Goal: Task Accomplishment & Management: Use online tool/utility

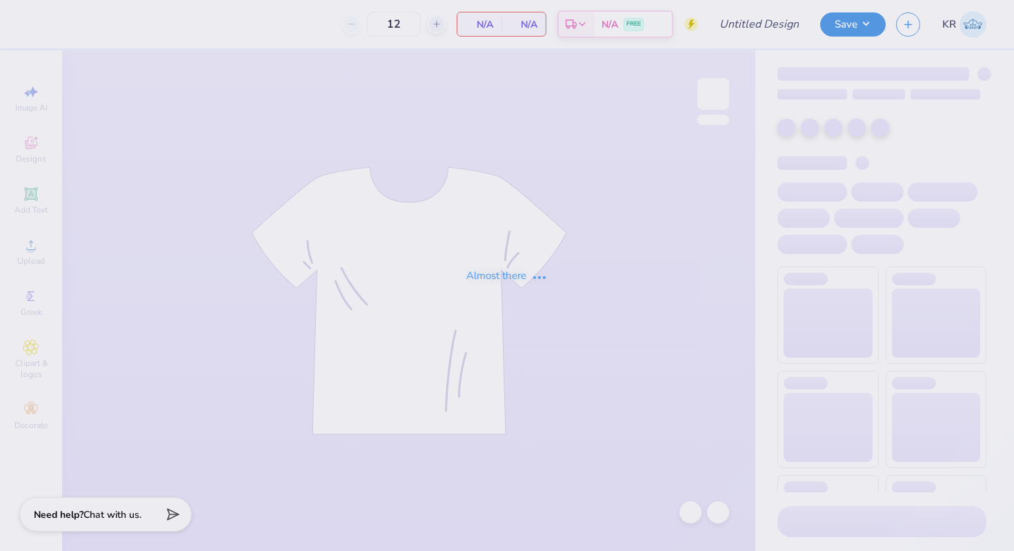
type input "Pike F25 Rush 2"
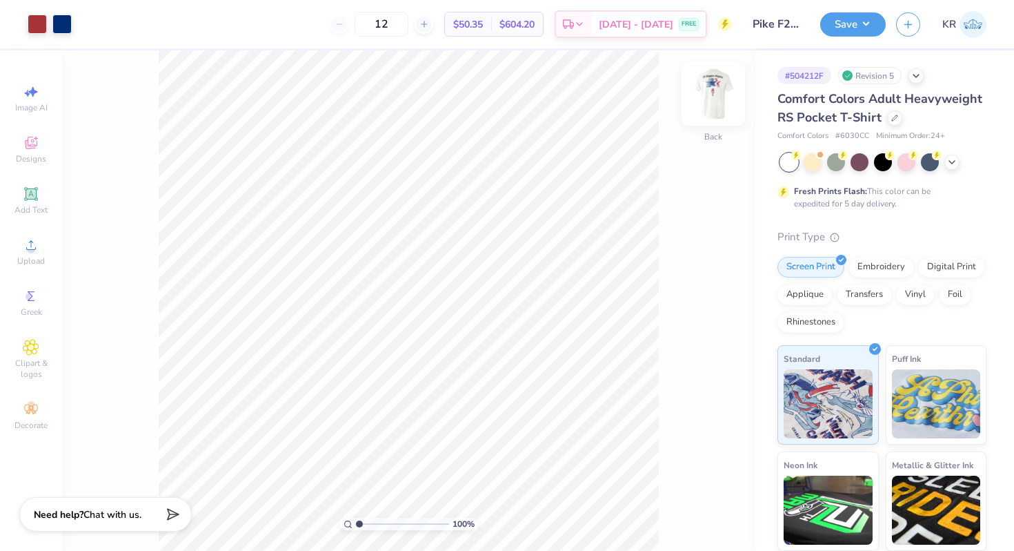
click at [716, 93] on img at bounding box center [713, 93] width 55 height 55
click at [19, 150] on div "Designs" at bounding box center [31, 149] width 48 height 41
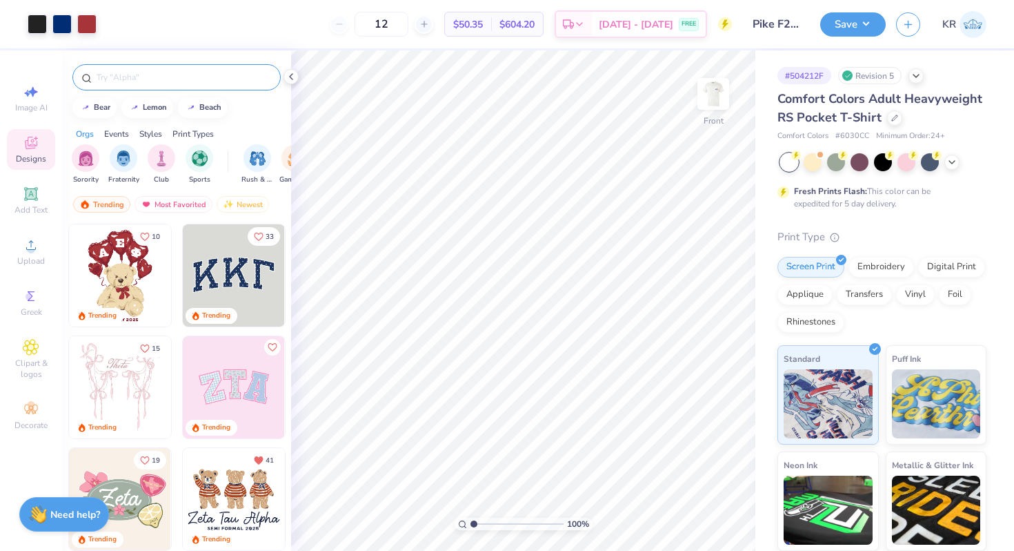
click at [115, 82] on input "text" at bounding box center [183, 77] width 177 height 14
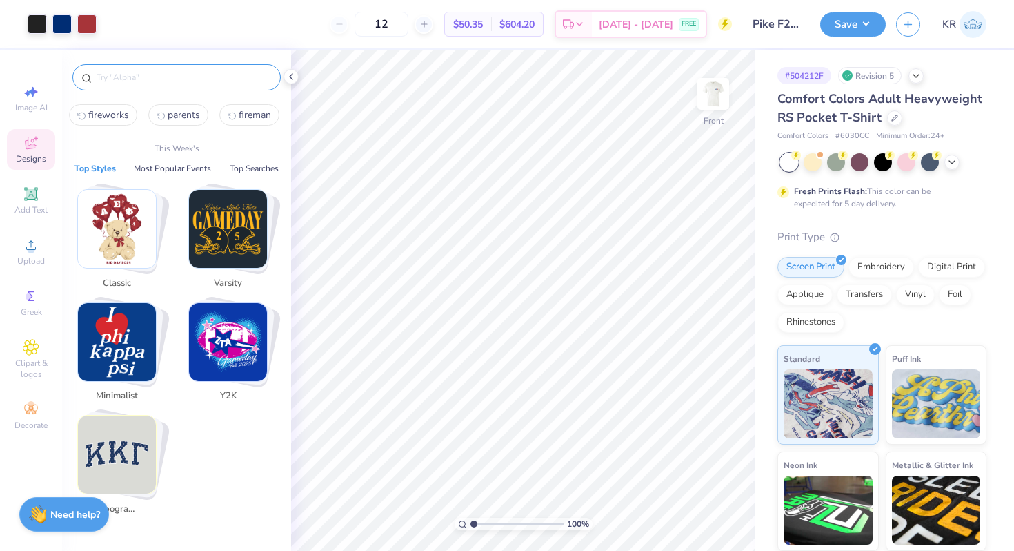
type input "d"
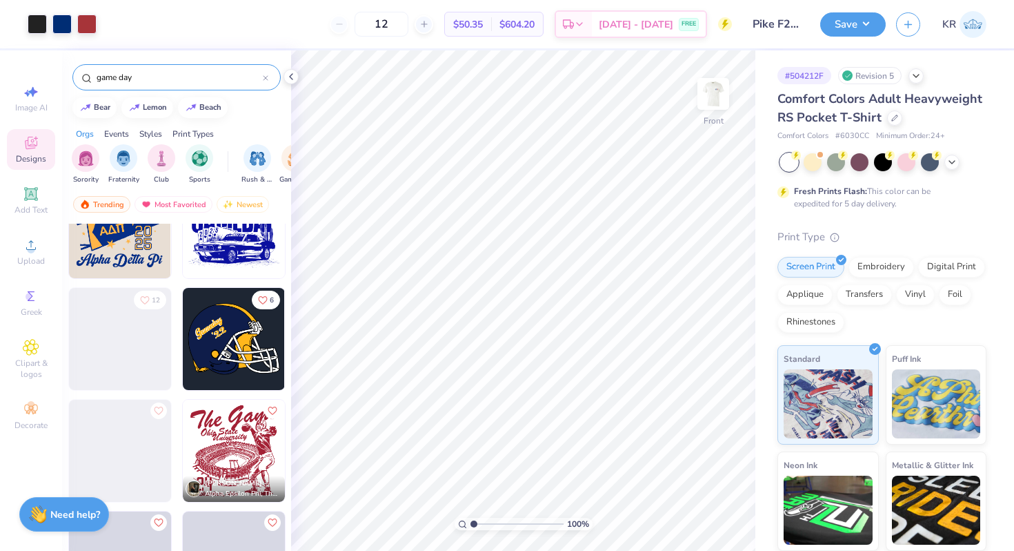
scroll to position [6211, 0]
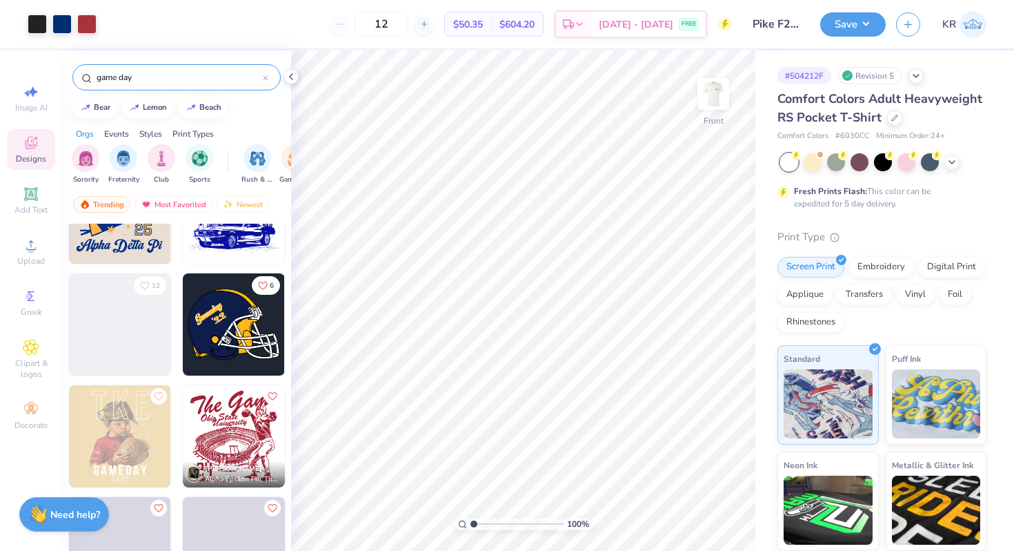
type input "game day"
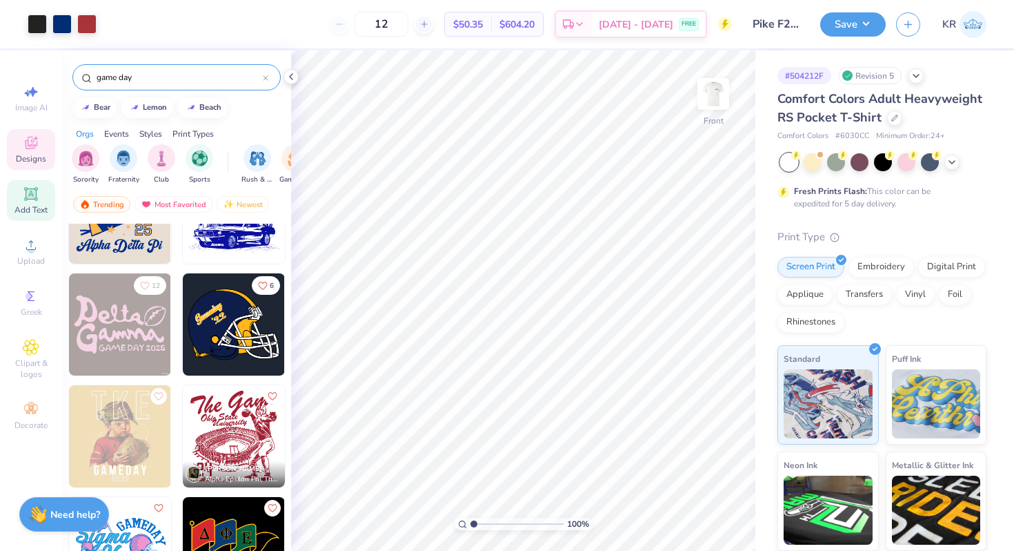
click at [34, 190] on icon at bounding box center [31, 193] width 10 height 10
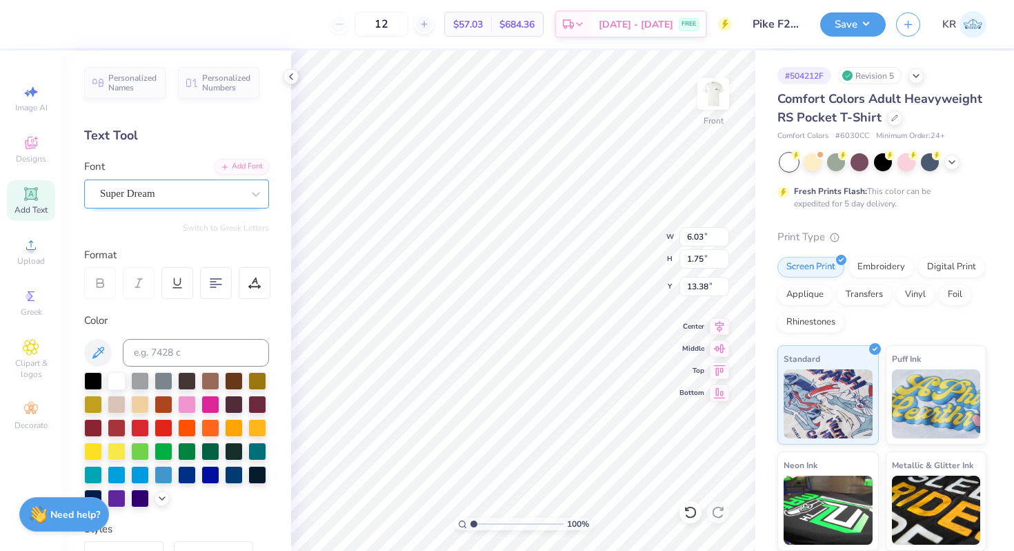
click at [141, 184] on div at bounding box center [171, 193] width 142 height 19
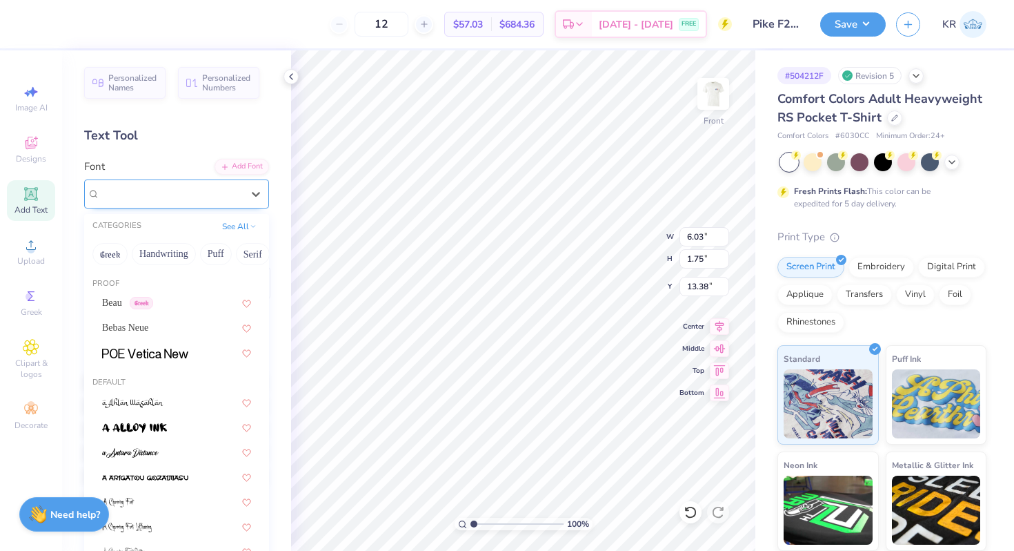
click at [141, 184] on div at bounding box center [171, 193] width 142 height 19
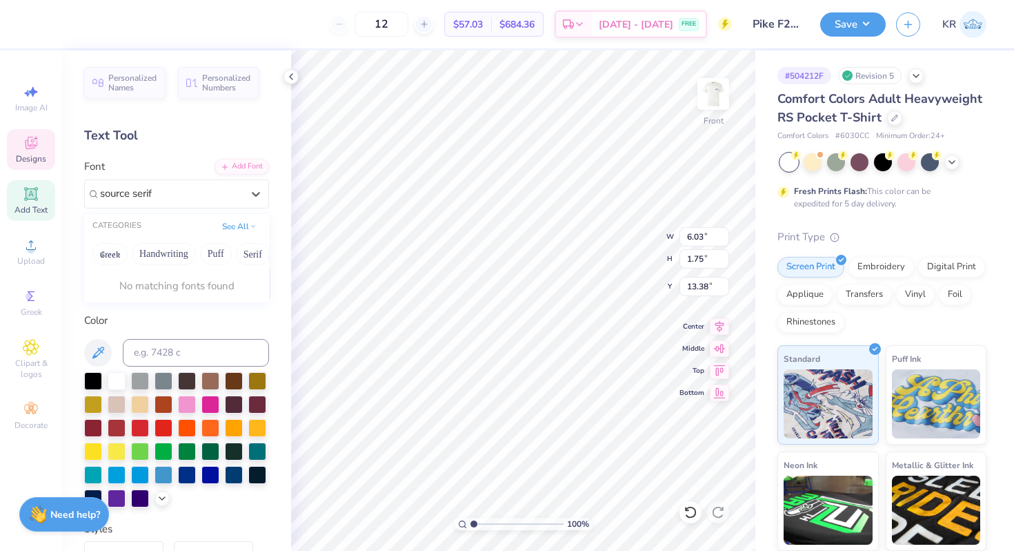
type input "source serif"
click at [42, 152] on div "Designs" at bounding box center [31, 149] width 48 height 41
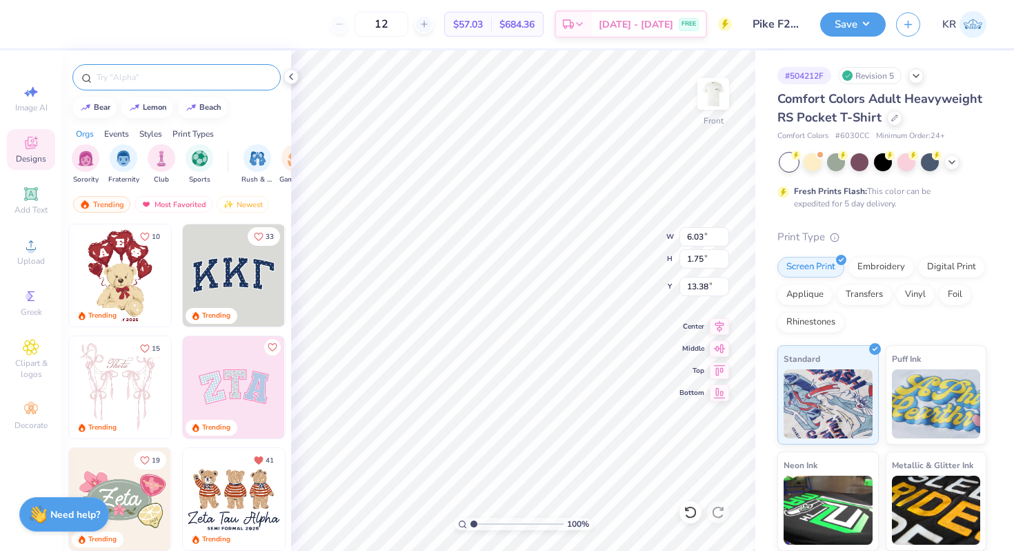
click at [157, 75] on input "text" at bounding box center [183, 77] width 177 height 14
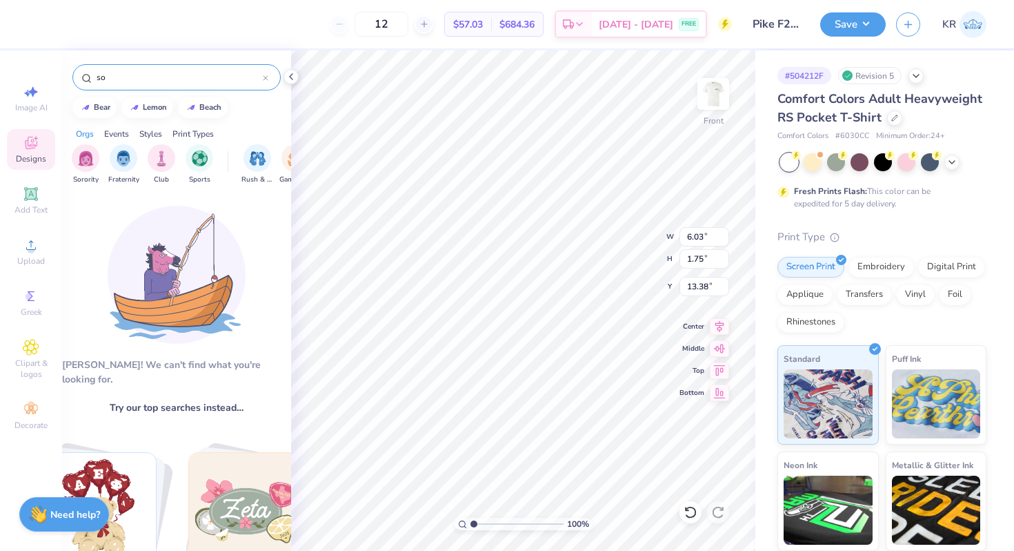
type input "s"
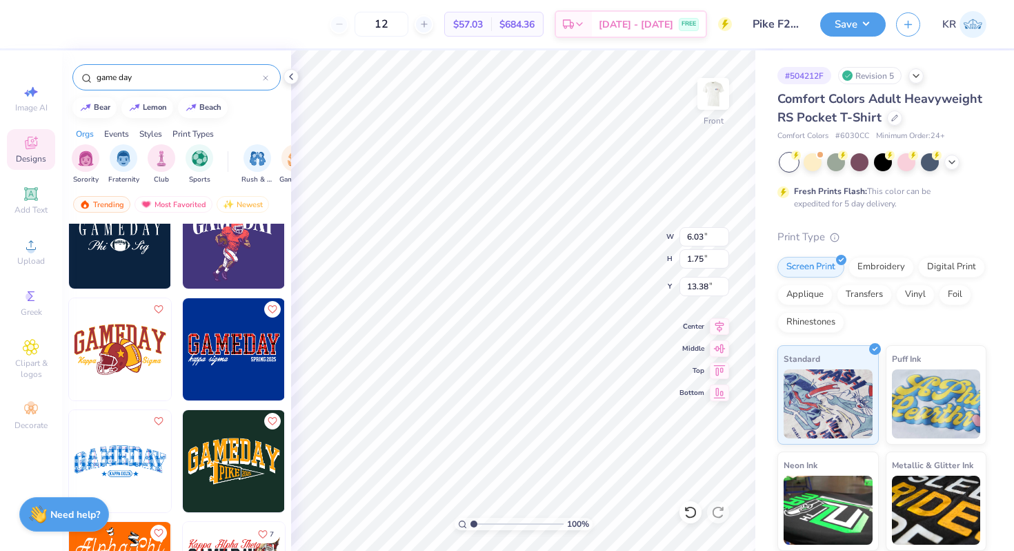
scroll to position [1003, 0]
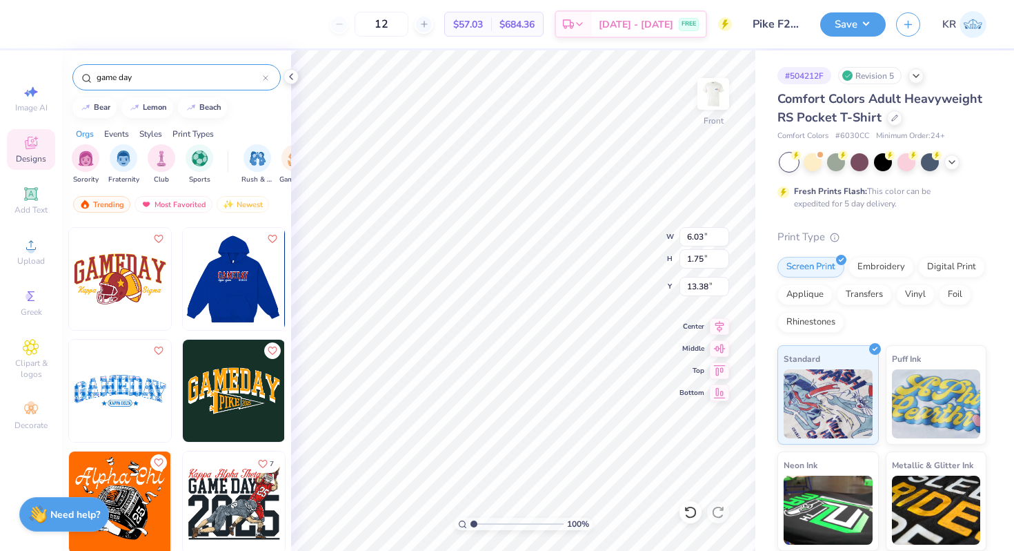
type input "game day"
click at [137, 281] on img at bounding box center [120, 279] width 102 height 102
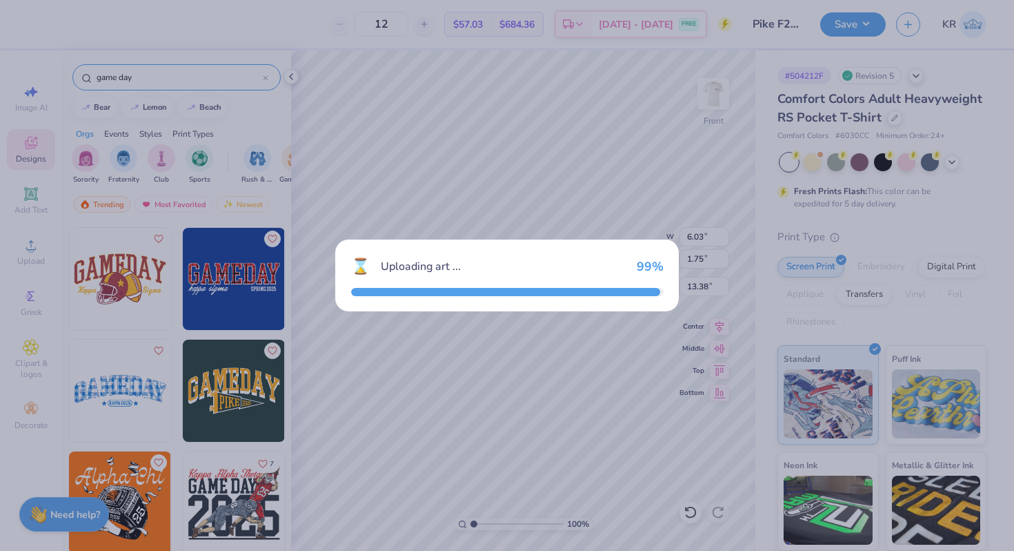
type input "12.52"
type input "6.58"
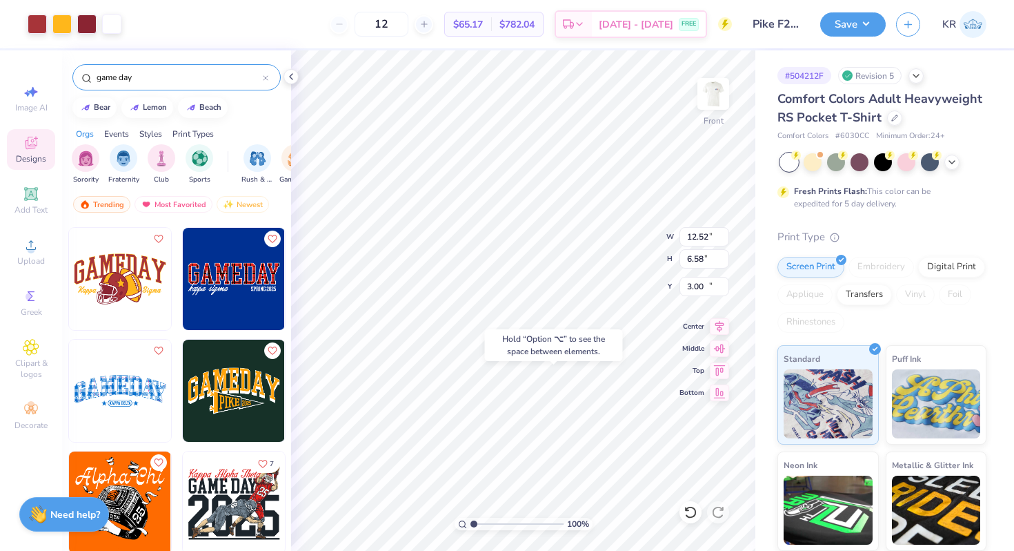
type input "19.26"
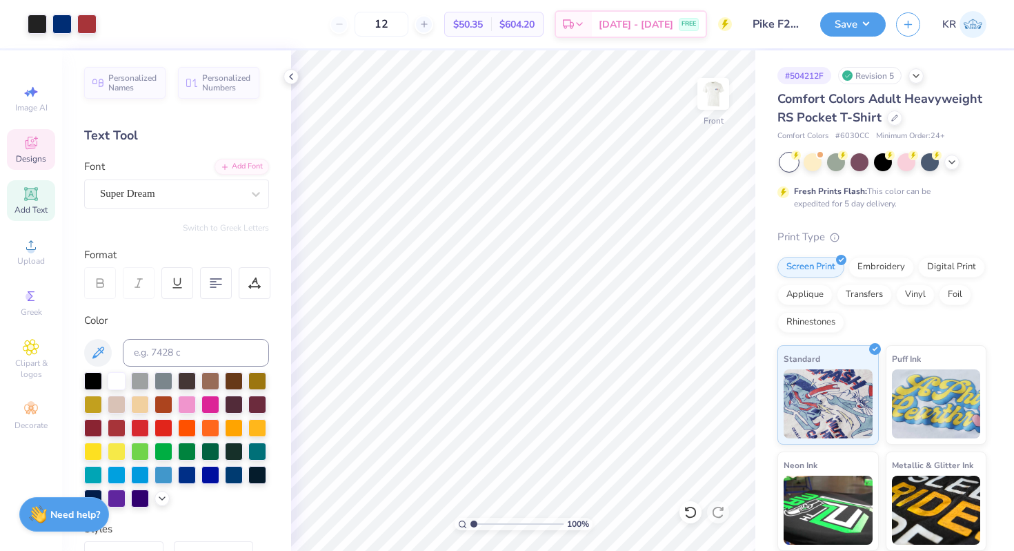
click at [31, 152] on div "Designs" at bounding box center [31, 149] width 48 height 41
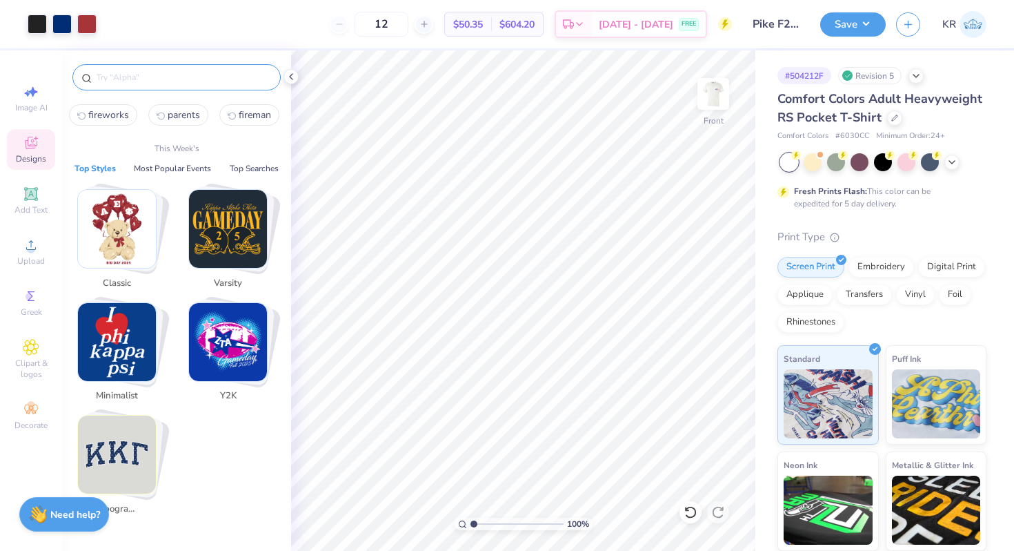
click at [119, 80] on input "text" at bounding box center [183, 77] width 177 height 14
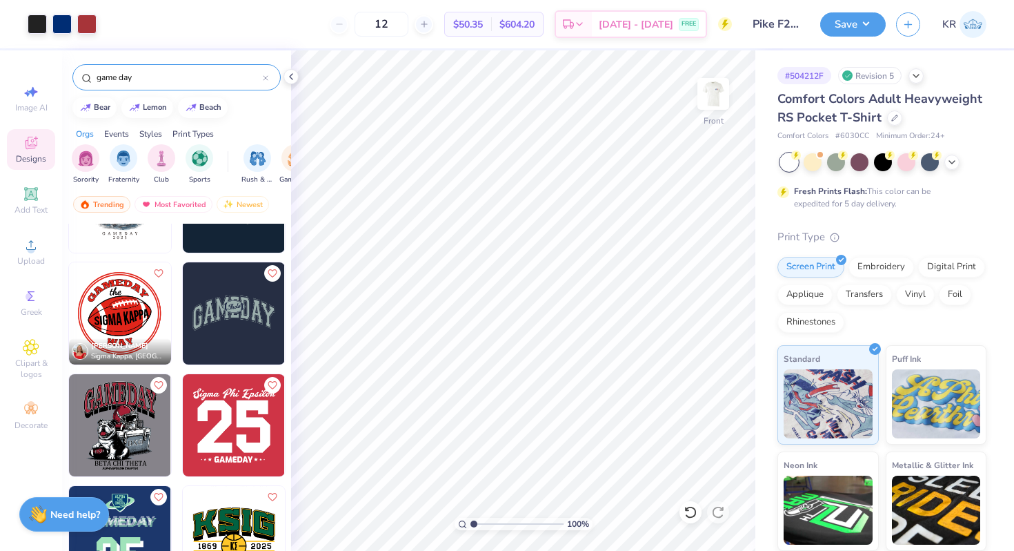
scroll to position [2216, 0]
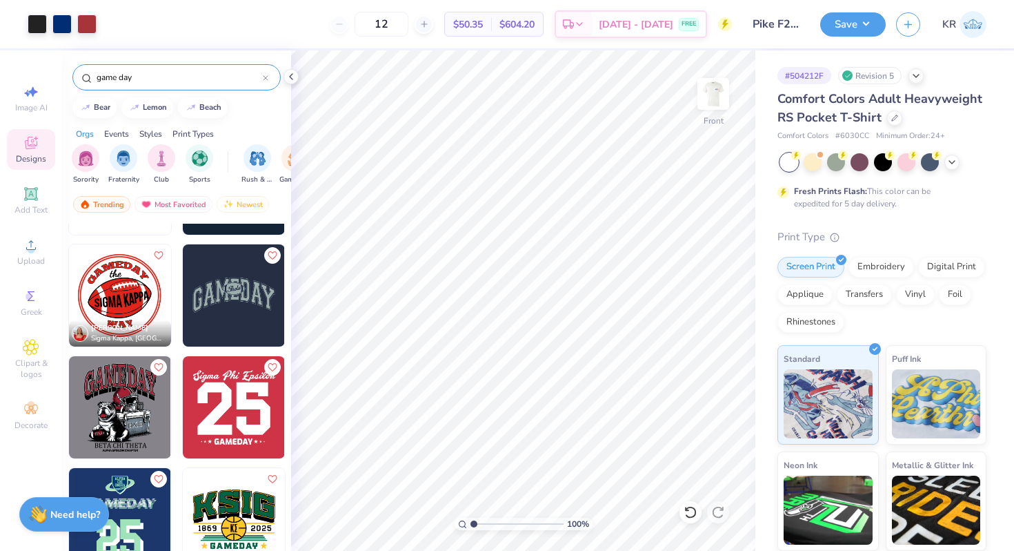
type input "game day"
click at [231, 336] on img at bounding box center [234, 295] width 102 height 102
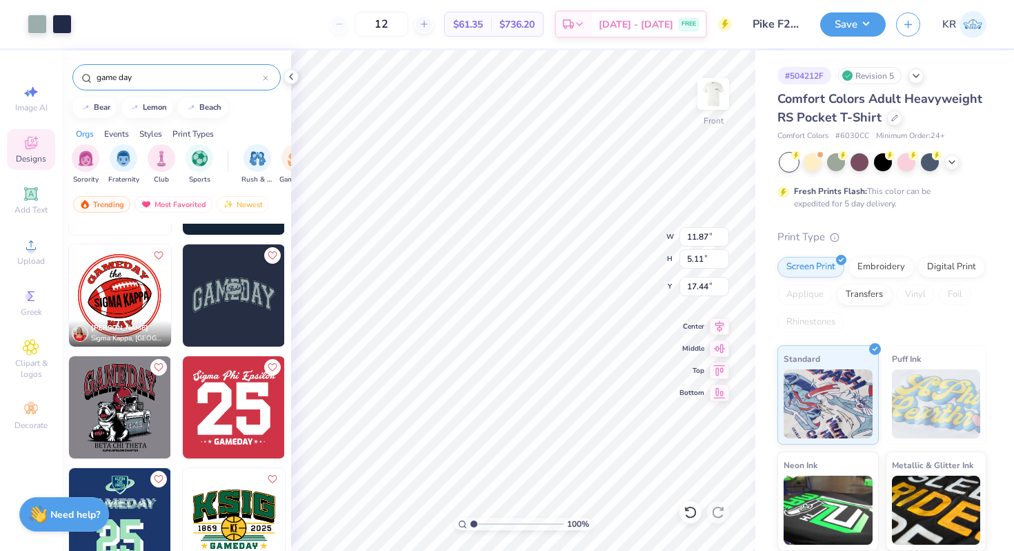
type input "17.44"
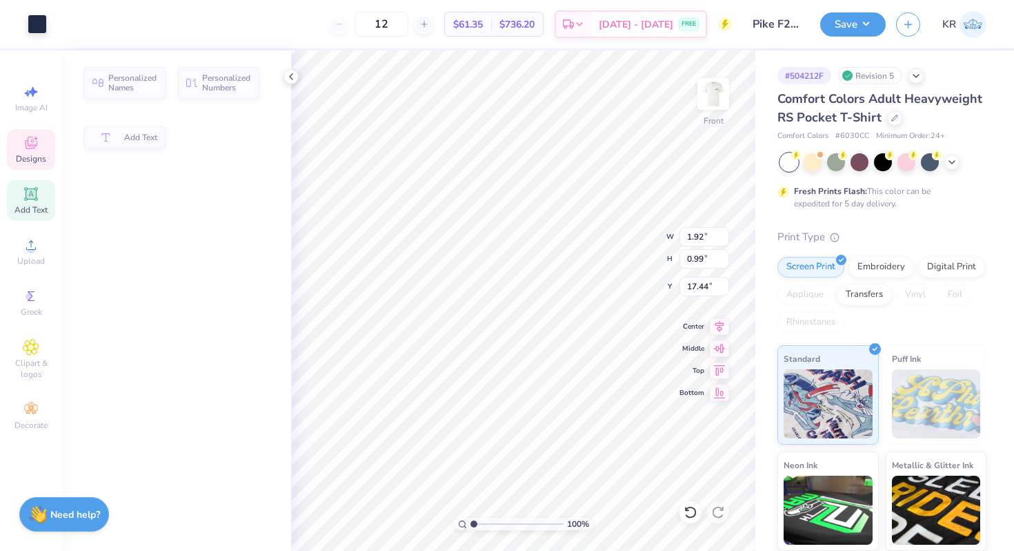
type input "1.92"
type input "0.99"
type input "18.58"
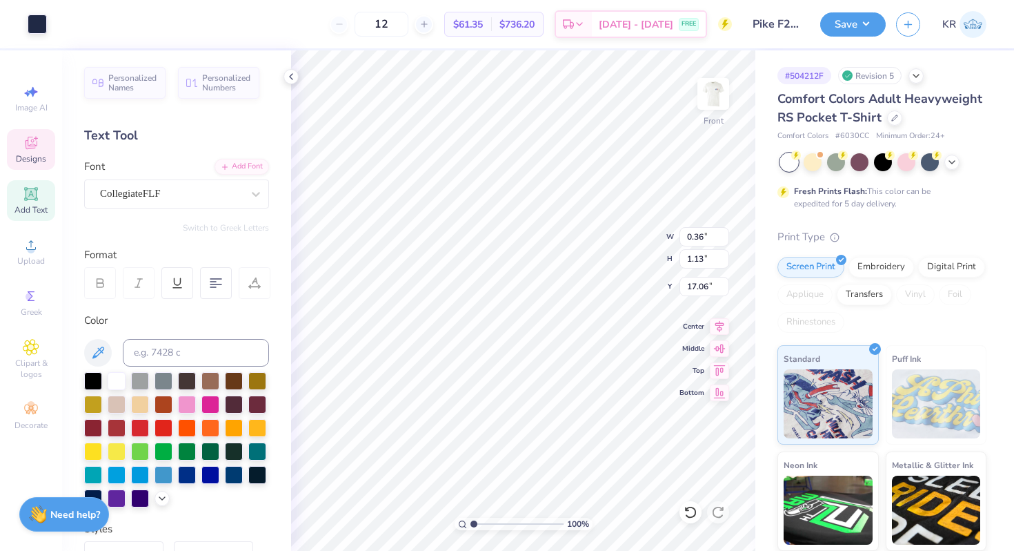
type input "17.06"
type input "11.87"
type input "5.11"
type input "19.07"
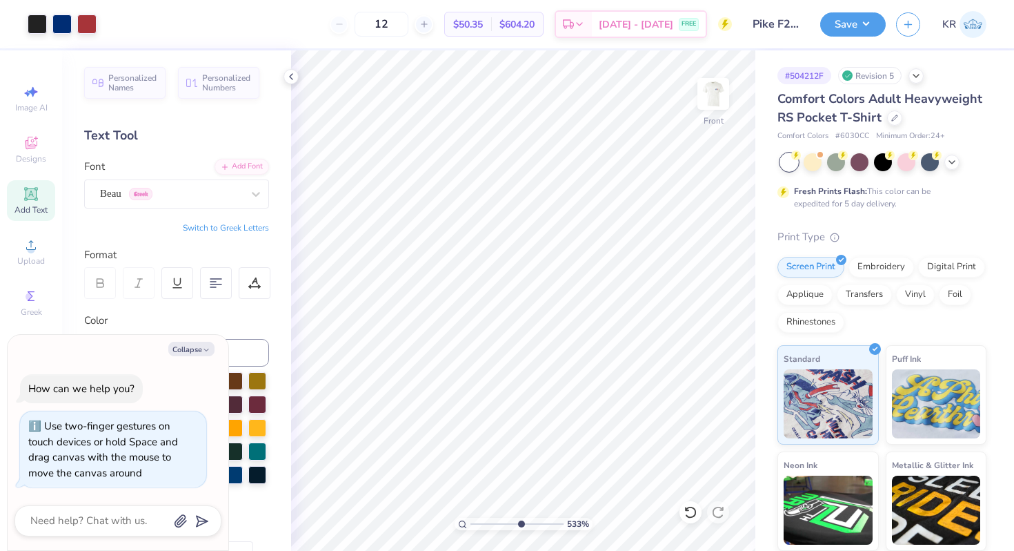
drag, startPoint x: 473, startPoint y: 526, endPoint x: 519, endPoint y: 524, distance: 45.6
type input "5.93"
click at [519, 525] on input "range" at bounding box center [517, 524] width 93 height 12
type textarea "x"
type input "14.33"
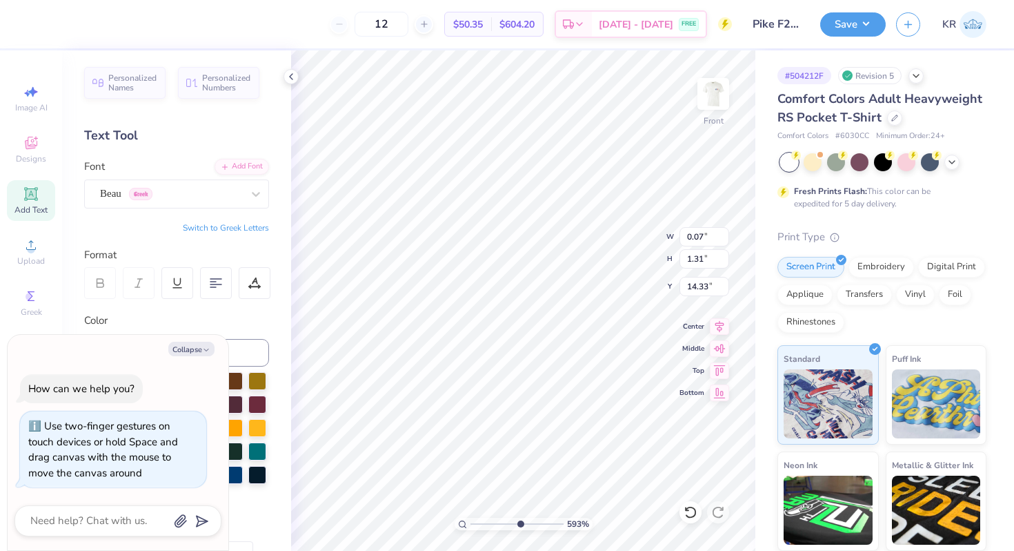
type textarea "x"
type textarea "___"
type textarea "x"
type textarea "__"
type textarea "x"
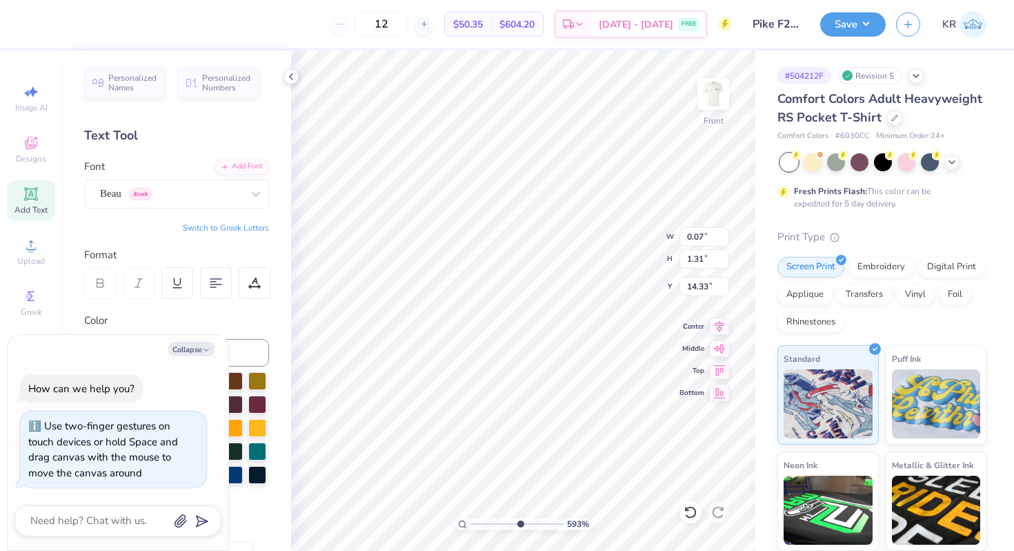
type textarea "_"
type textarea "x"
type textarea "_"
type textarea "x"
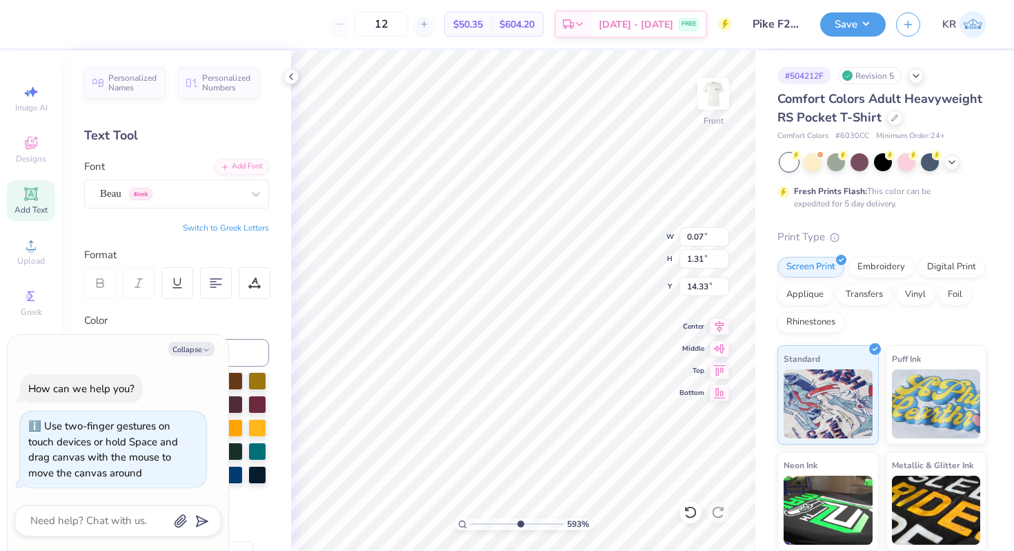
type textarea "__"
type textarea "x"
type input "14.25"
type textarea "x"
type input "2.04"
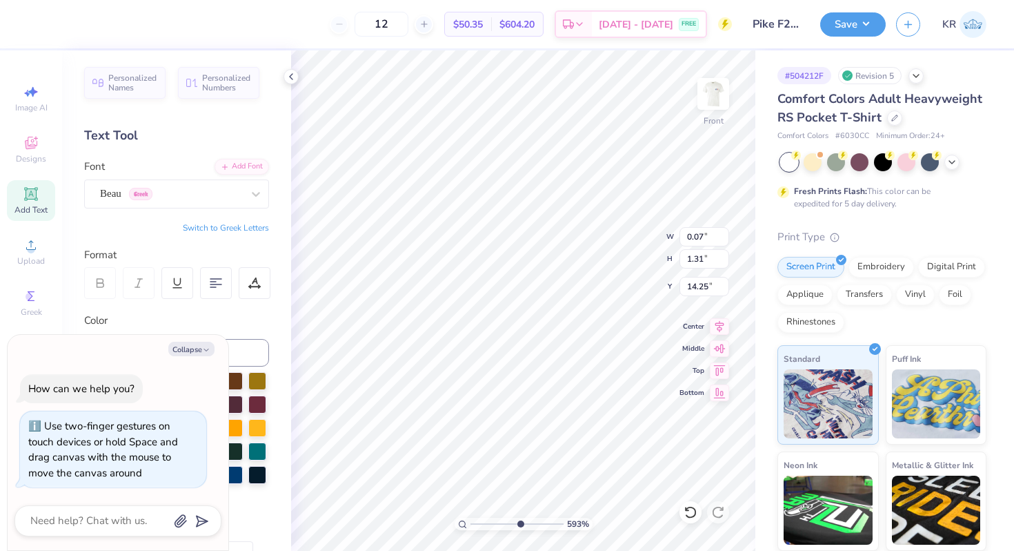
type input "0.05"
type input "13.19"
type textarea "x"
type input "9.45"
type input "9.10"
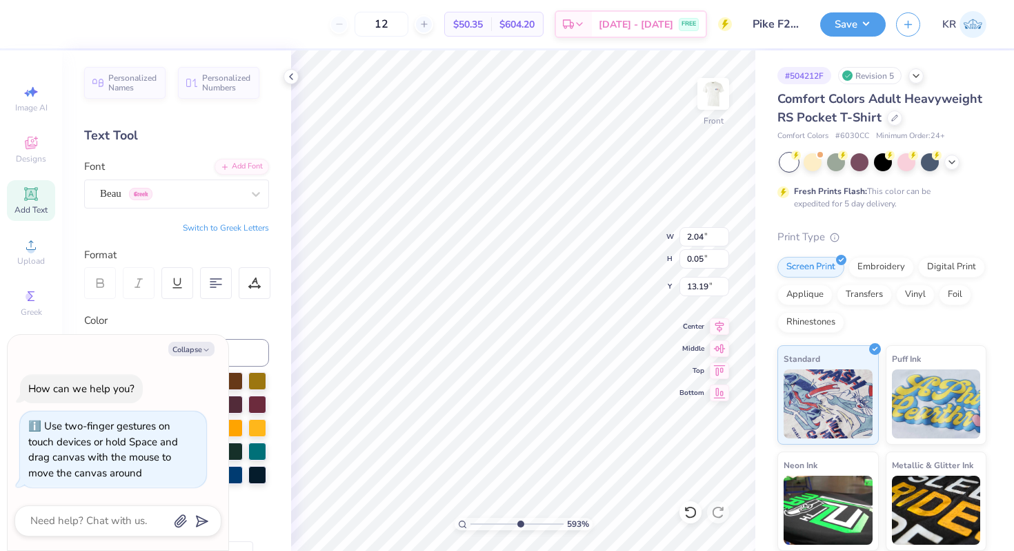
type input "4.99"
type textarea "x"
type input "2.04"
type input "0.05"
type input "13.19"
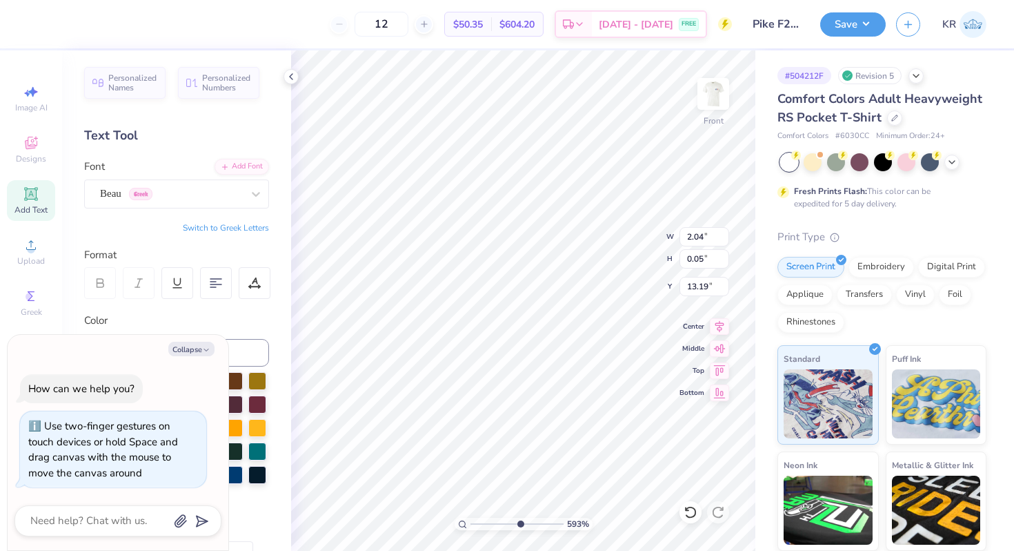
type textarea "x"
type input "9.45"
type input "9.10"
type input "4.99"
type textarea "x"
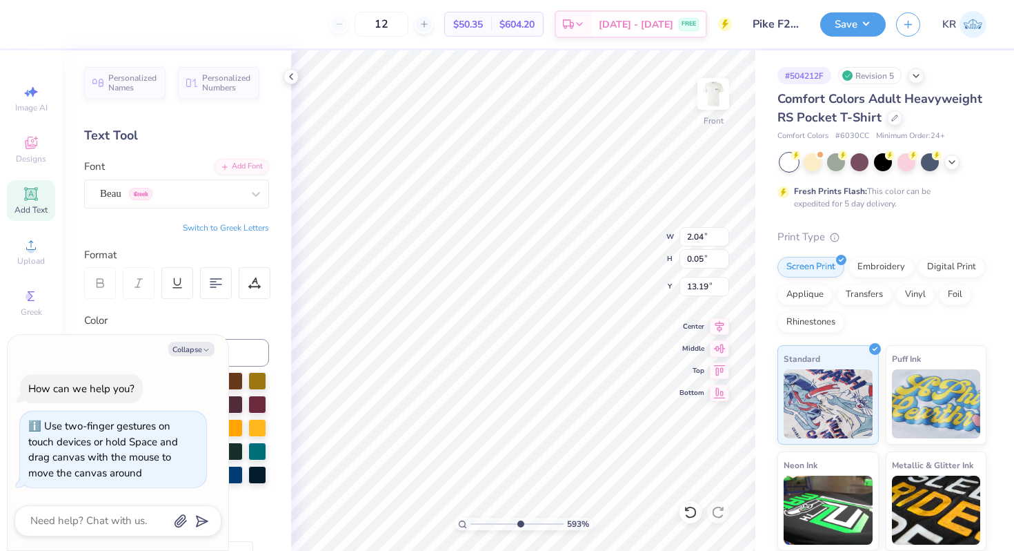
type input "0.05"
type input "0.31"
type input "13.22"
drag, startPoint x: 519, startPoint y: 523, endPoint x: 501, endPoint y: 520, distance: 18.2
type input "3.95"
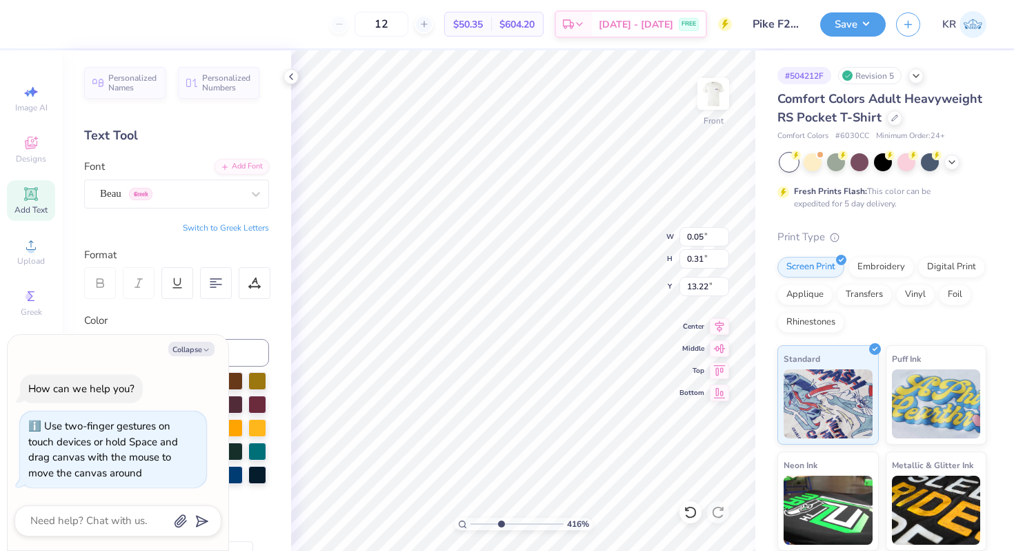
click at [501, 520] on input "range" at bounding box center [517, 524] width 93 height 12
type textarea "x"
type input "11.36"
type textarea "x"
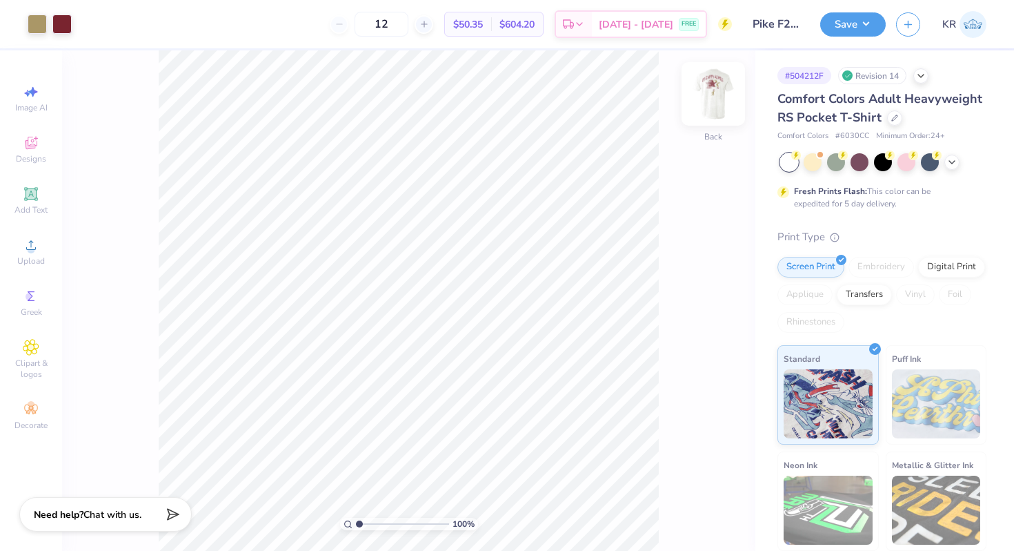
click at [711, 115] on div at bounding box center [713, 93] width 63 height 63
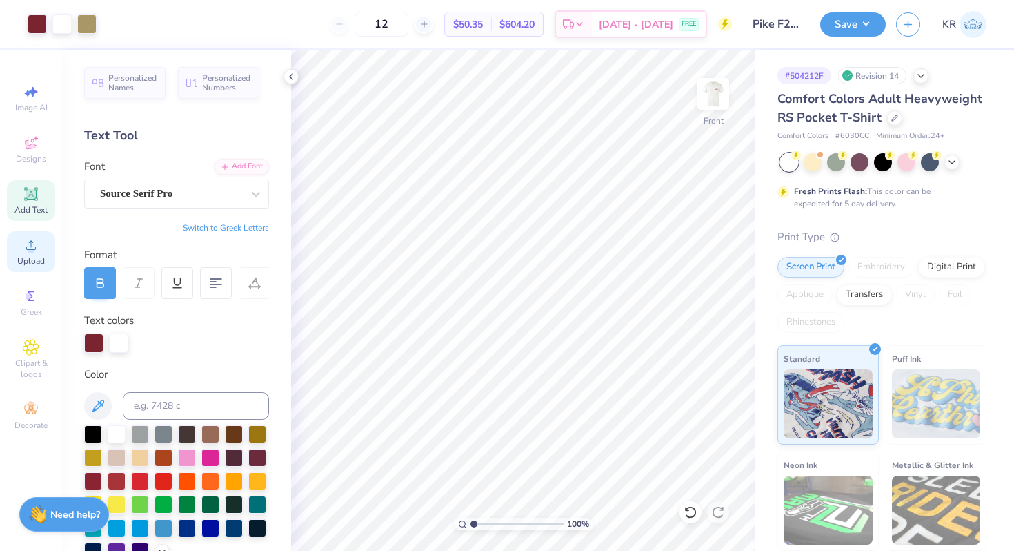
click at [39, 255] on span "Upload" at bounding box center [31, 260] width 28 height 11
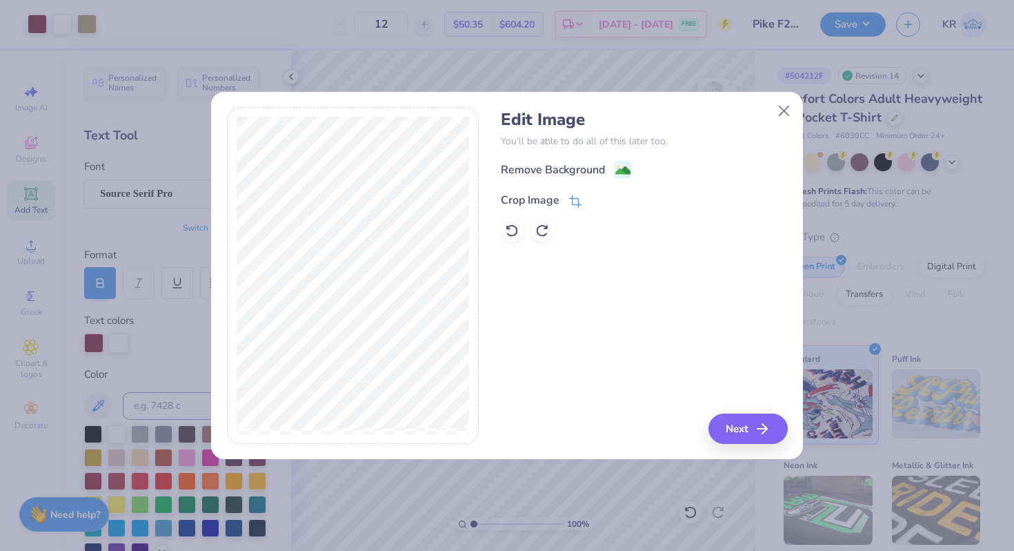
click at [578, 197] on icon at bounding box center [575, 201] width 12 height 12
click at [596, 199] on polyline at bounding box center [599, 199] width 6 height 4
click at [617, 173] on image at bounding box center [623, 171] width 15 height 15
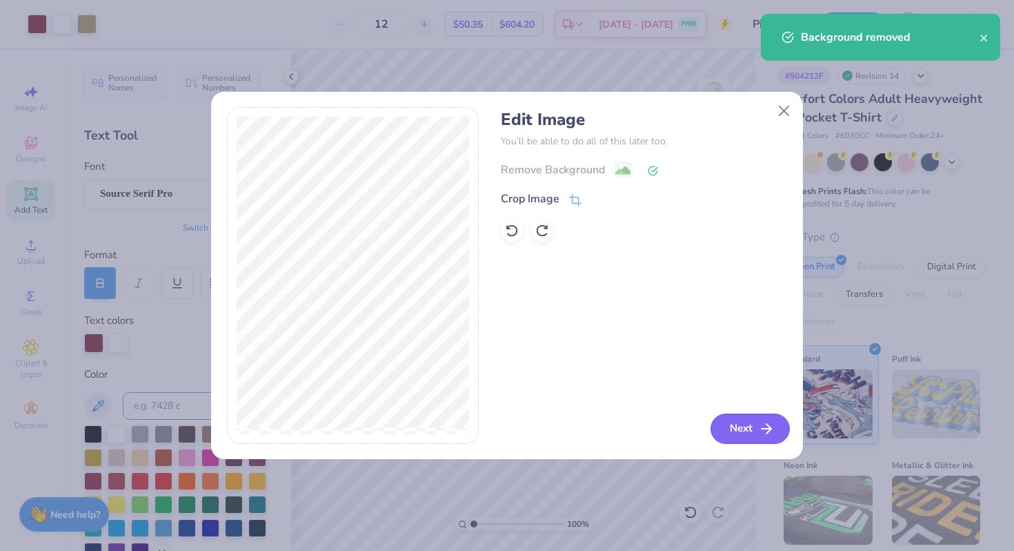
click at [765, 429] on icon "button" at bounding box center [766, 428] width 17 height 17
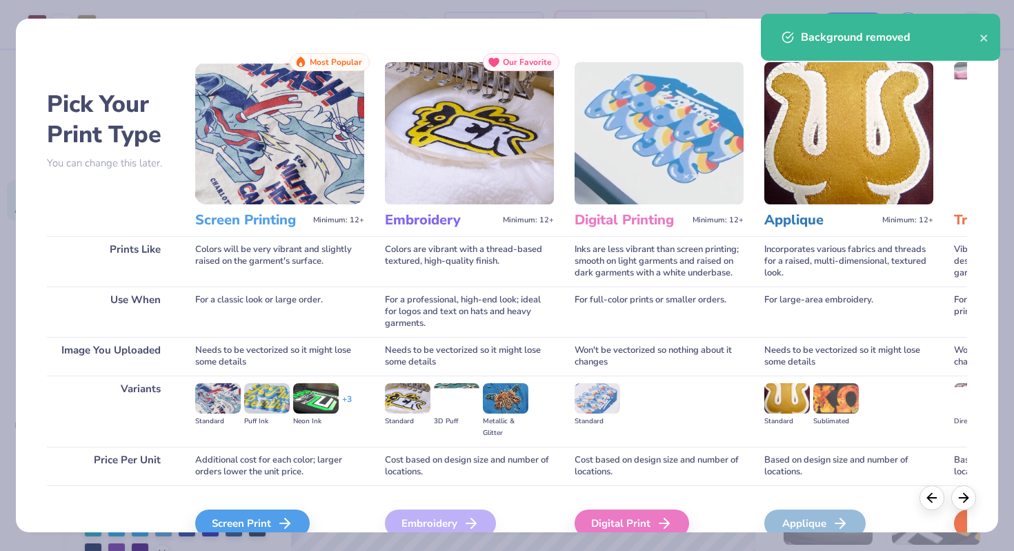
scroll to position [68, 0]
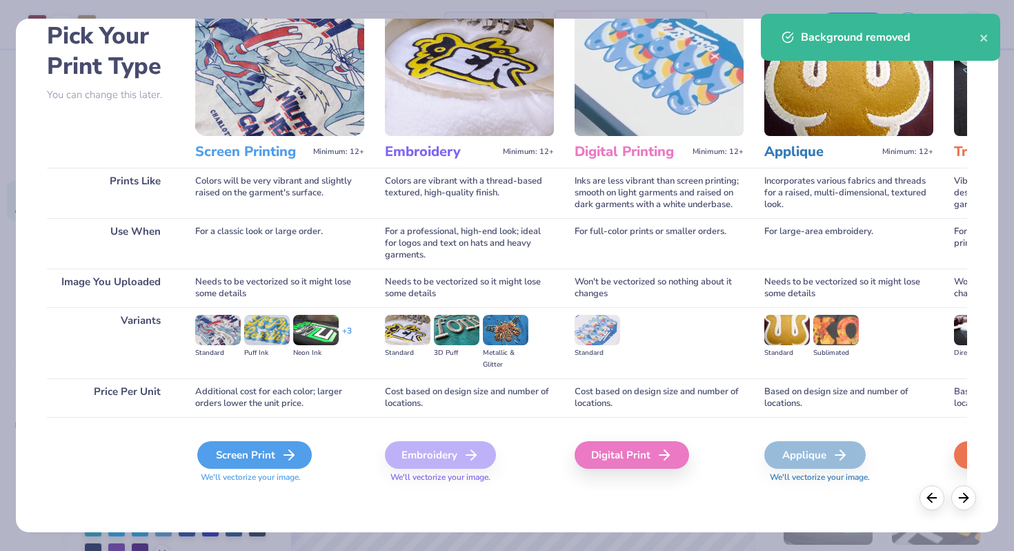
click at [260, 464] on div "Screen Print" at bounding box center [254, 455] width 115 height 28
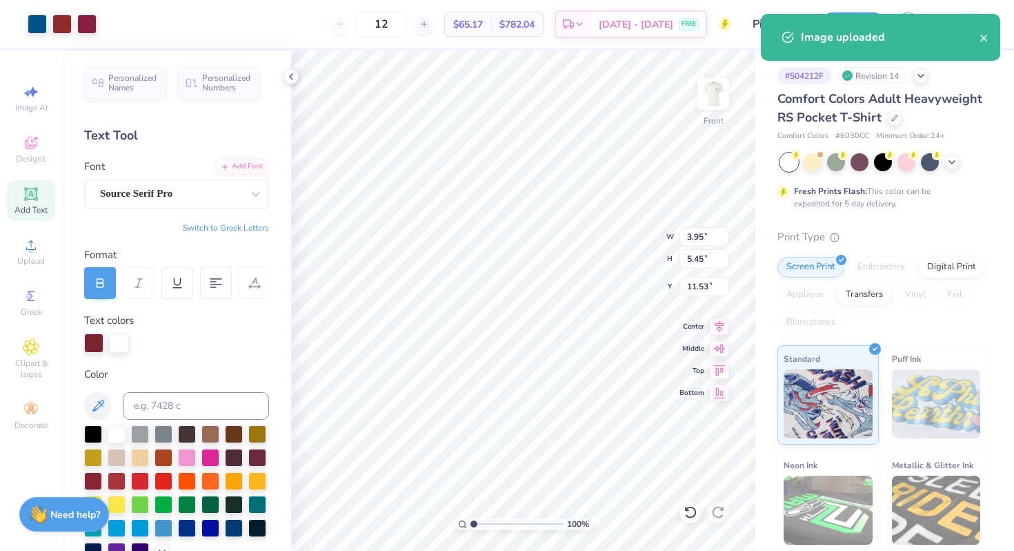
type input "16.68"
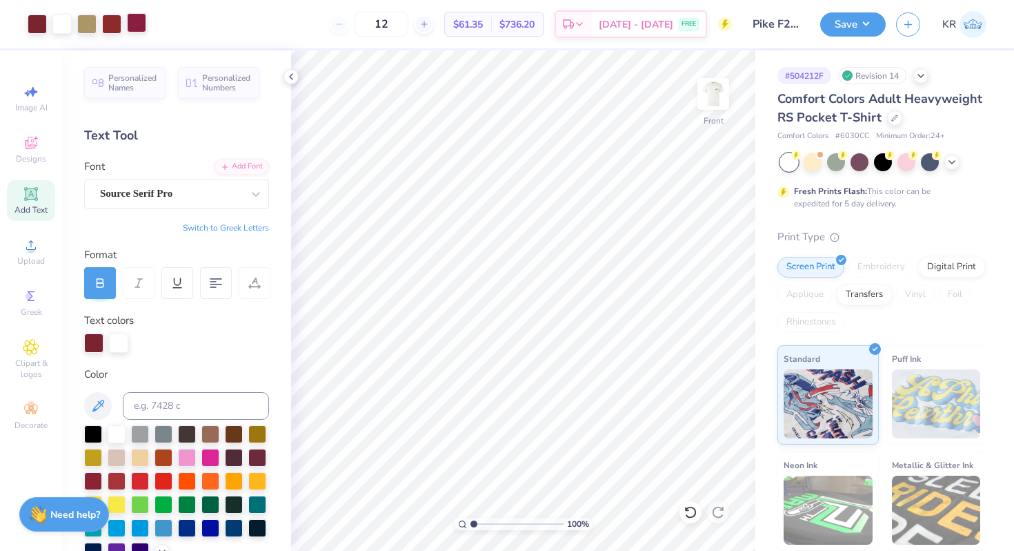
click at [139, 24] on div at bounding box center [136, 22] width 19 height 19
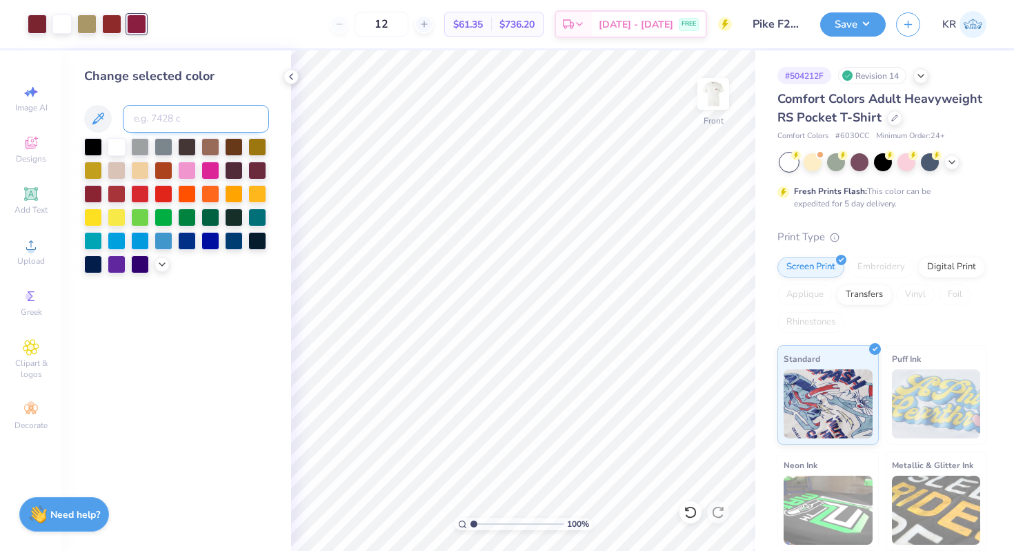
click at [157, 124] on input at bounding box center [196, 119] width 146 height 28
type input "188"
click at [111, 26] on div at bounding box center [111, 22] width 19 height 19
click at [150, 119] on input at bounding box center [196, 119] width 146 height 28
type input "188"
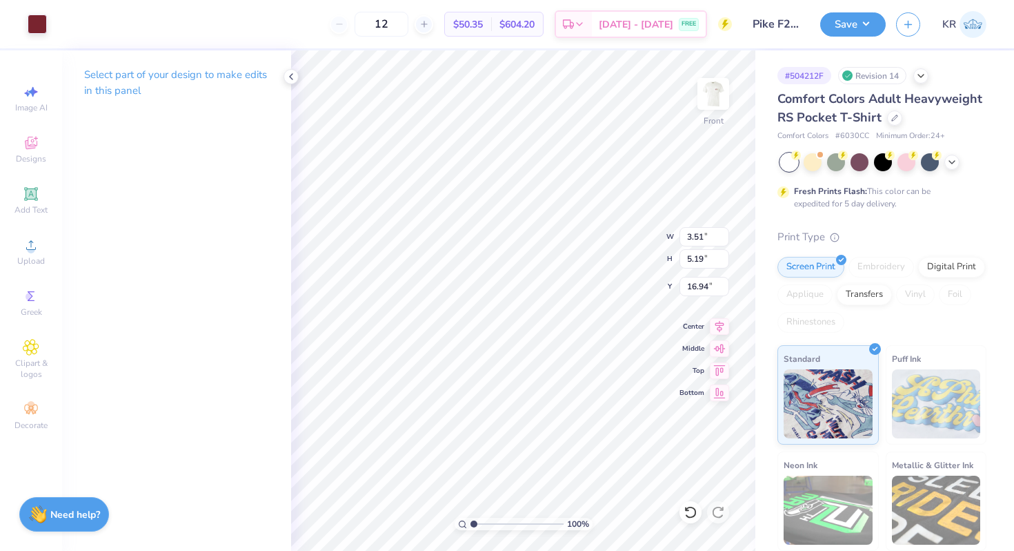
type input "1.83"
type input "2.71"
click at [25, 202] on div "Add Text" at bounding box center [31, 200] width 48 height 41
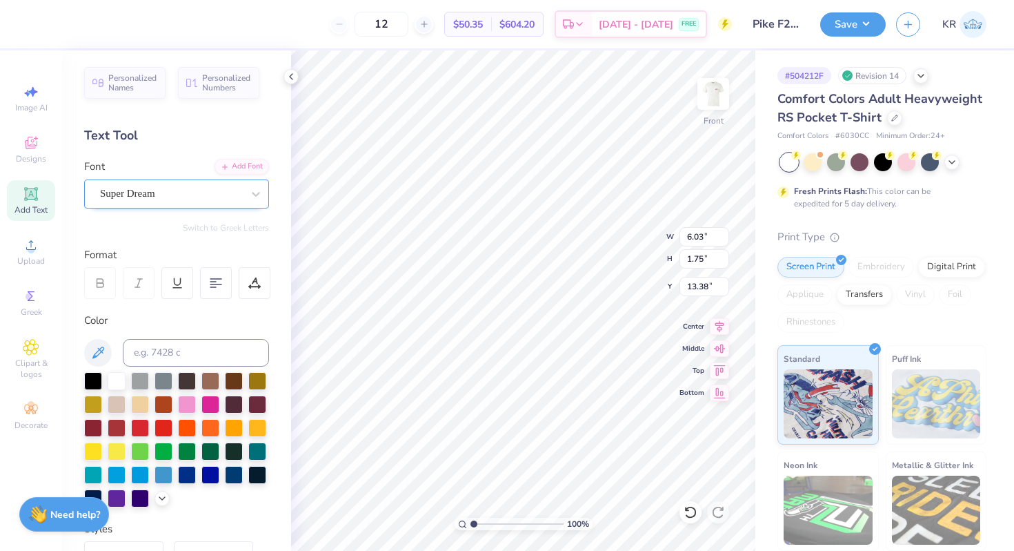
type textarea "--"
click at [231, 206] on div "Super Dream" at bounding box center [176, 193] width 185 height 29
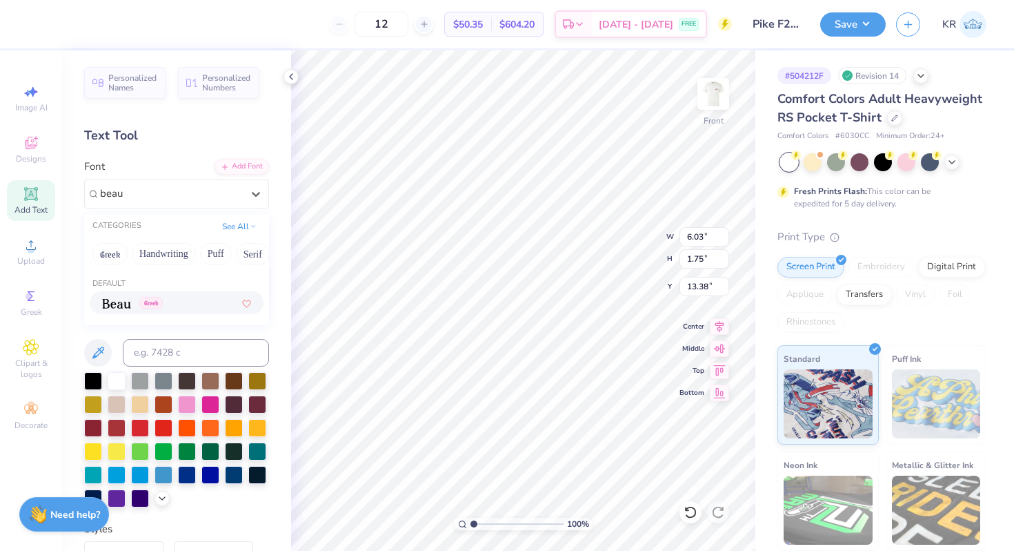
click at [194, 308] on div "Greek" at bounding box center [176, 302] width 149 height 14
type input "beau"
click at [95, 379] on div at bounding box center [93, 380] width 18 height 18
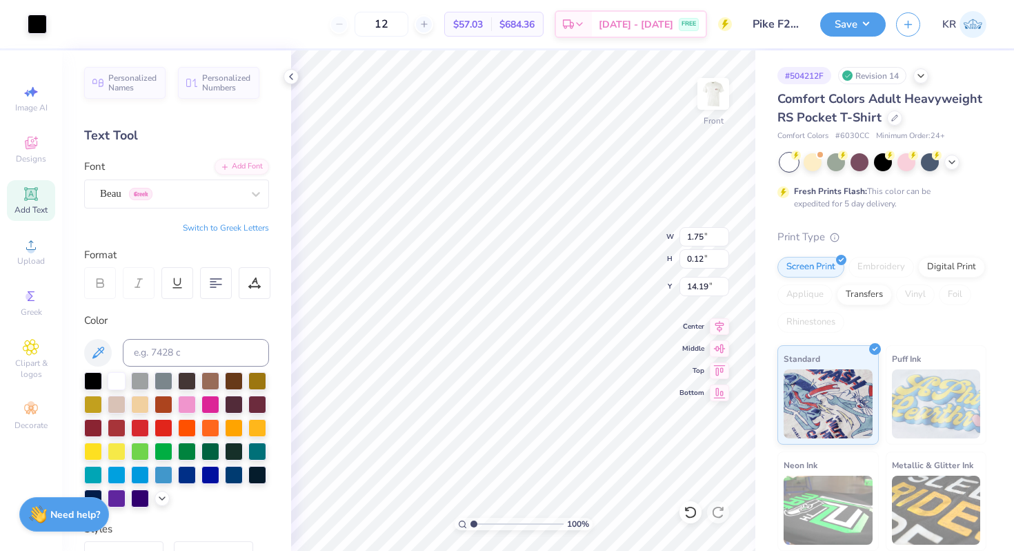
type input "20.16"
type textarea "-"
type textarea "__"
click at [690, 237] on input "2.64" at bounding box center [705, 236] width 50 height 19
type input ".6"
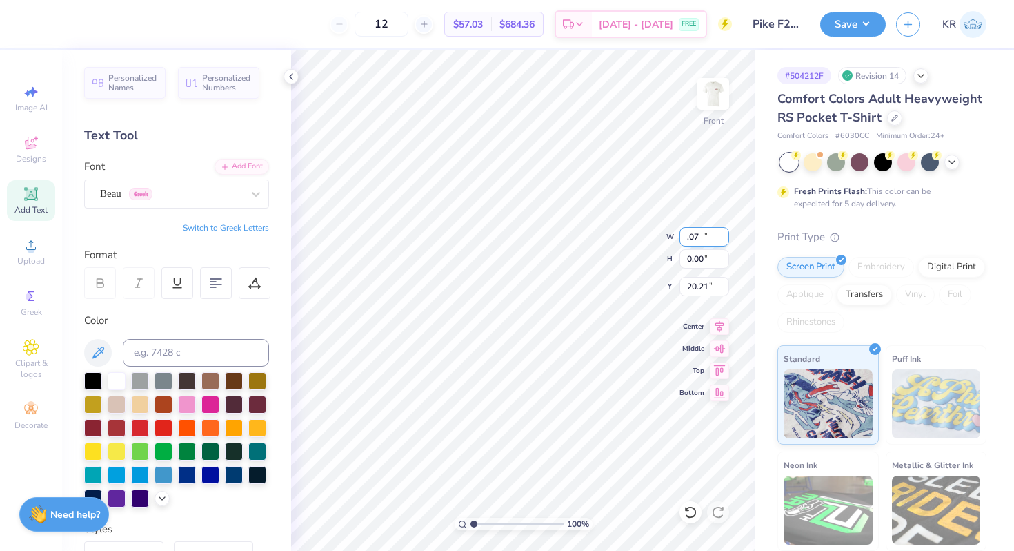
type input "0.07"
type input "0.00"
type input "20.21"
click at [705, 262] on input "0.00" at bounding box center [705, 258] width 50 height 19
type input "0"
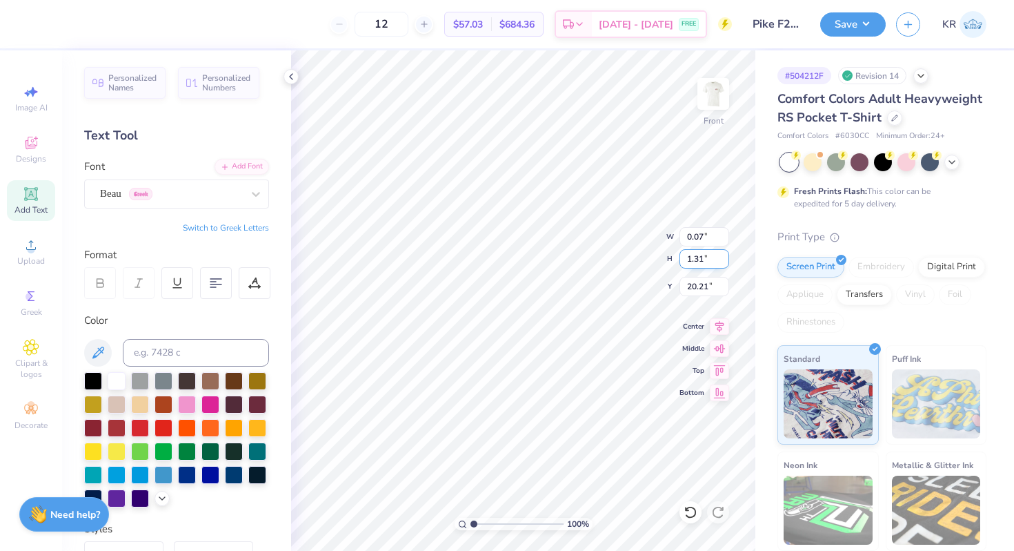
type input "1.31"
type input "14.39"
type input "0.65"
type input "19.89"
click at [707, 237] on input "14.39" at bounding box center [705, 236] width 50 height 19
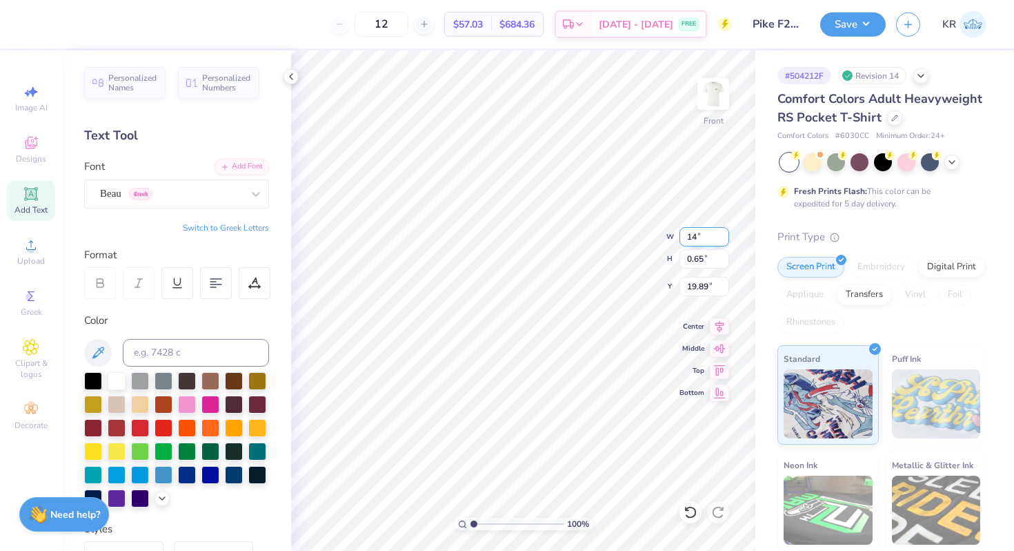
type input "1"
type input "0.07"
click at [701, 263] on input "0.65" at bounding box center [705, 258] width 50 height 19
type input "0.00"
type input "20.21"
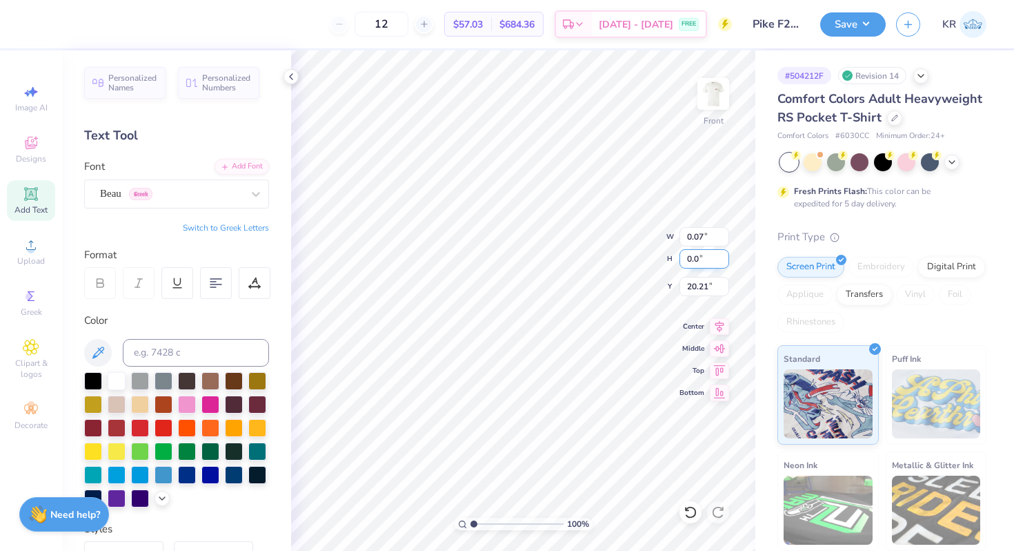
type input "0"
type input "1.31"
type input "14.39"
type input "0.65"
type input "19.89"
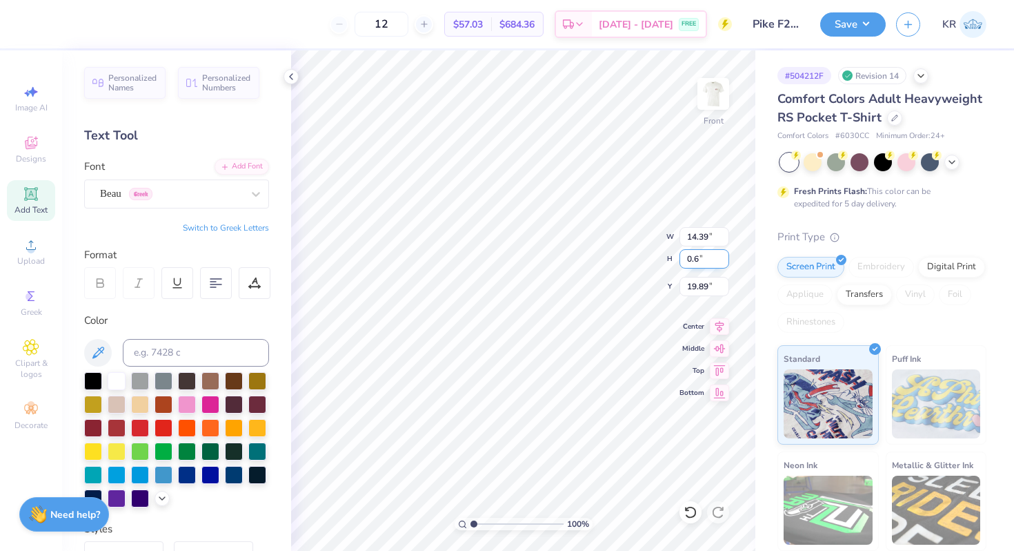
type input "0"
type input "1.31"
click at [716, 232] on input "14.39" at bounding box center [705, 236] width 50 height 19
type input "1"
type input "0.07"
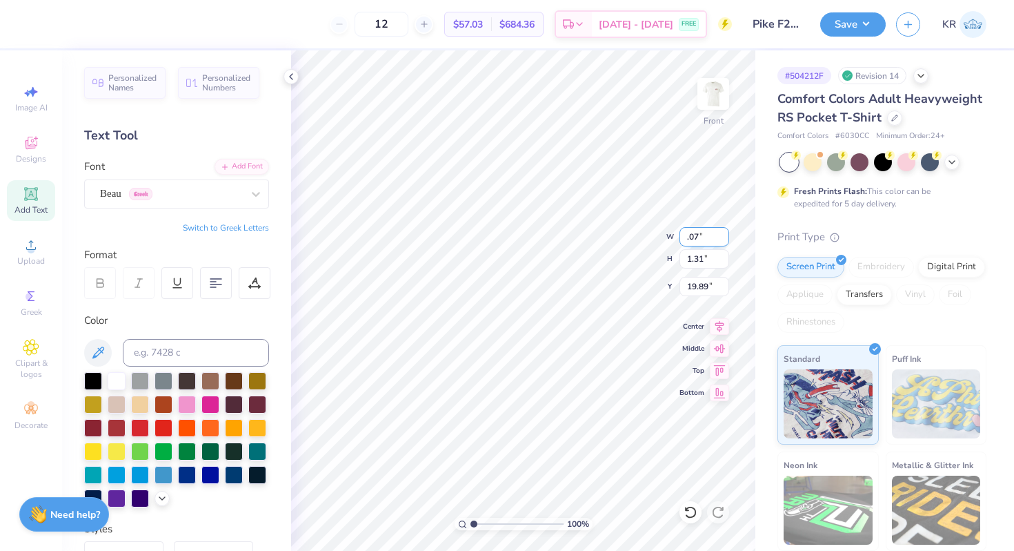
type input "0.00"
type input "20.21"
type input "2.10"
type input "0.09"
type input "19.14"
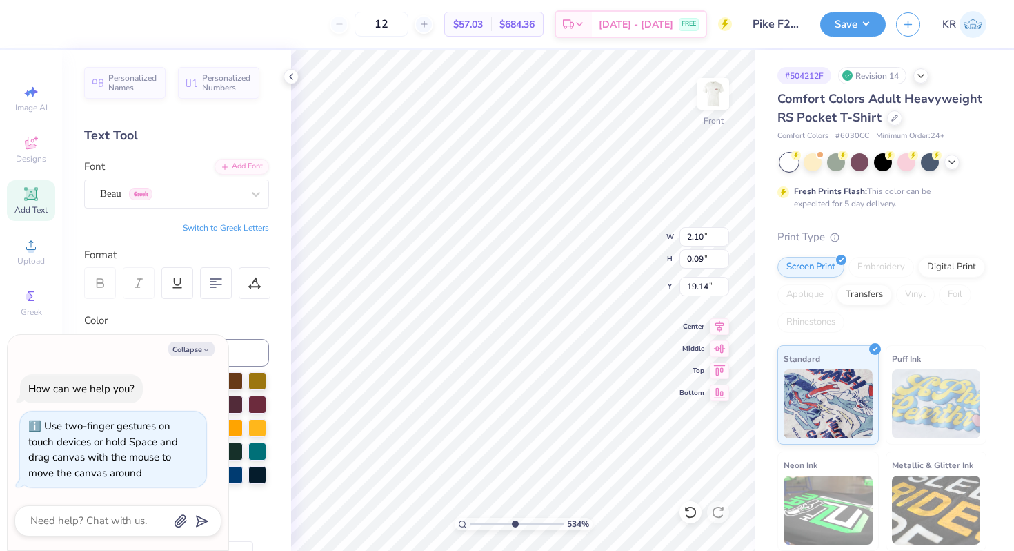
type input "5.46"
type textarea "x"
type input "5.47"
type textarea "x"
drag, startPoint x: 475, startPoint y: 521, endPoint x: 510, endPoint y: 522, distance: 34.5
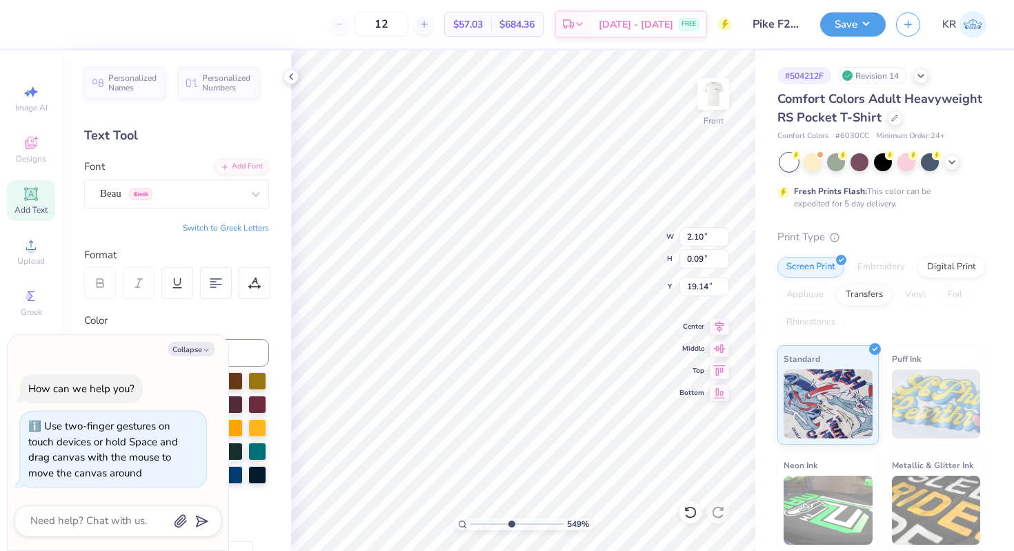
type input "4.97"
click at [510, 522] on input "range" at bounding box center [517, 524] width 93 height 12
type textarea "x"
type input "1.45"
type input "0.07"
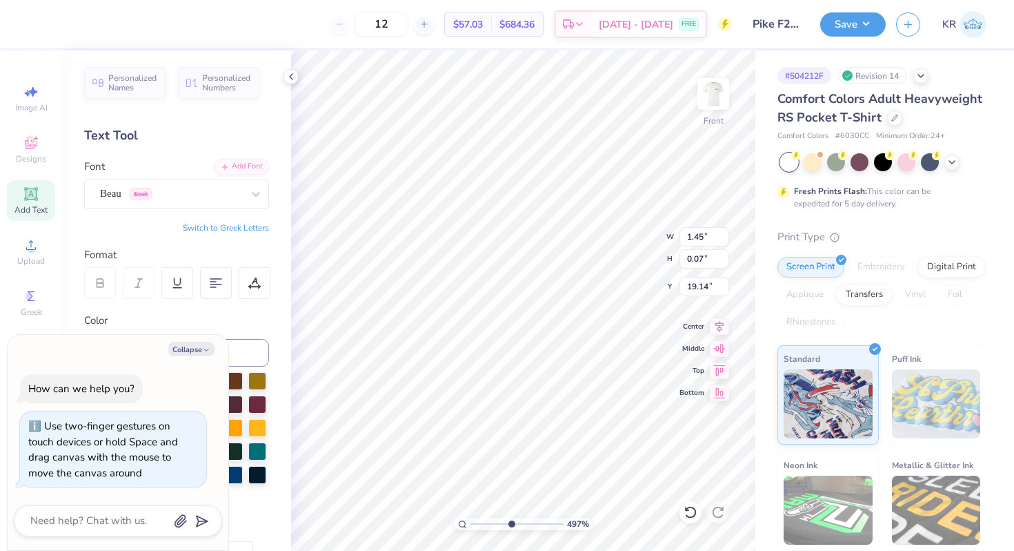
type textarea "x"
type input "1.55"
type textarea "x"
type input "0.08"
type input "1.55"
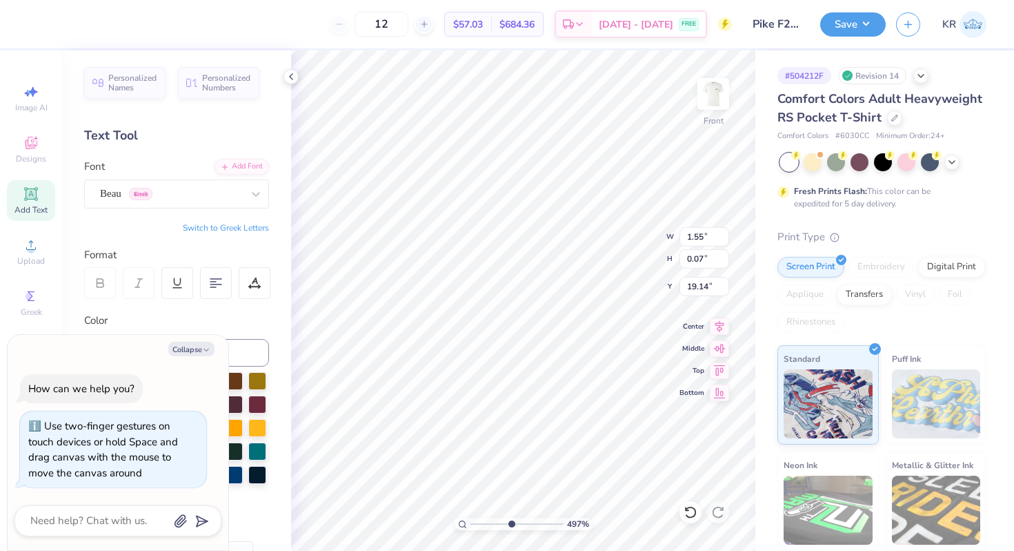
type input "18.40"
type textarea "x"
type input "0.07"
type input "1.39"
type input "18.56"
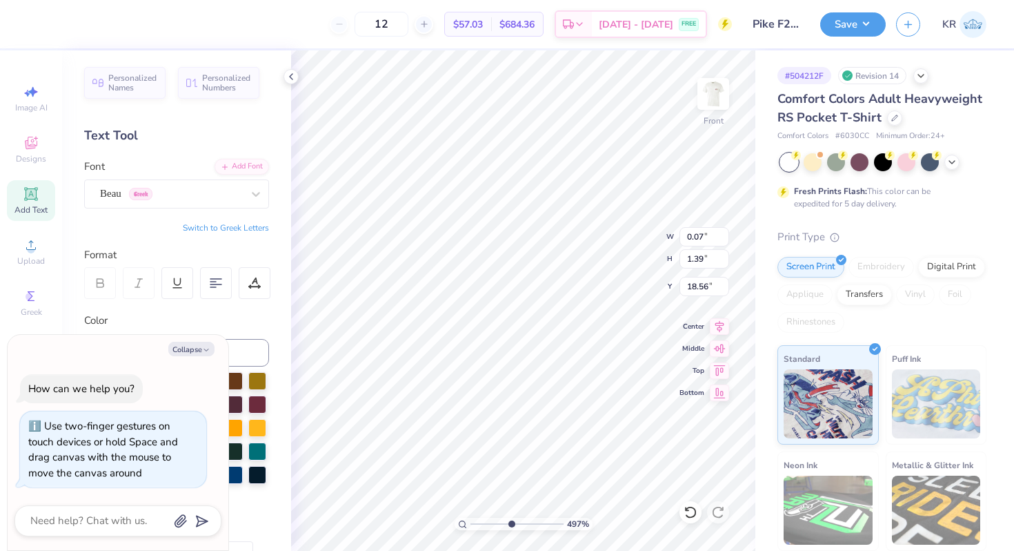
type textarea "x"
type input "1.31"
type input "18.63"
type textarea "x"
type input "17.11"
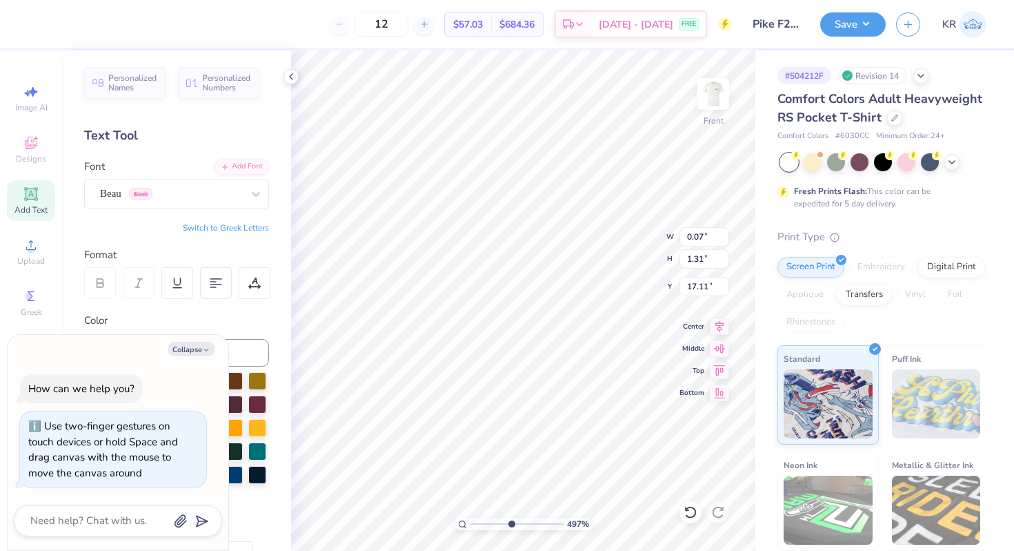
type textarea "x"
type textarea "_"
type textarea "x"
type textarea "__"
type textarea "x"
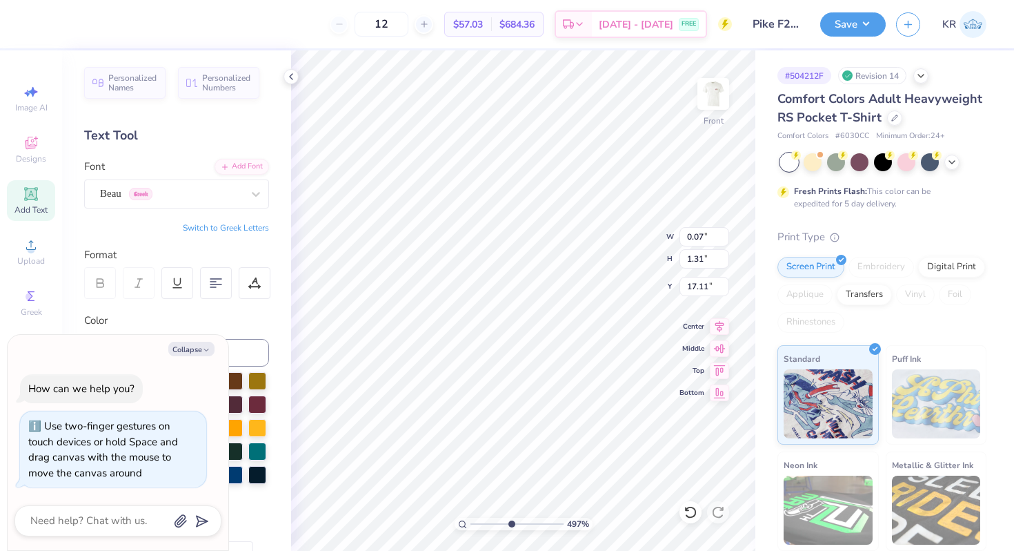
type textarea "___"
type textarea "x"
type textarea "____"
type textarea "x"
type input "2.56"
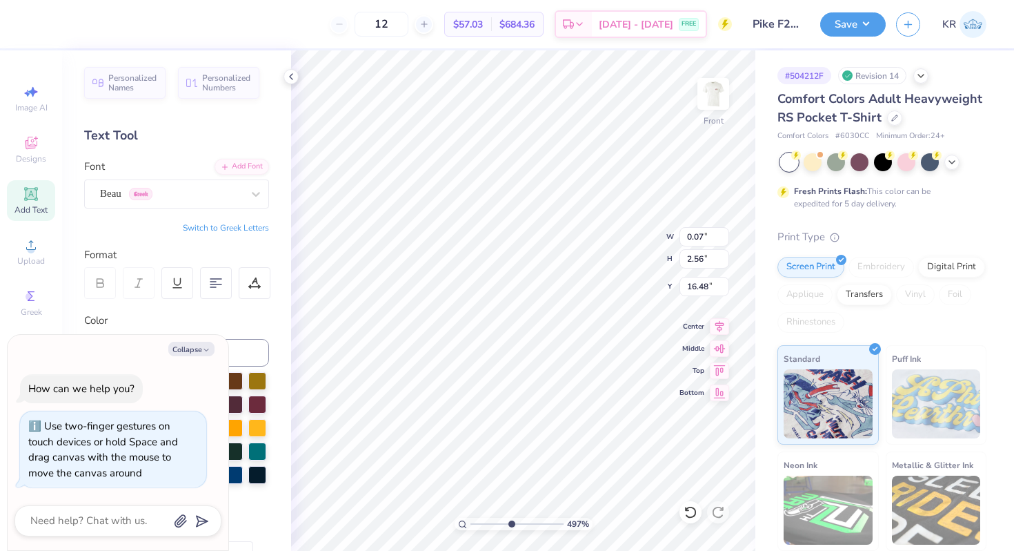
type input "0.07"
type input "17.73"
type textarea "x"
type input "3.89"
type input "0.11"
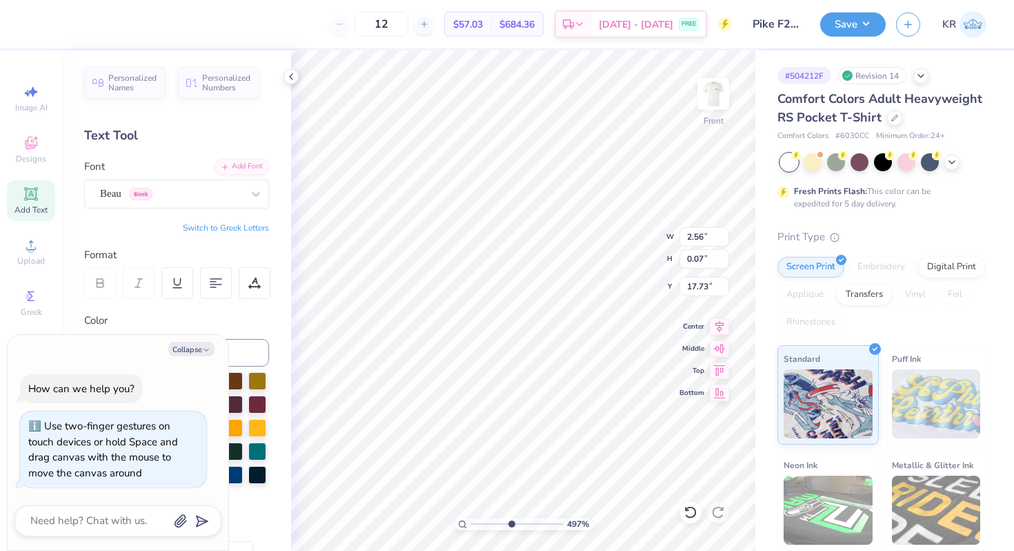
type input "17.72"
type textarea "x"
type input "2.04"
type input "0.06"
type input "17.73"
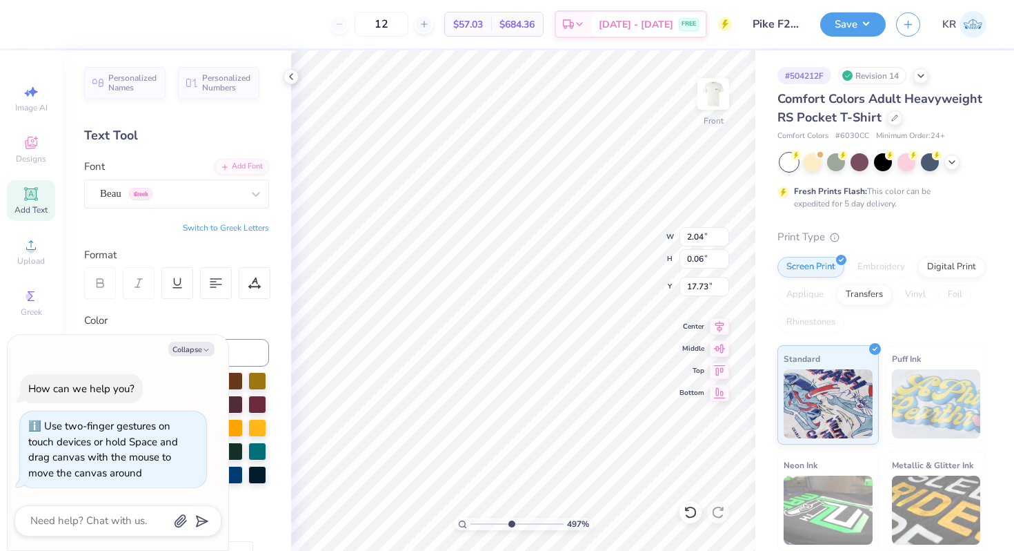
type textarea "x"
type input "0.05"
type textarea "x"
type input "18.01"
type textarea "x"
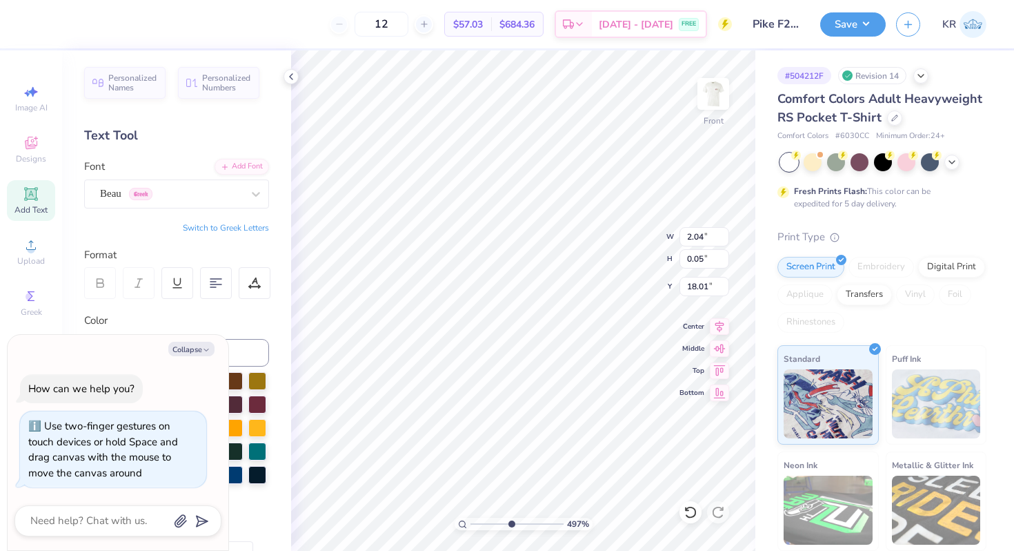
type input "18.16"
type textarea "x"
type input "17.32"
type textarea "x"
type textarea "-"
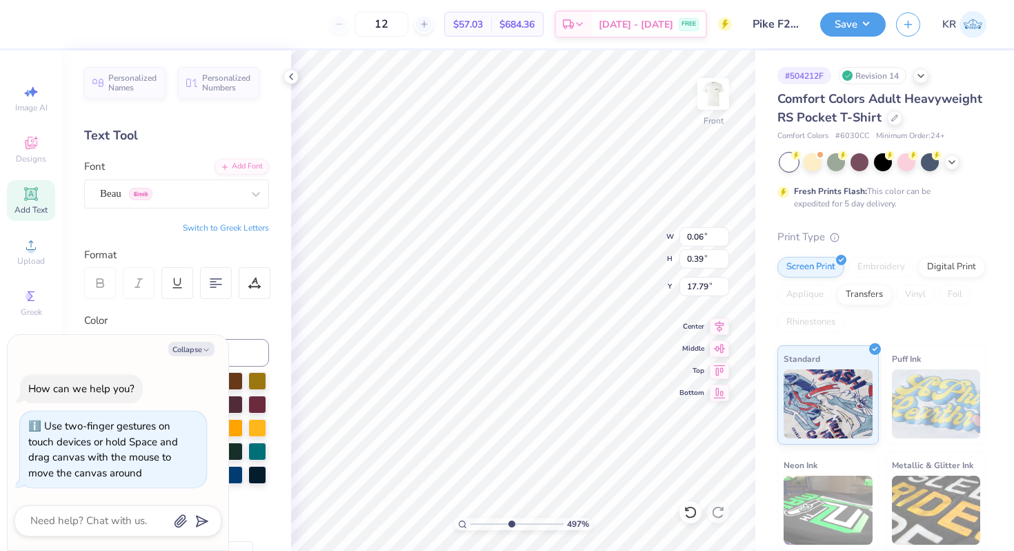
type textarea "x"
type input "18.32"
type textarea "x"
type input "0.05"
type input "0.34"
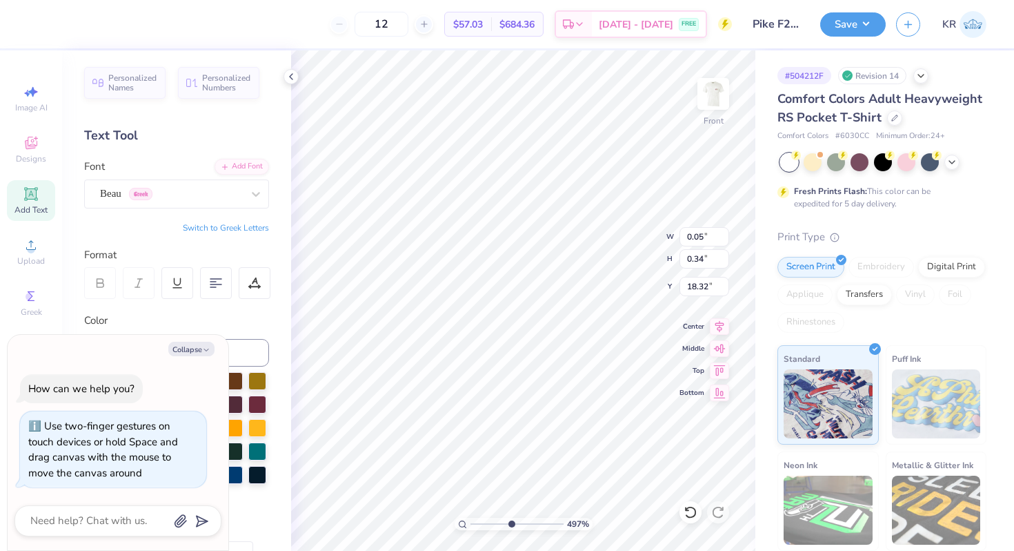
type textarea "x"
type input "0.31"
type textarea "x"
type input "18.17"
type textarea "x"
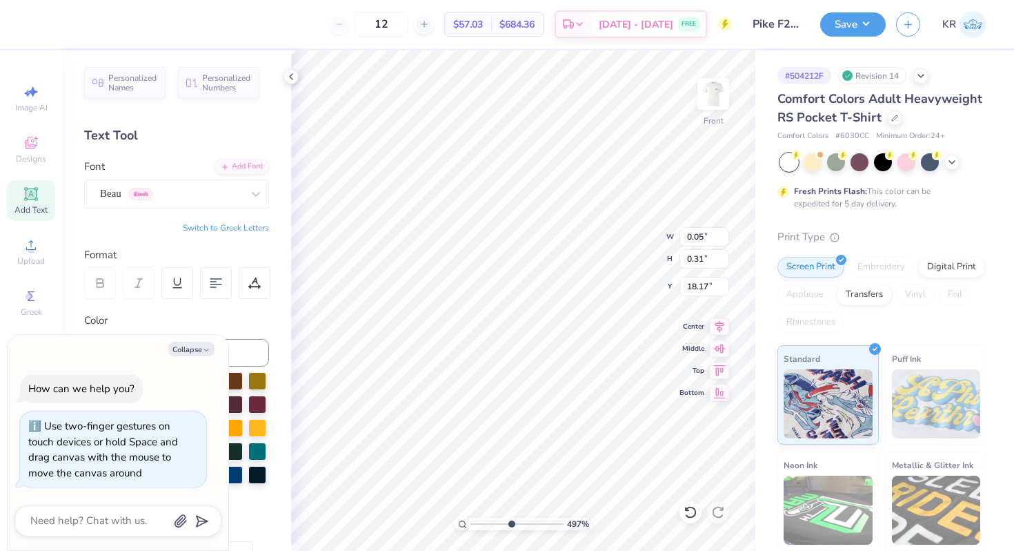
type input "18.32"
type textarea "x"
type input "18.17"
click at [476, 395] on li "Group" at bounding box center [492, 399] width 108 height 27
type textarea "x"
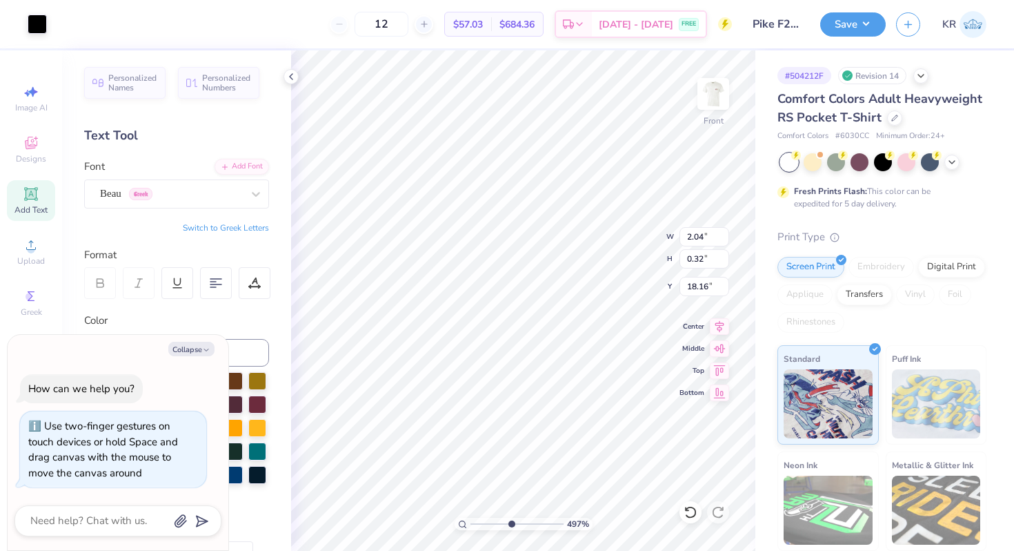
type input "0.50"
type input "1.31"
type input "18.63"
type textarea "x"
type input "18.48"
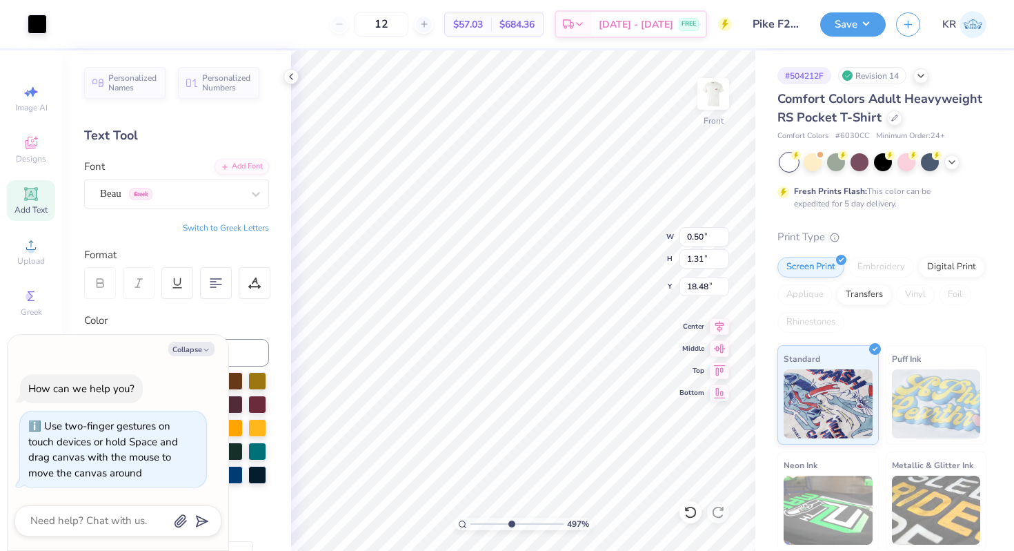
type textarea "x"
drag, startPoint x: 511, startPoint y: 522, endPoint x: 479, endPoint y: 519, distance: 32.5
type input "1.61"
click at [479, 519] on input "range" at bounding box center [517, 524] width 93 height 12
type textarea "x"
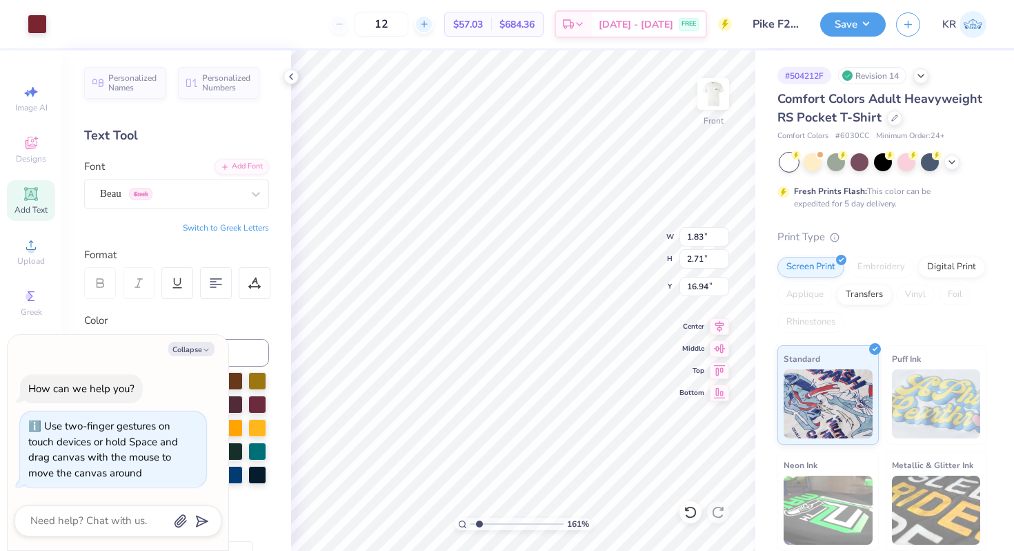
type input "1.67"
type input "2.47"
type textarea "x"
type input "2.46"
type input "16.95"
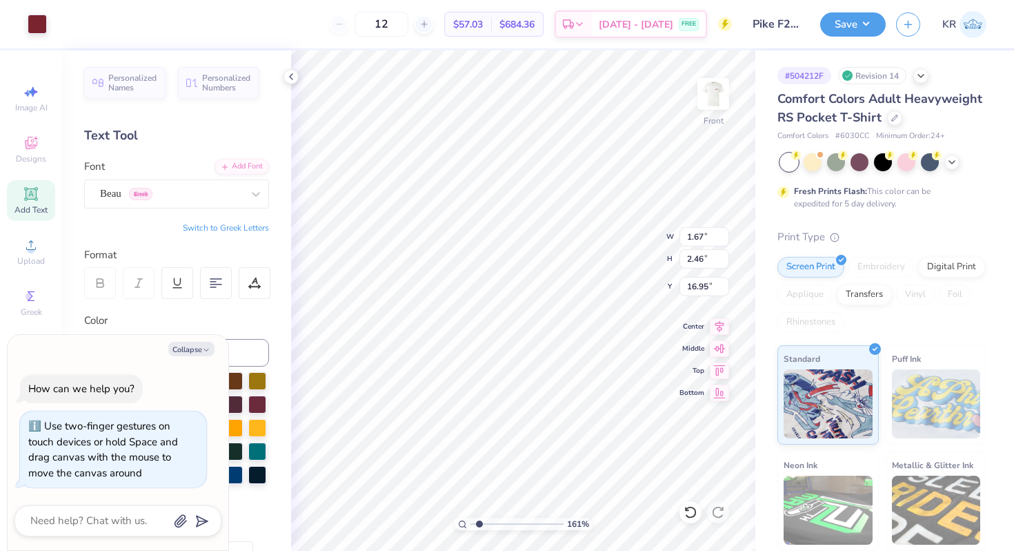
type textarea "x"
type input "15.47"
type textarea "x"
type input "8.66"
type input "9.41"
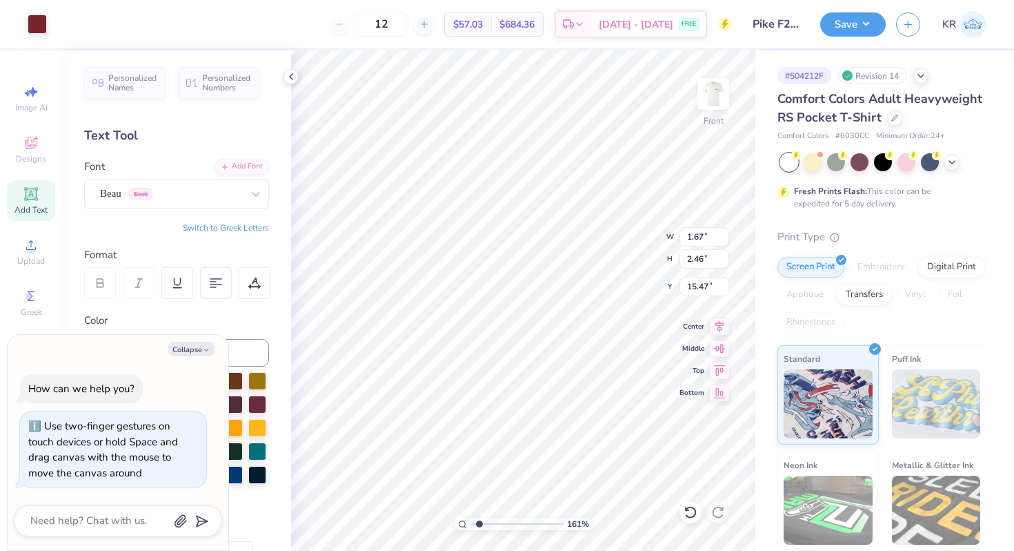
type input "5.90"
type textarea "x"
type input "7.53"
type textarea "x"
type input "5.90"
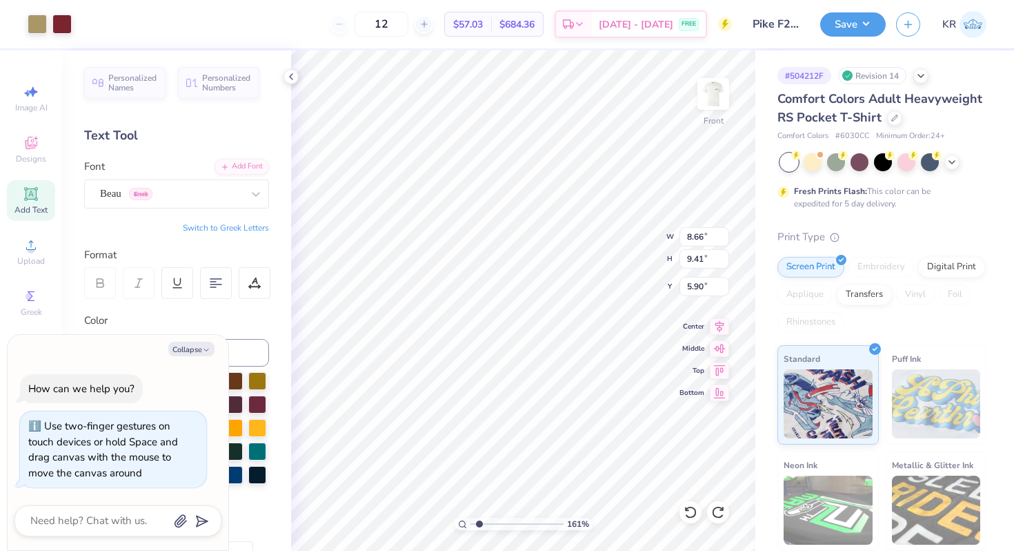
type textarea "x"
type input "6.04"
type textarea "x"
type input "19.13"
type textarea "x"
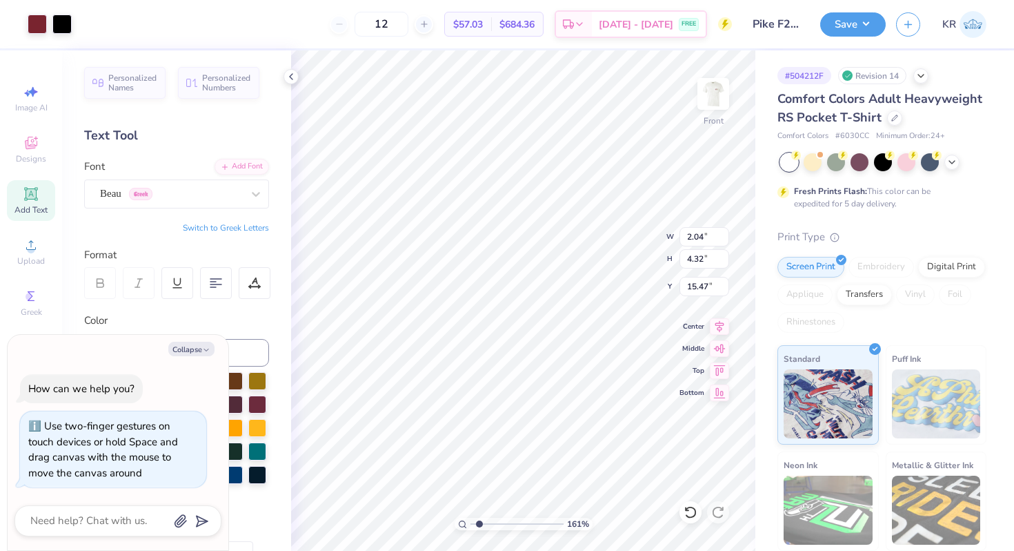
type input "11.86"
type textarea "x"
drag, startPoint x: 480, startPoint y: 521, endPoint x: 502, endPoint y: 524, distance: 22.3
type input "4.13"
click at [502, 524] on input "range" at bounding box center [517, 524] width 93 height 12
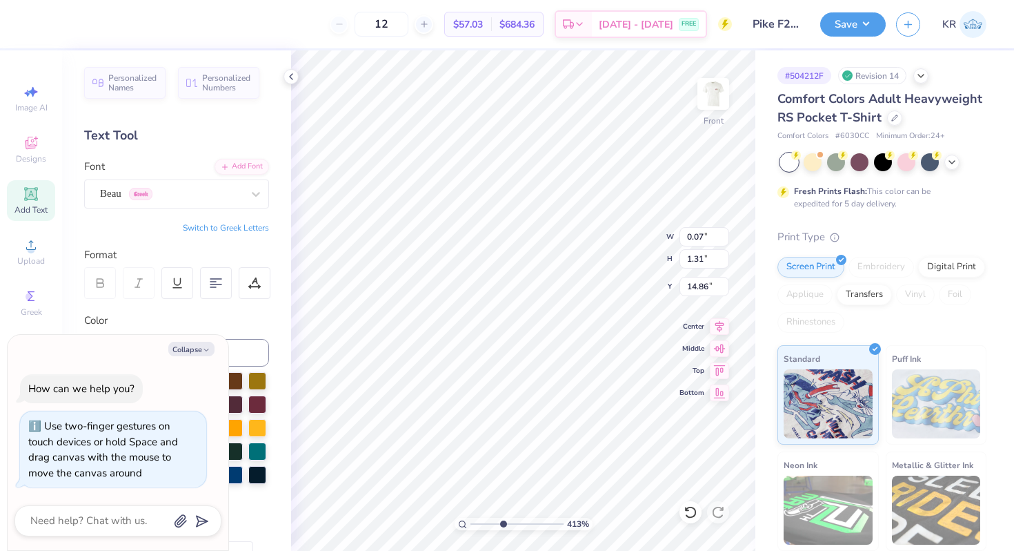
type textarea "x"
drag, startPoint x: 502, startPoint y: 525, endPoint x: 473, endPoint y: 525, distance: 28.3
click at [473, 525] on input "range" at bounding box center [517, 524] width 93 height 12
drag, startPoint x: 492, startPoint y: 524, endPoint x: 515, endPoint y: 524, distance: 22.8
type input "5.54"
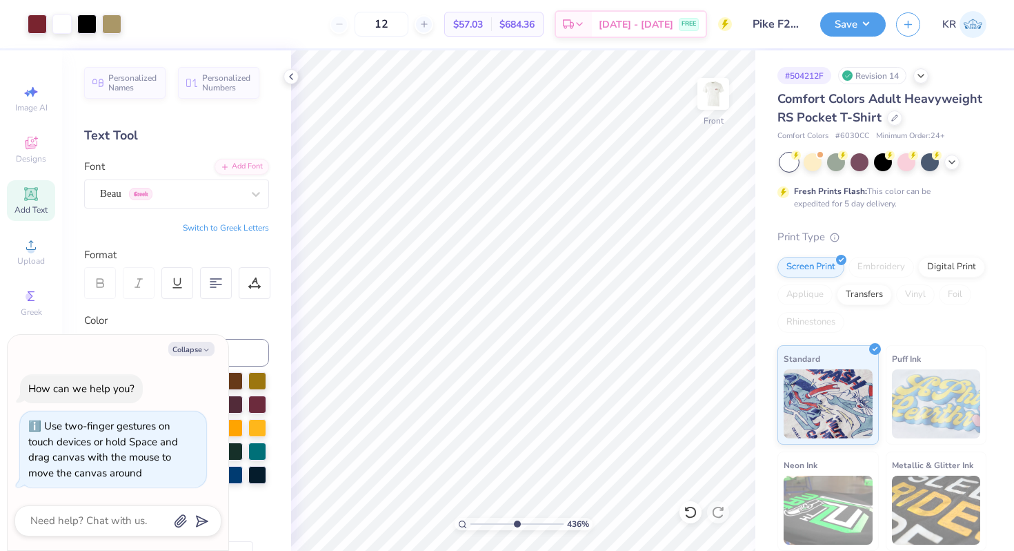
click at [515, 524] on input "range" at bounding box center [517, 524] width 93 height 12
type textarea "x"
type input "1"
type textarea "x"
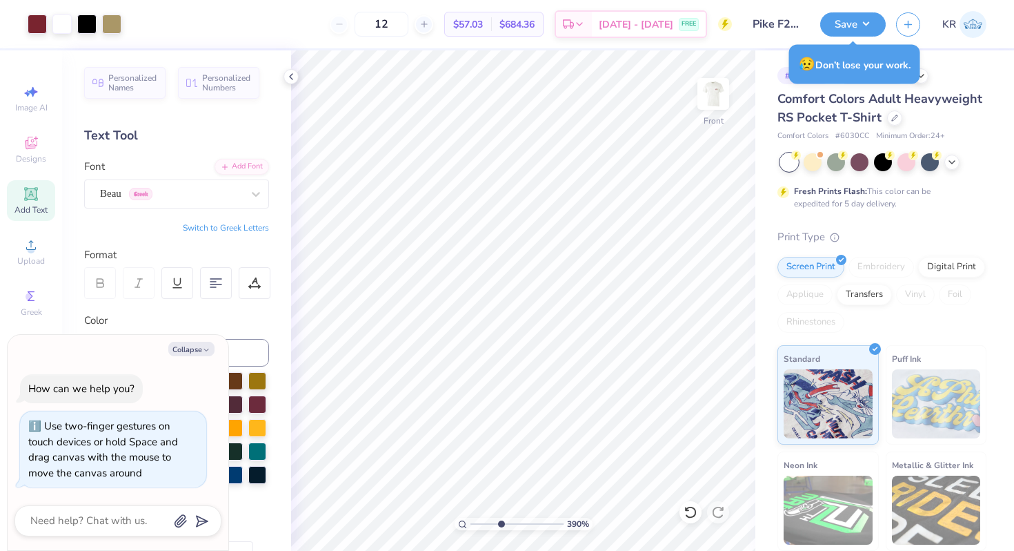
drag, startPoint x: 516, startPoint y: 523, endPoint x: 500, endPoint y: 520, distance: 16.2
click at [500, 520] on input "range" at bounding box center [517, 524] width 93 height 12
drag, startPoint x: 502, startPoint y: 520, endPoint x: 520, endPoint y: 520, distance: 17.9
type input "5.98"
click at [520, 520] on input "range" at bounding box center [517, 524] width 93 height 12
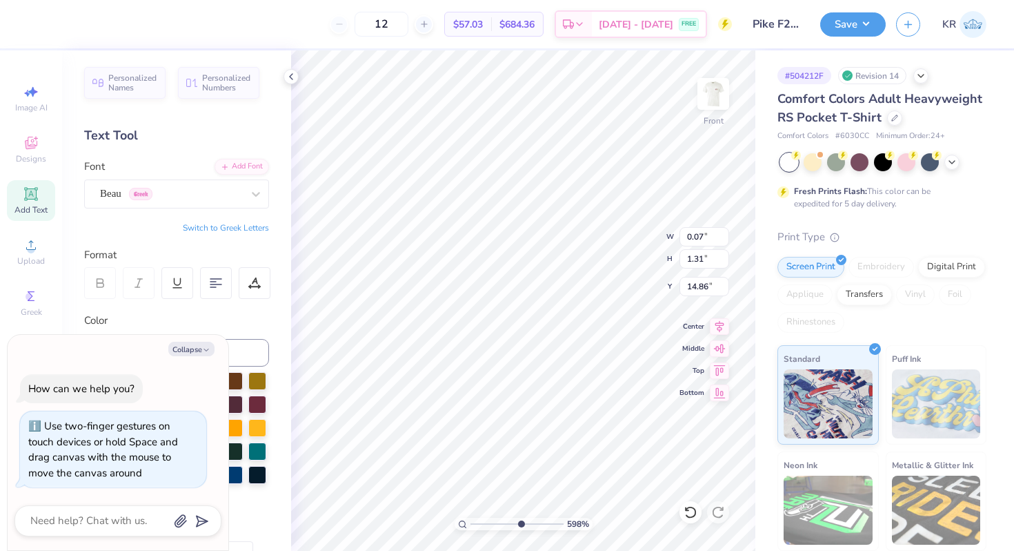
type textarea "x"
drag, startPoint x: 461, startPoint y: 524, endPoint x: 506, endPoint y: 531, distance: 45.5
type input "4.5"
click at [506, 530] on input "range" at bounding box center [517, 524] width 93 height 12
type textarea "x"
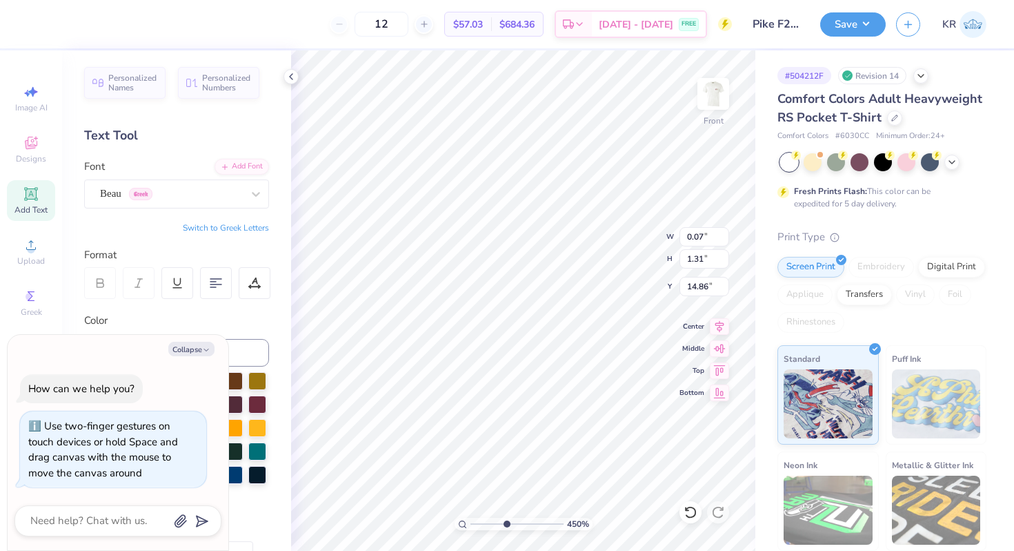
type input "15.33"
type textarea "x"
type input "15.33"
type textarea "x"
type input "1.31"
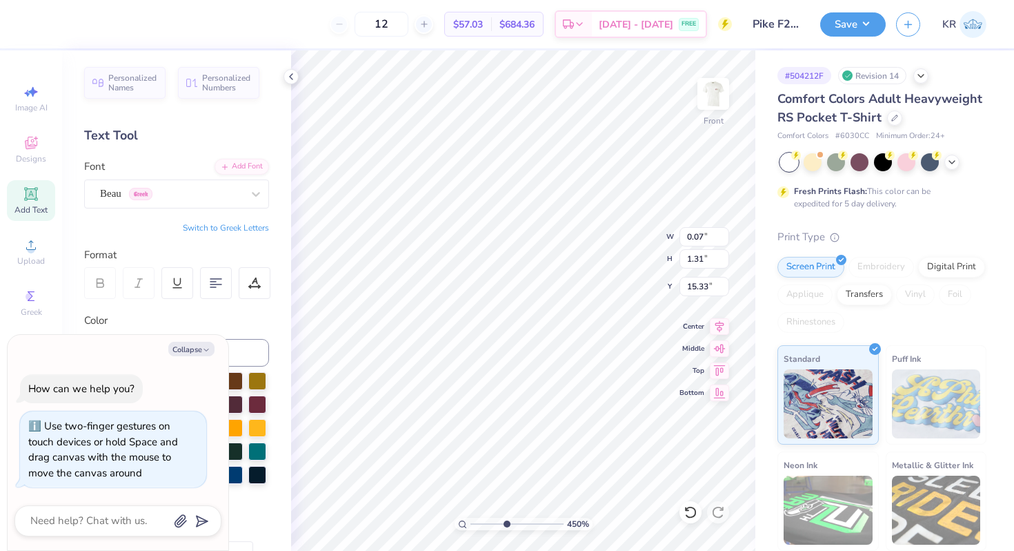
type input "0.06"
type input "15.96"
type textarea "x"
type input "15.56"
type textarea "x"
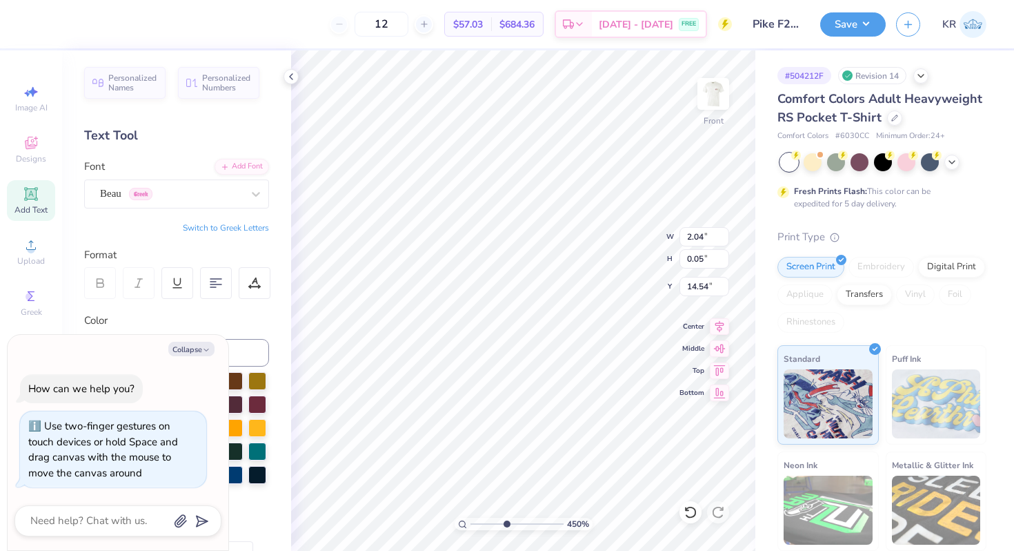
type input "15.94"
type textarea "x"
type textarea "___"
type textarea "x"
type input "14.66"
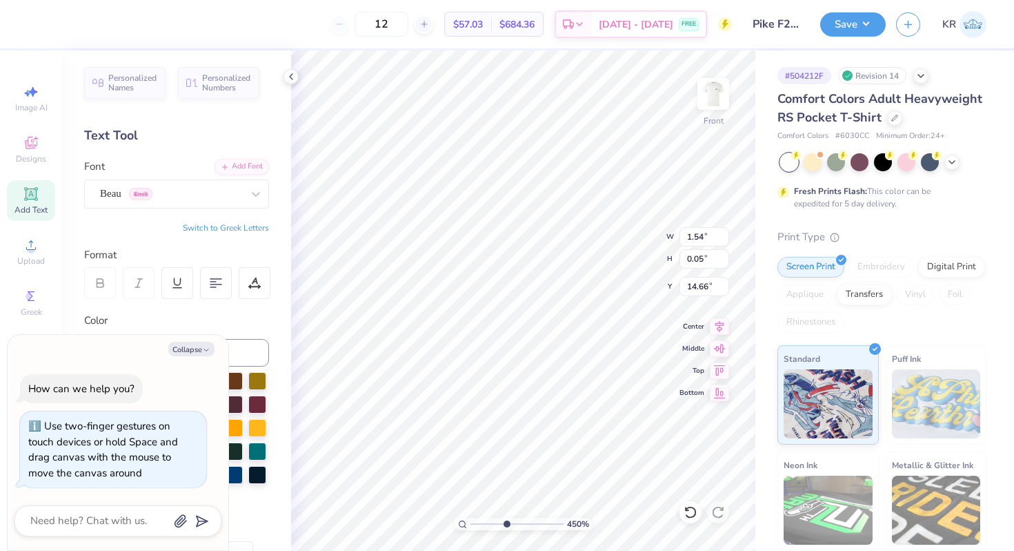
type textarea "x"
type input "14.82"
type textarea "x"
type input "14.66"
type textarea "x"
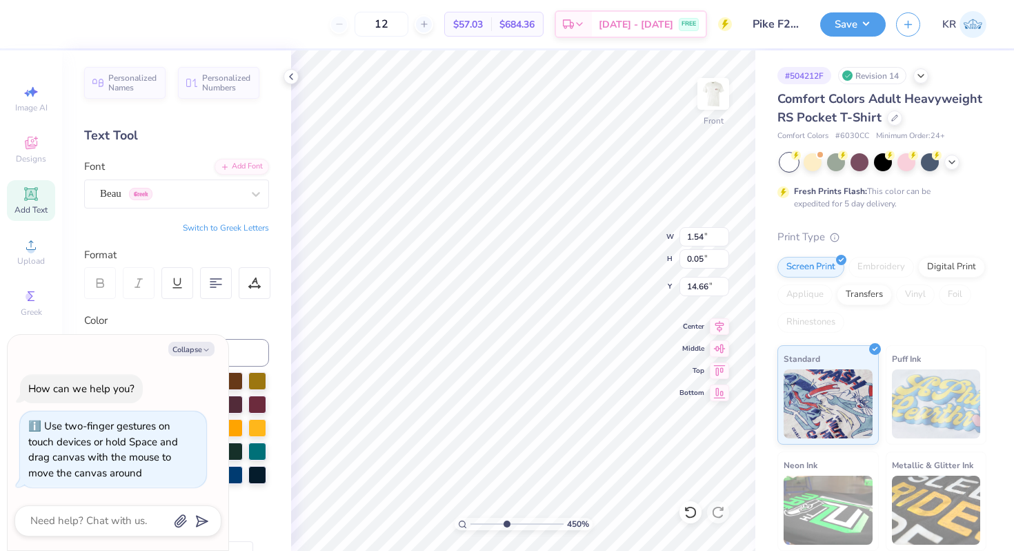
type input "14.95"
type textarea "x"
type input "14.82"
type textarea "x"
type input "14.76"
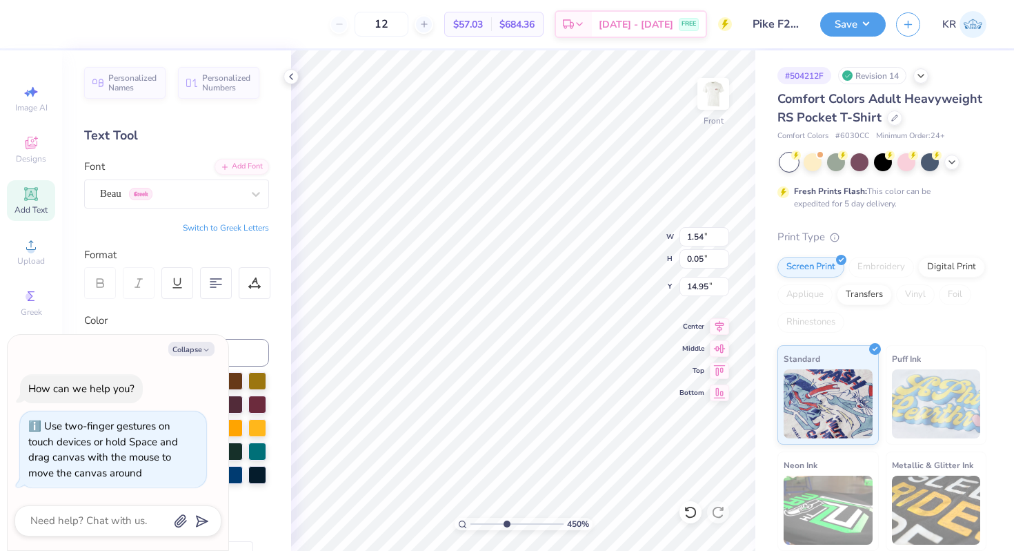
type textarea "x"
type input "14.87"
type textarea "x"
type input "15.00"
drag, startPoint x: 506, startPoint y: 524, endPoint x: 461, endPoint y: 516, distance: 46.2
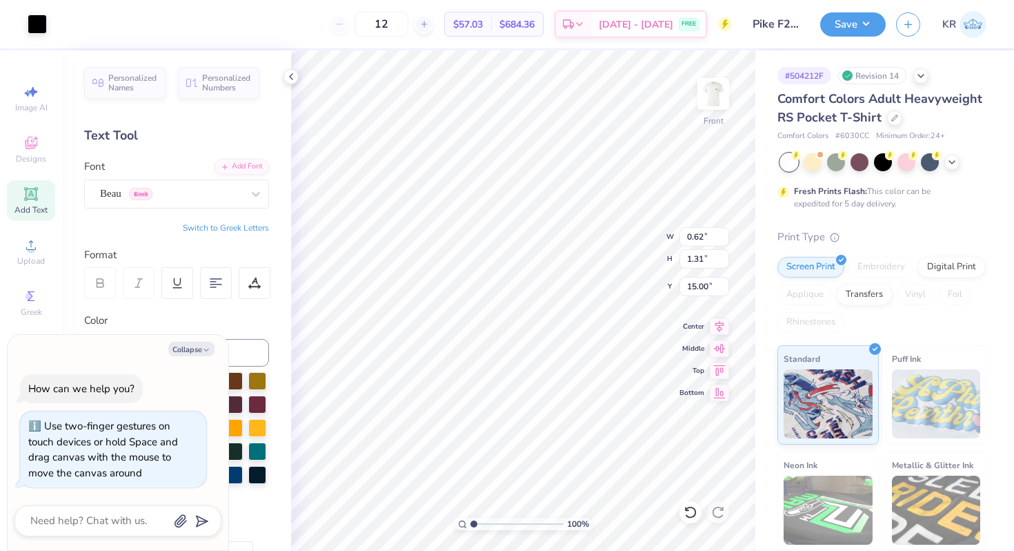
type input "1"
click at [471, 518] on input "range" at bounding box center [517, 524] width 93 height 12
type textarea "x"
type input "19.29"
type textarea "x"
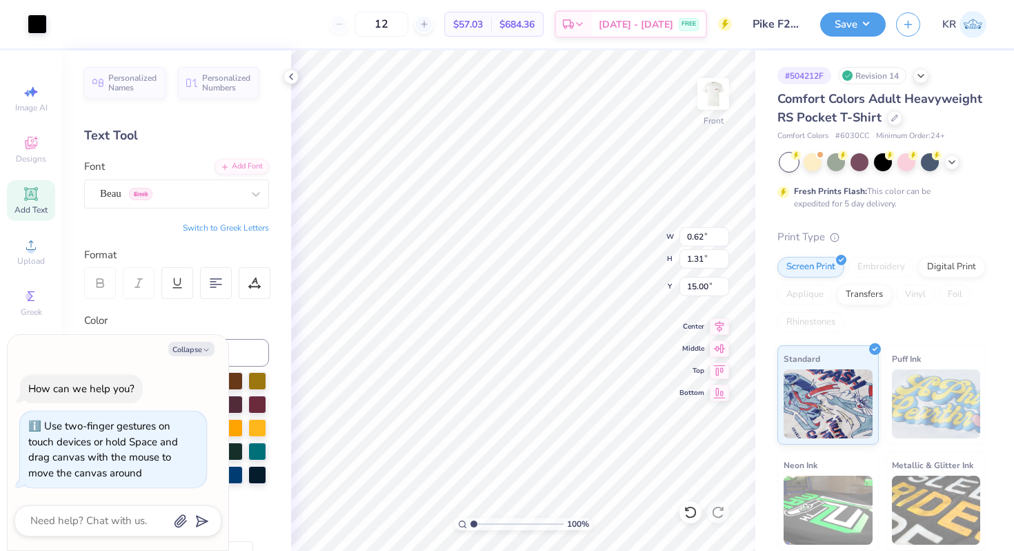
type input "14.55"
type textarea "x"
type input "11.77"
type textarea "x"
type input "20.80"
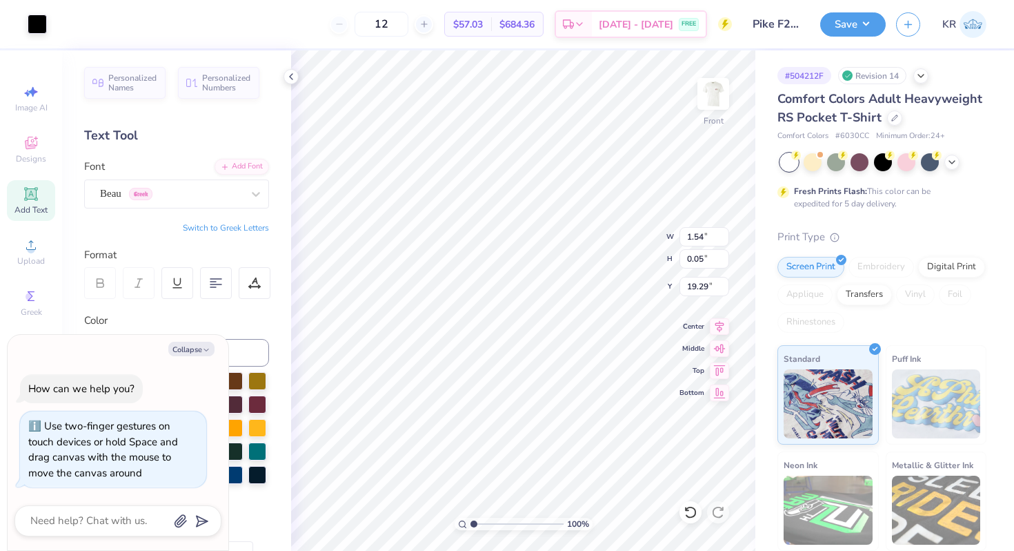
type textarea "x"
type textarea "__"
type textarea "x"
type textarea "_PK_"
type textarea "x"
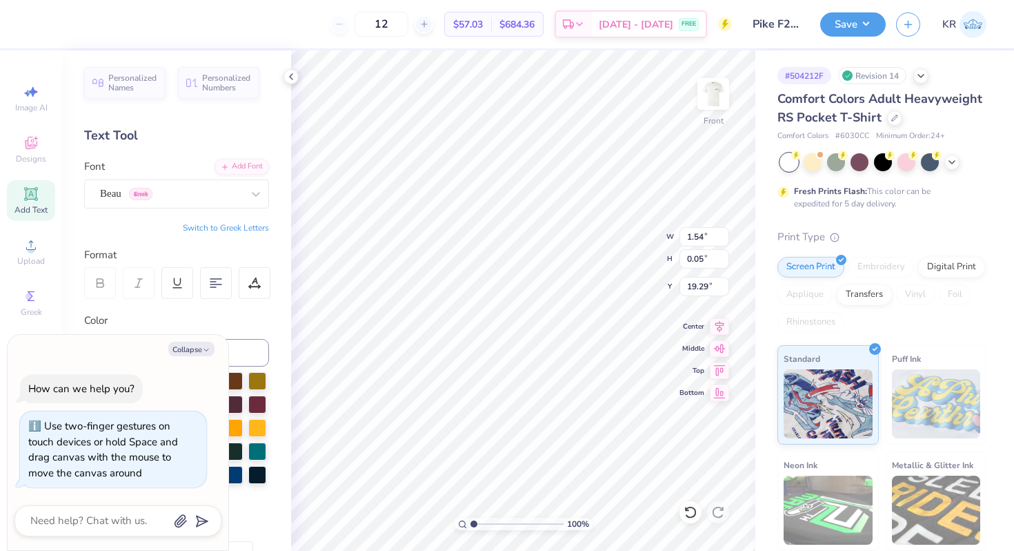
scroll to position [0, 1]
type textarea "_PK_"
type textarea "x"
type textarea "_P_"
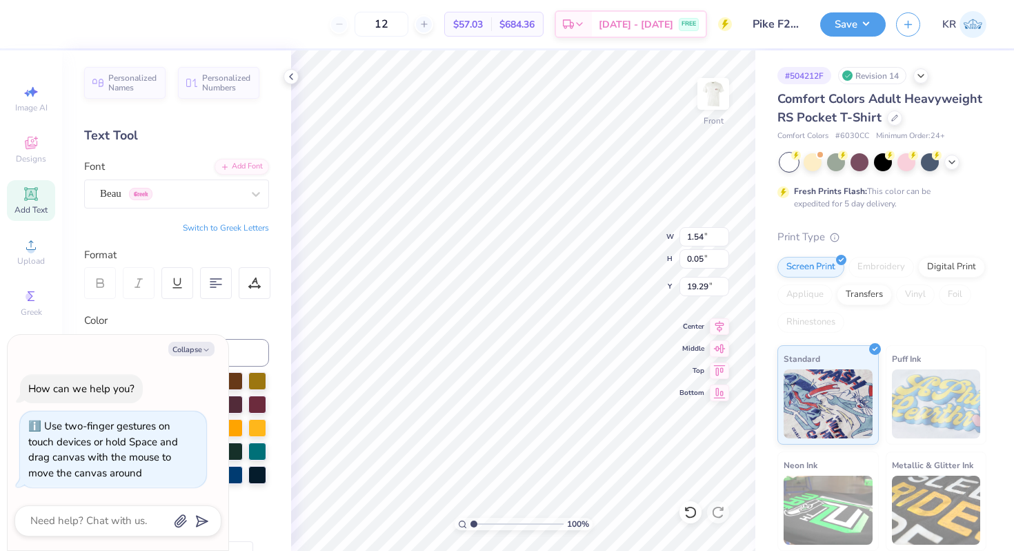
type textarea "x"
type textarea "_PKA_"
type textarea "x"
type textarea "_PKA"
type textarea "x"
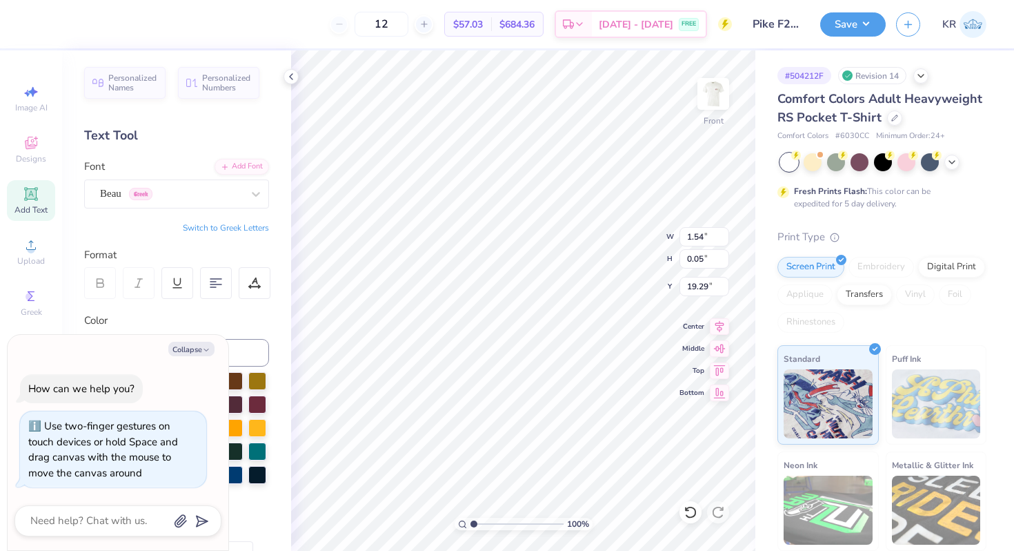
type textarea "PKA"
type textarea "x"
type textarea "PKA"
click at [234, 225] on button "Switch to Greek Letters" at bounding box center [226, 227] width 86 height 11
drag, startPoint x: 473, startPoint y: 523, endPoint x: 462, endPoint y: 517, distance: 12.1
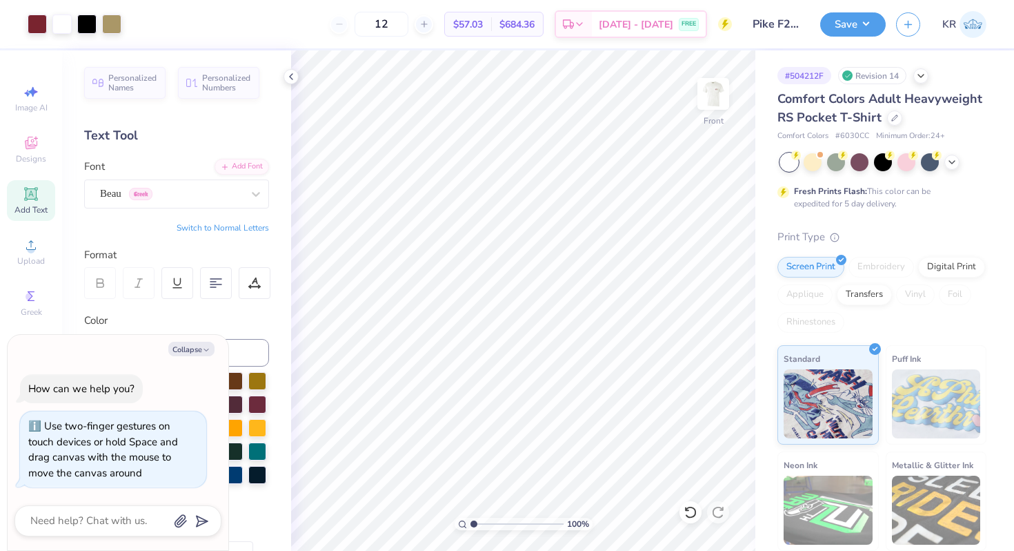
click at [471, 518] on input "range" at bounding box center [517, 524] width 93 height 12
click at [90, 31] on div at bounding box center [86, 22] width 19 height 19
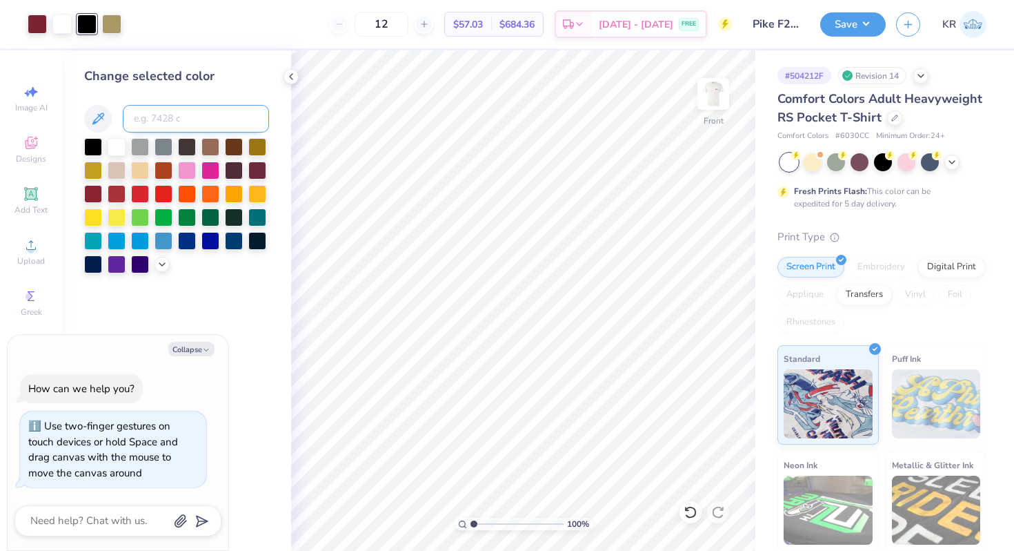
click at [157, 126] on input at bounding box center [196, 119] width 146 height 28
drag, startPoint x: 475, startPoint y: 526, endPoint x: 486, endPoint y: 526, distance: 10.4
click at [486, 526] on input "range" at bounding box center [517, 524] width 93 height 12
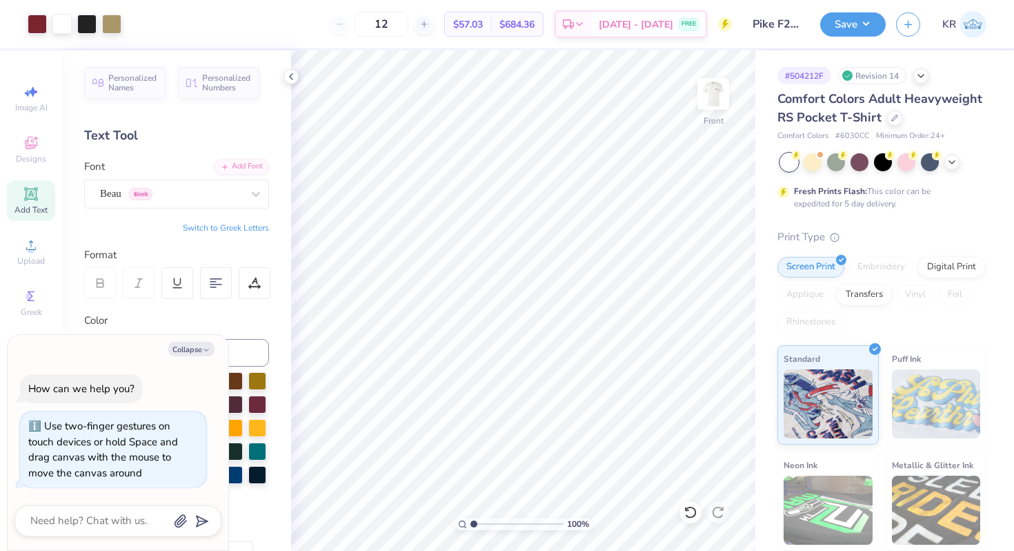
drag, startPoint x: 486, startPoint y: 523, endPoint x: 465, endPoint y: 523, distance: 21.4
click at [471, 523] on input "range" at bounding box center [517, 524] width 93 height 12
click at [709, 122] on div "Front" at bounding box center [714, 102] width 32 height 49
click at [709, 110] on div at bounding box center [714, 94] width 32 height 32
click at [68, 26] on div at bounding box center [61, 22] width 19 height 19
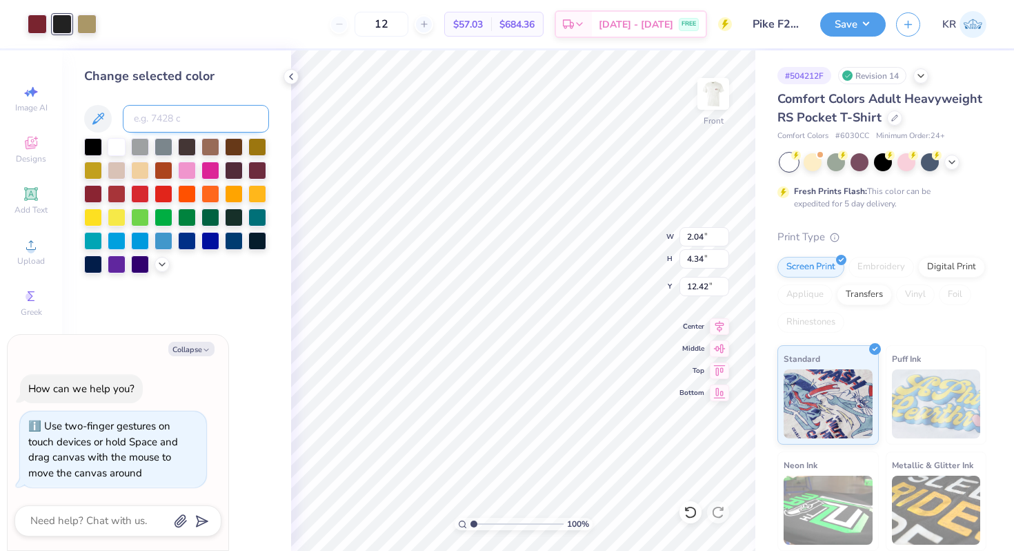
click at [162, 126] on input at bounding box center [196, 119] width 146 height 28
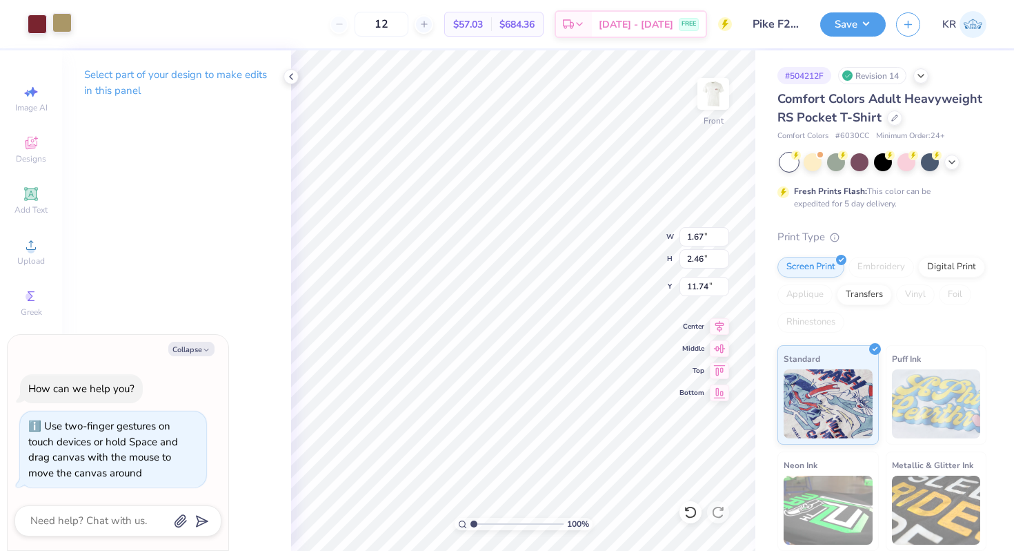
click at [65, 20] on div at bounding box center [61, 22] width 19 height 19
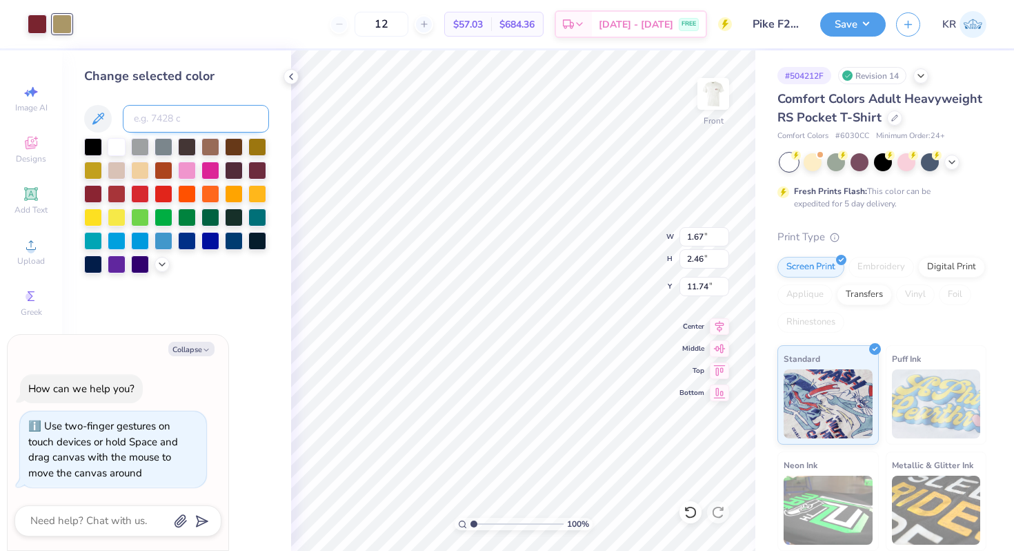
click at [152, 113] on input at bounding box center [196, 119] width 146 height 28
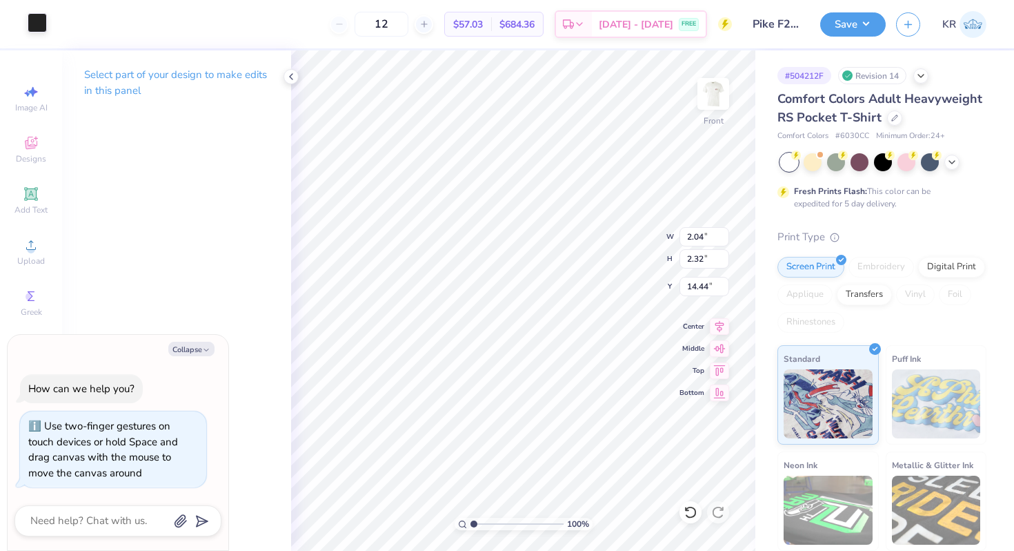
click at [39, 28] on div at bounding box center [37, 22] width 19 height 19
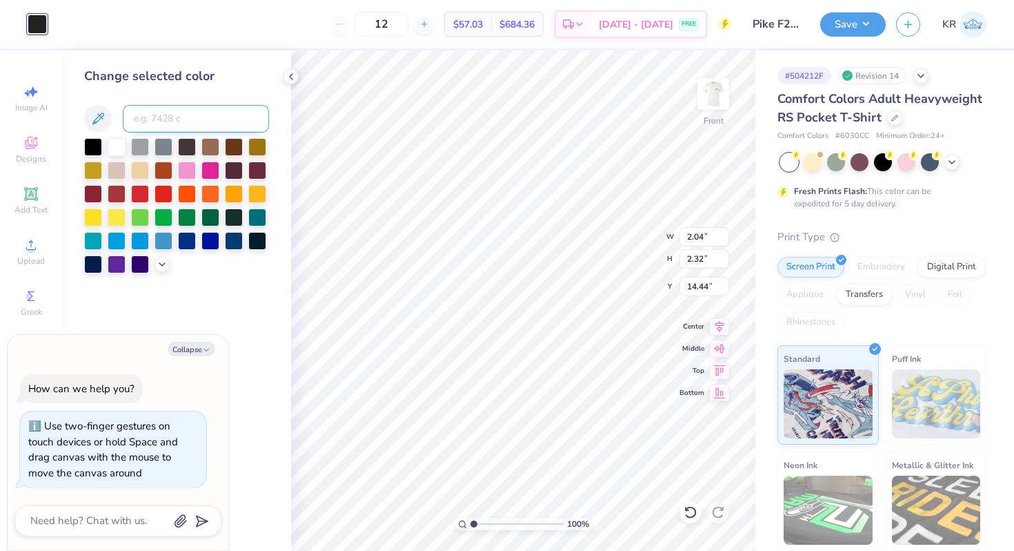
click at [162, 126] on input at bounding box center [196, 119] width 146 height 28
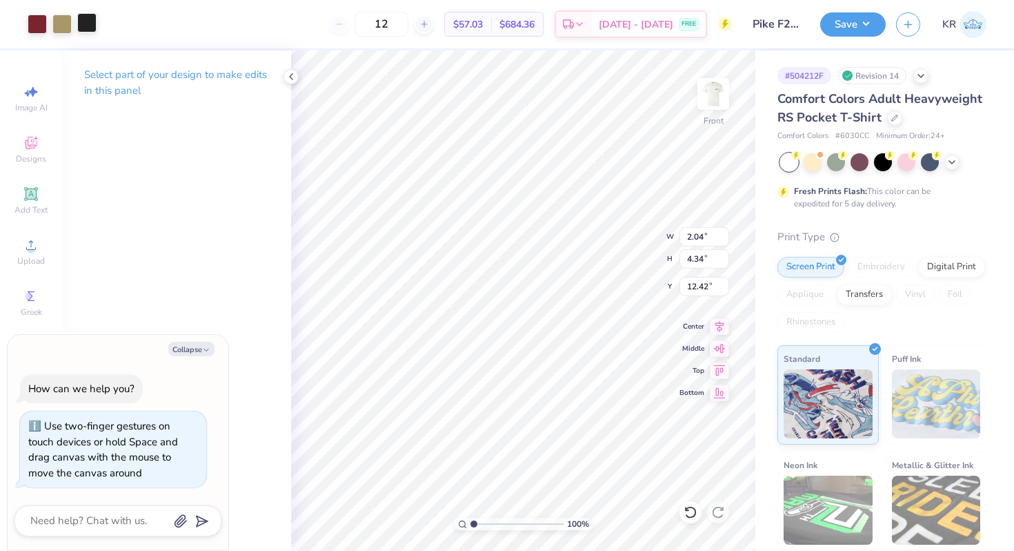
click at [95, 28] on div at bounding box center [86, 22] width 19 height 19
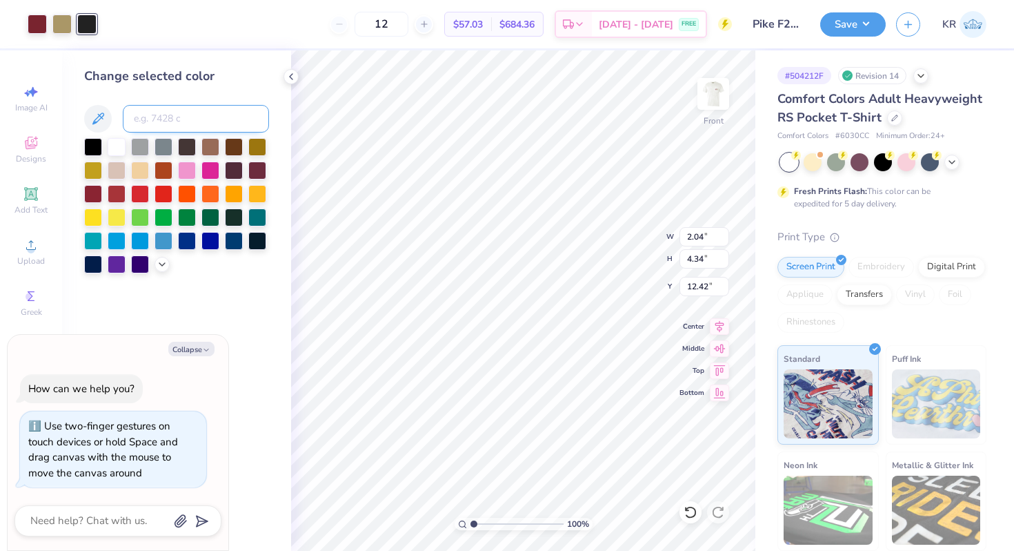
click at [161, 122] on input at bounding box center [196, 119] width 146 height 28
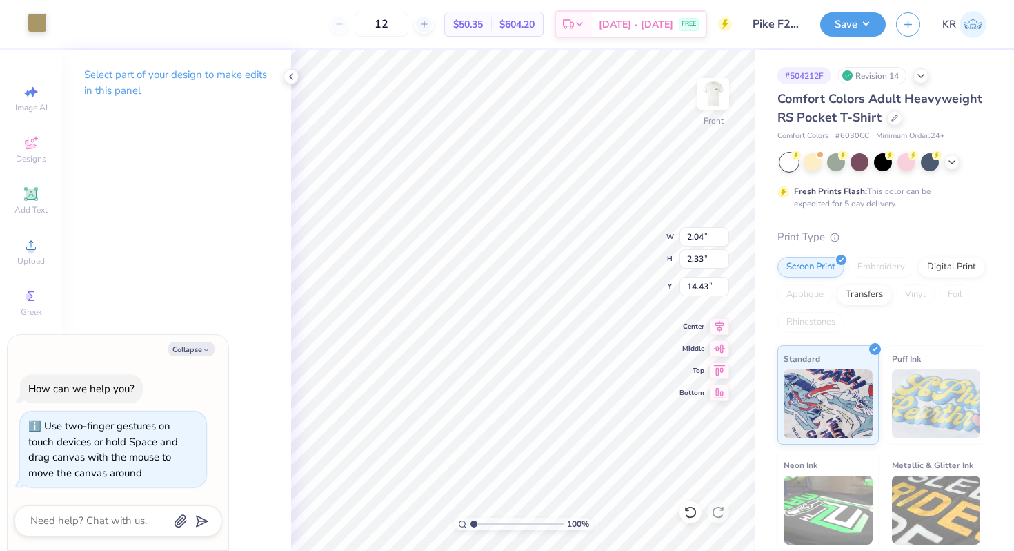
click at [39, 23] on div at bounding box center [37, 22] width 19 height 19
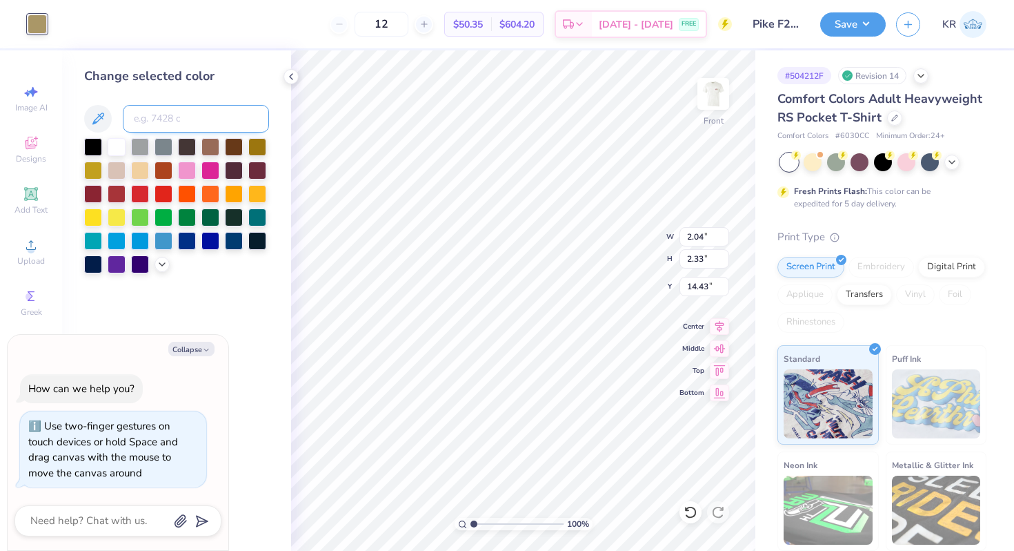
click at [163, 119] on input at bounding box center [196, 119] width 146 height 28
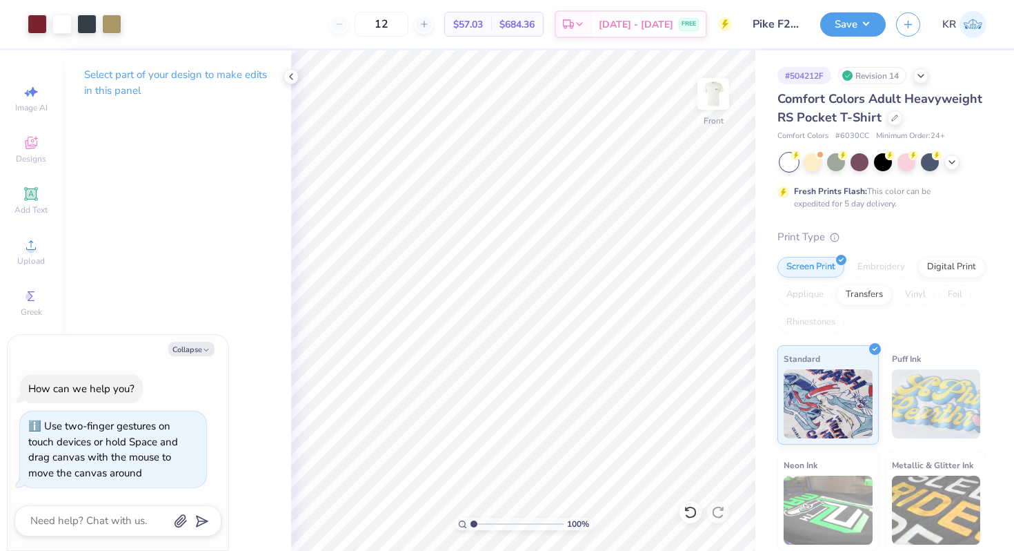
drag, startPoint x: 472, startPoint y: 523, endPoint x: 435, endPoint y: 509, distance: 39.3
click at [471, 518] on input "range" at bounding box center [517, 524] width 93 height 12
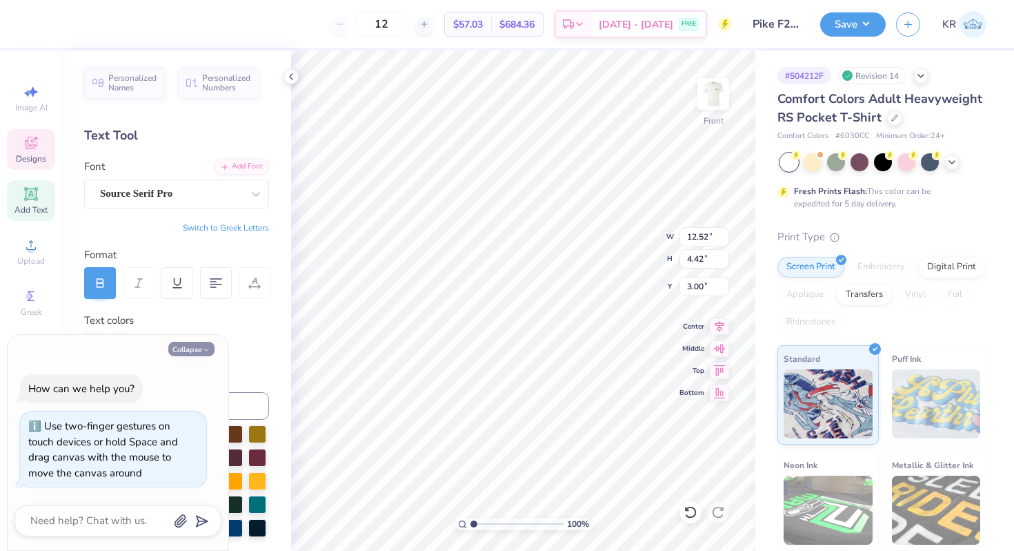
click at [199, 349] on button "Collapse" at bounding box center [191, 349] width 46 height 14
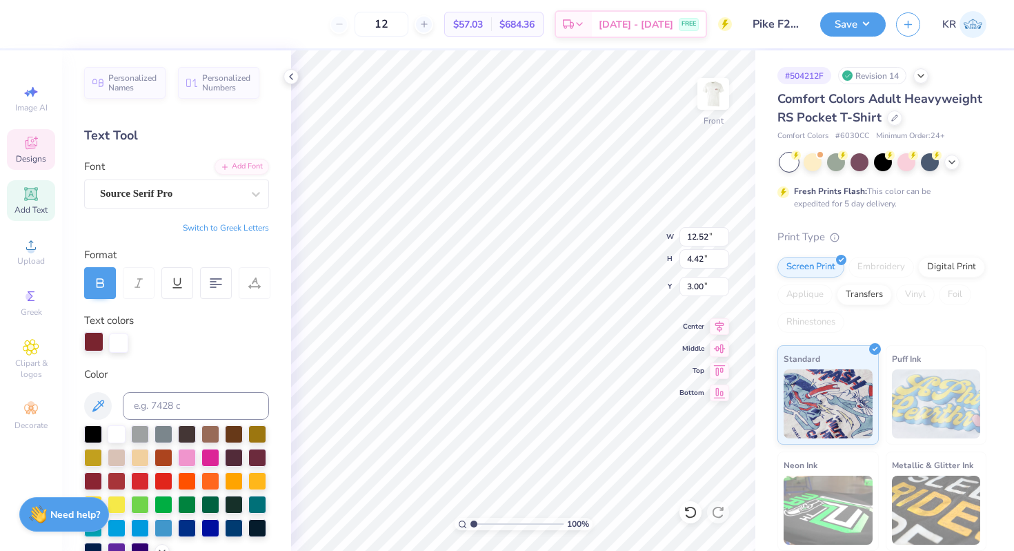
click at [90, 343] on div at bounding box center [93, 341] width 19 height 19
click at [153, 415] on input at bounding box center [196, 406] width 146 height 28
click at [37, 25] on div at bounding box center [37, 22] width 19 height 19
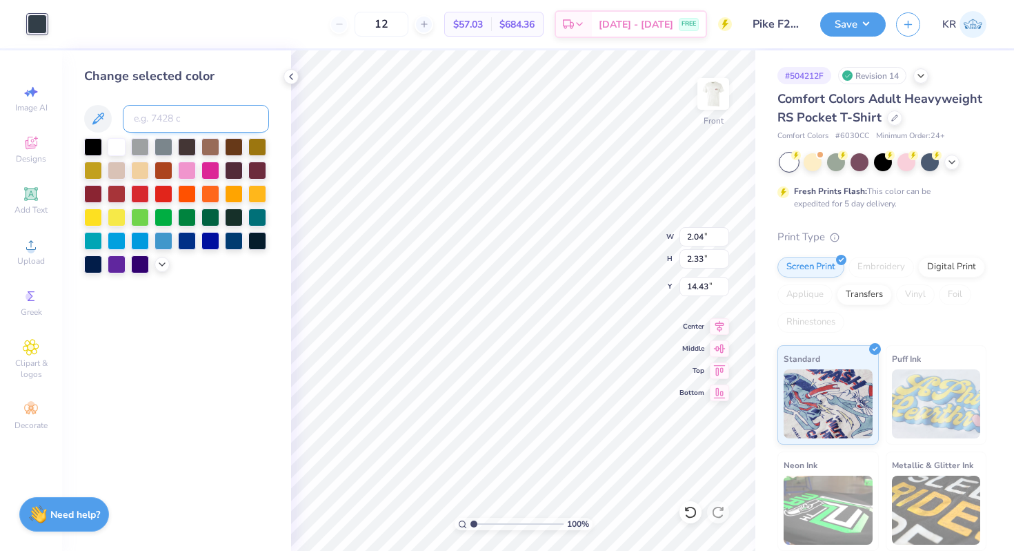
click at [159, 115] on input at bounding box center [196, 119] width 146 height 28
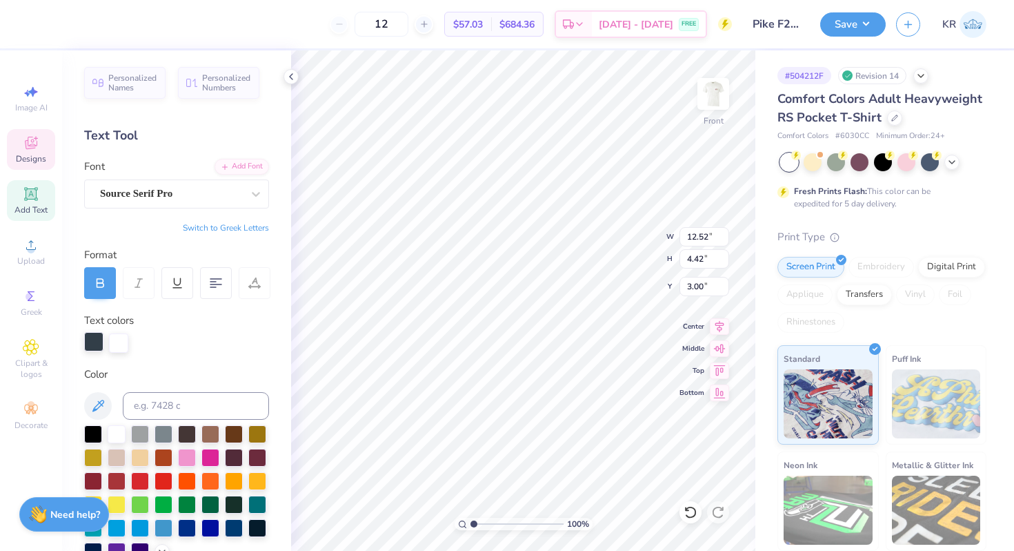
click at [90, 342] on div at bounding box center [93, 341] width 19 height 19
click at [160, 404] on input at bounding box center [196, 406] width 146 height 28
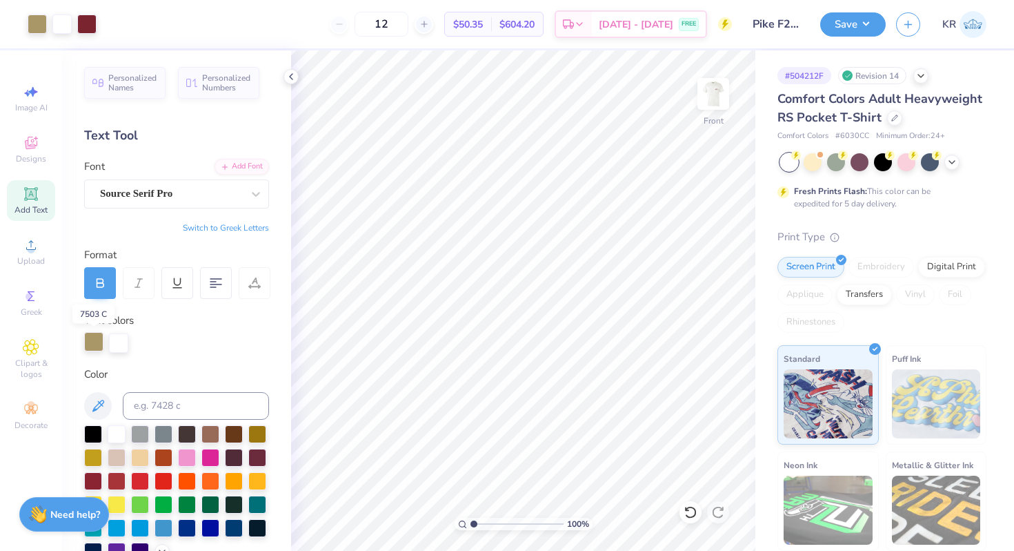
click at [96, 348] on div at bounding box center [93, 341] width 19 height 19
click at [147, 409] on input at bounding box center [196, 406] width 146 height 28
click at [695, 512] on icon at bounding box center [691, 512] width 14 height 14
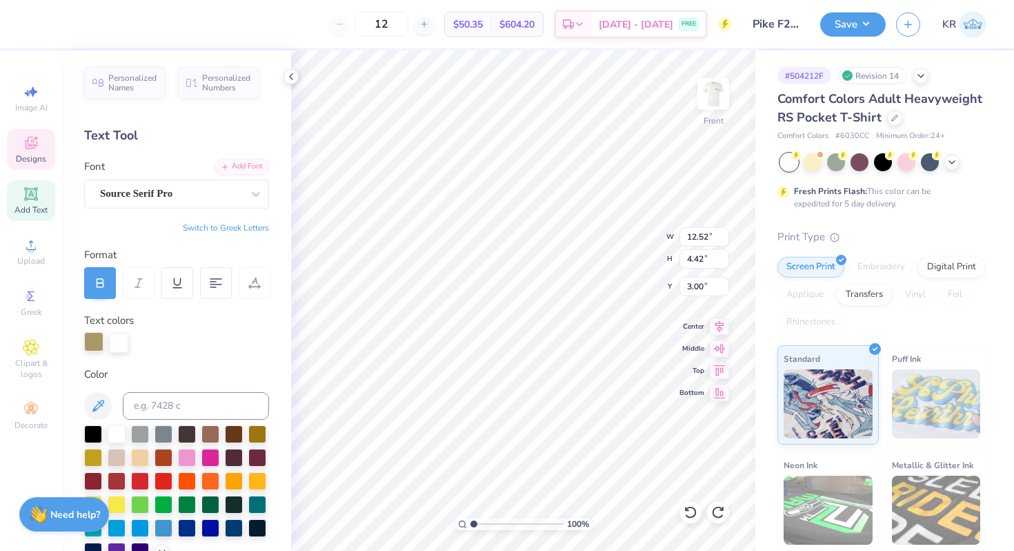
click at [93, 339] on div at bounding box center [93, 341] width 19 height 19
click at [165, 404] on input at bounding box center [196, 406] width 146 height 28
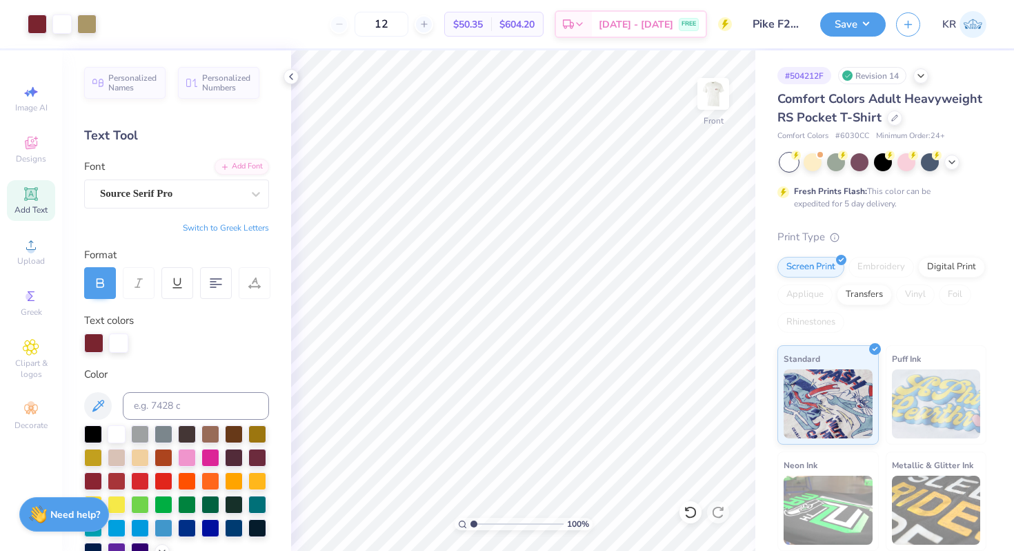
drag, startPoint x: 471, startPoint y: 524, endPoint x: 450, endPoint y: 524, distance: 21.4
click at [471, 524] on input "range" at bounding box center [517, 524] width 93 height 12
click at [717, 121] on div at bounding box center [713, 93] width 63 height 63
click at [717, 108] on img at bounding box center [714, 94] width 28 height 28
drag, startPoint x: 469, startPoint y: 522, endPoint x: 480, endPoint y: 522, distance: 10.4
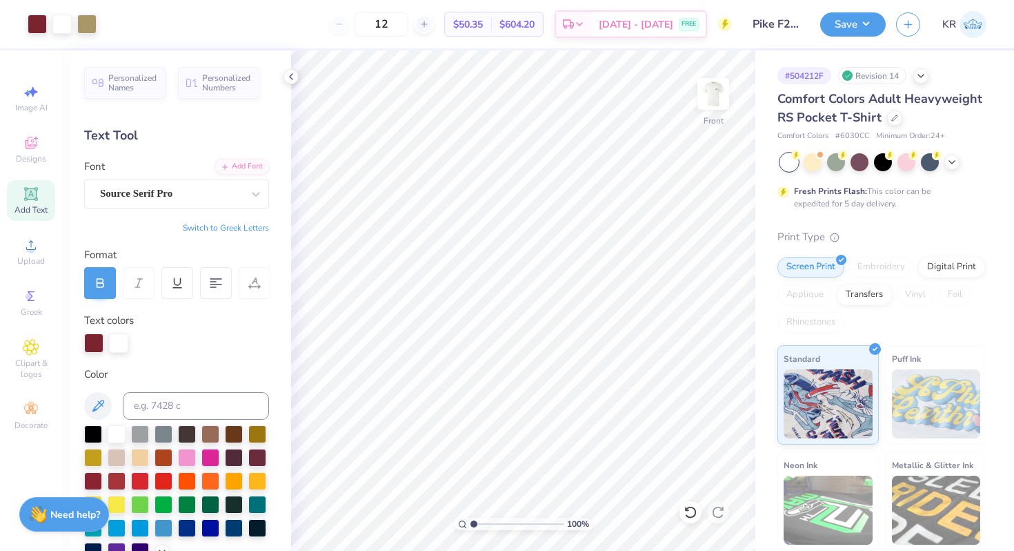
click at [480, 522] on div "100 %" at bounding box center [524, 524] width 138 height 12
drag, startPoint x: 473, startPoint y: 522, endPoint x: 488, endPoint y: 524, distance: 14.6
click at [488, 524] on input "range" at bounding box center [517, 524] width 93 height 12
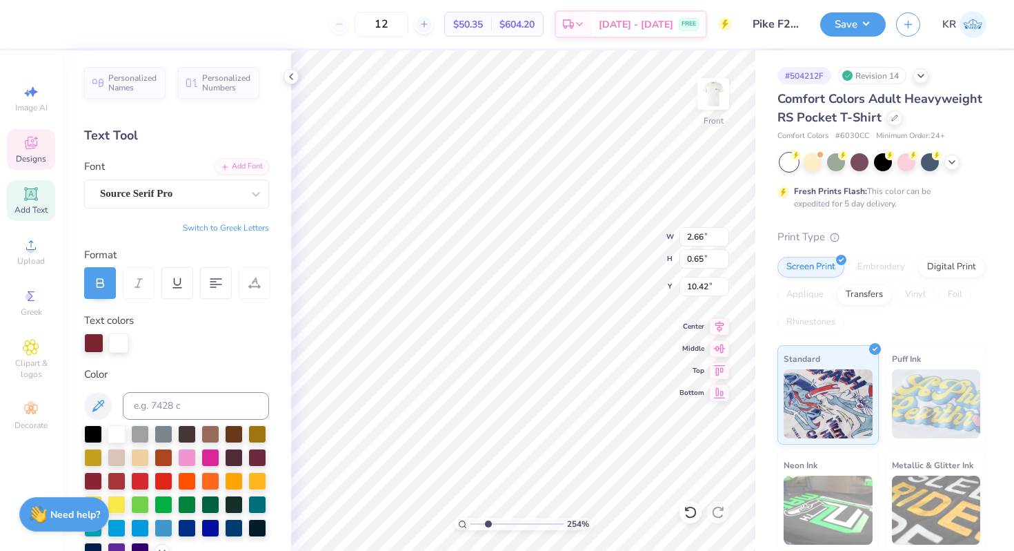
scroll to position [305, 0]
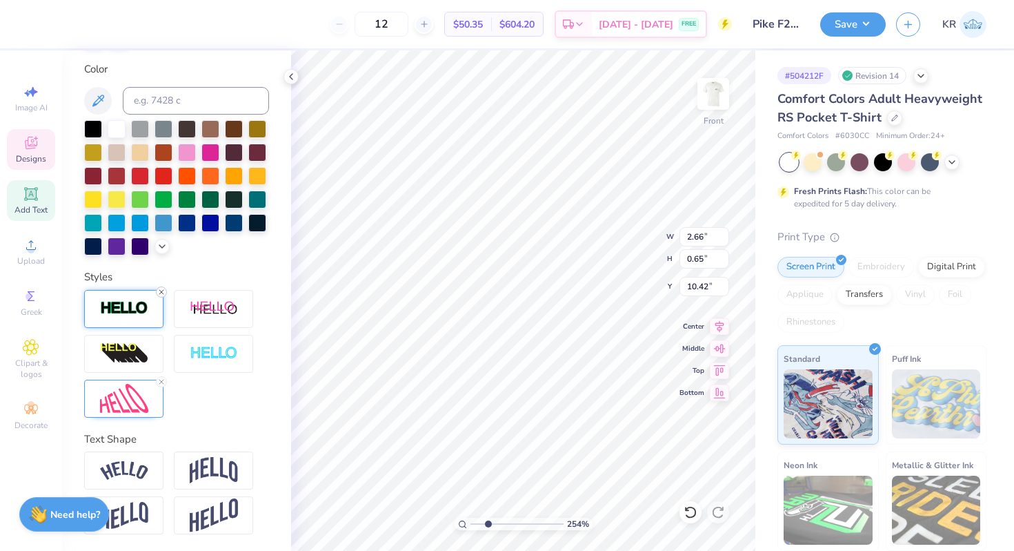
click at [163, 291] on icon at bounding box center [161, 292] width 8 height 8
click at [161, 292] on line at bounding box center [161, 292] width 4 height 4
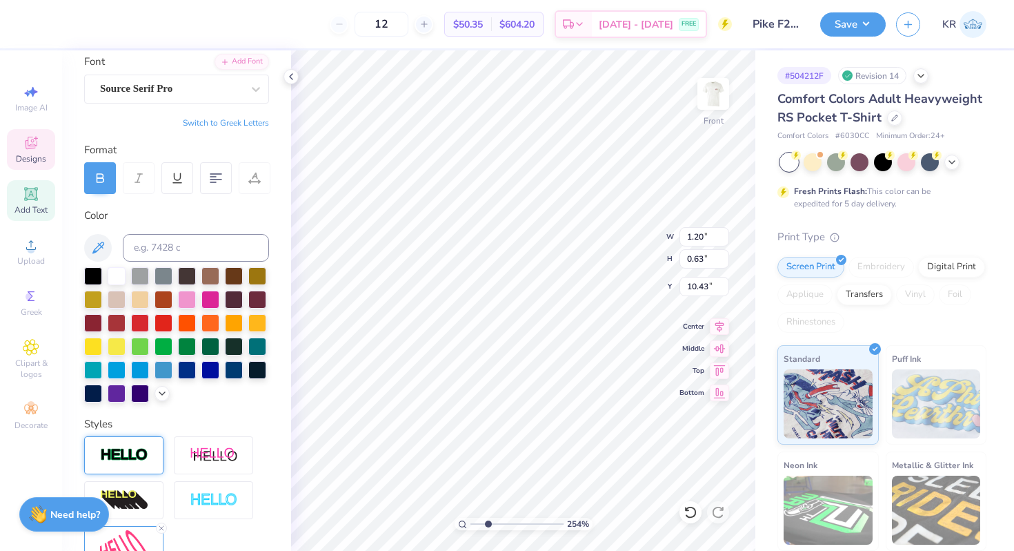
scroll to position [99, 0]
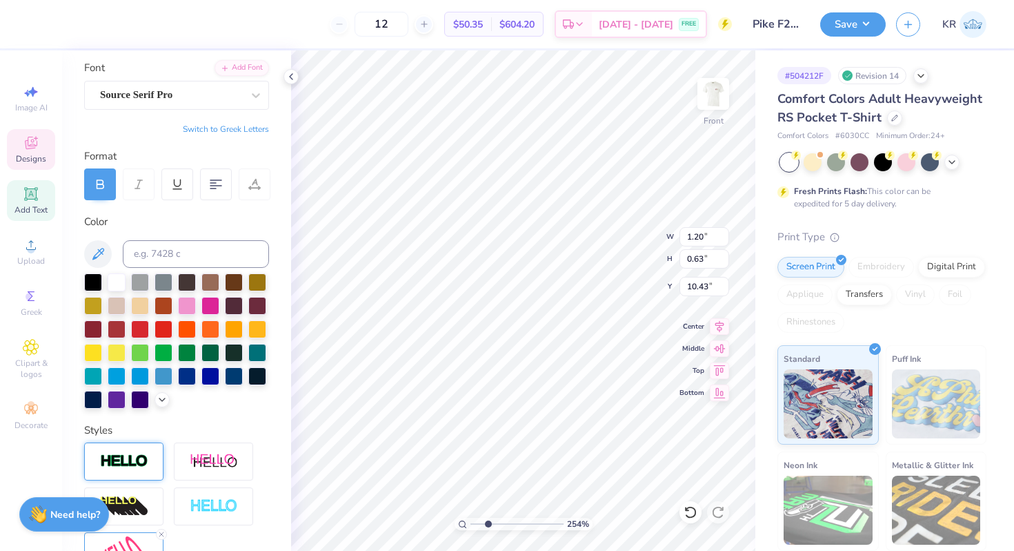
click at [106, 188] on div at bounding box center [100, 184] width 32 height 32
click at [105, 183] on icon at bounding box center [100, 184] width 12 height 12
click at [98, 187] on icon at bounding box center [100, 184] width 12 height 12
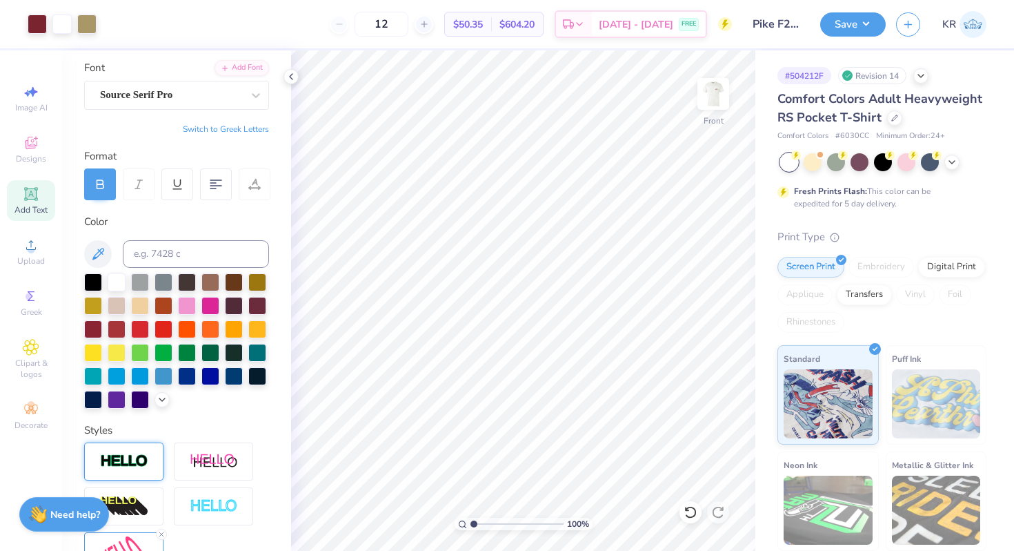
drag, startPoint x: 487, startPoint y: 526, endPoint x: 466, endPoint y: 525, distance: 20.7
click at [471, 525] on input "range" at bounding box center [517, 524] width 93 height 12
click at [691, 515] on icon at bounding box center [691, 512] width 14 height 14
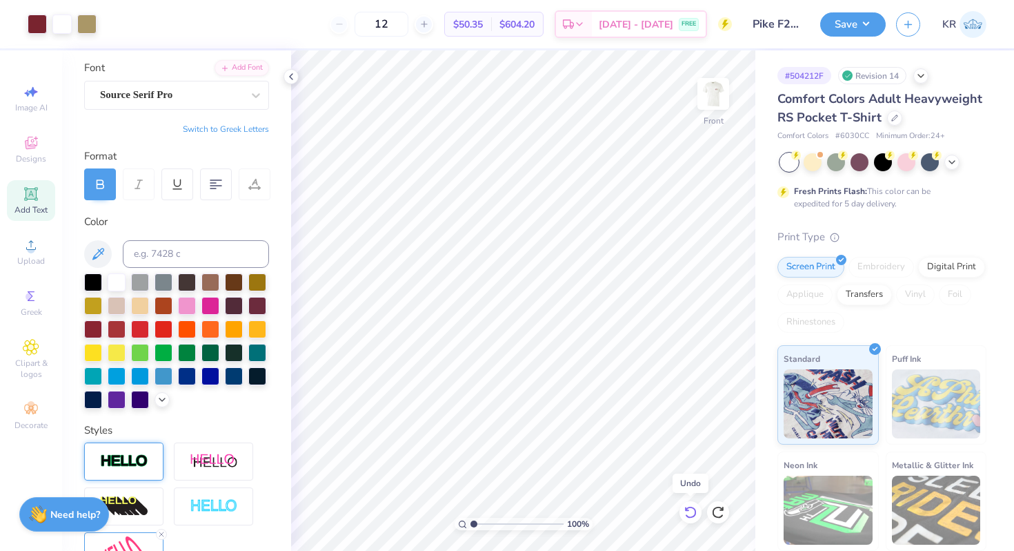
click at [691, 515] on icon at bounding box center [691, 512] width 14 height 14
click at [691, 514] on icon at bounding box center [691, 512] width 14 height 14
drag, startPoint x: 476, startPoint y: 523, endPoint x: 506, endPoint y: 526, distance: 29.9
click at [506, 526] on input "range" at bounding box center [517, 524] width 93 height 12
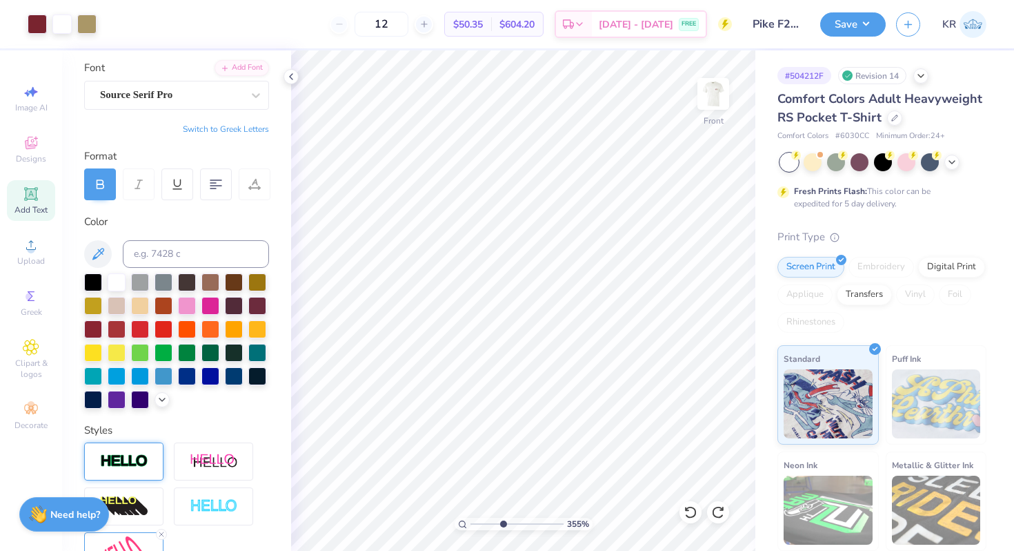
click at [503, 520] on input "range" at bounding box center [517, 524] width 93 height 12
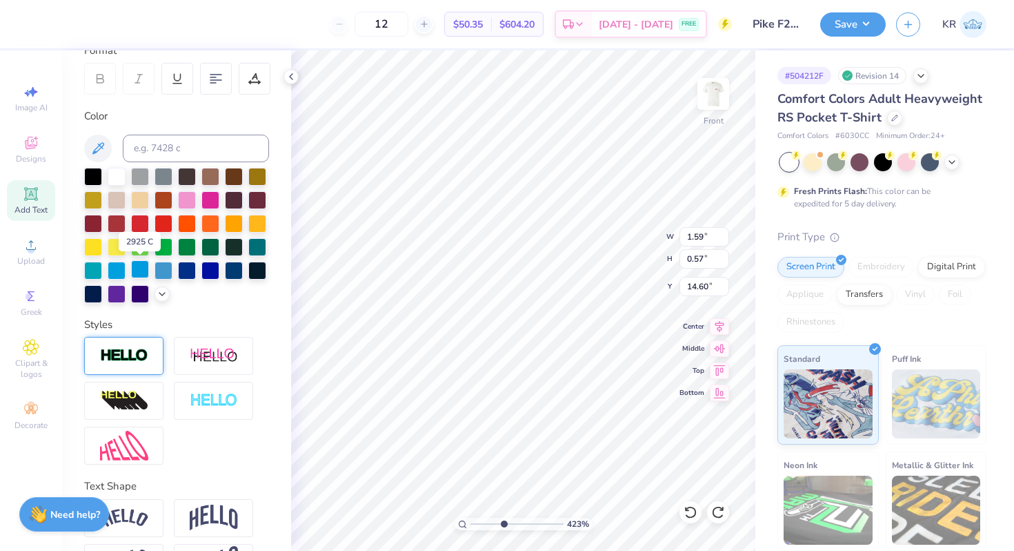
scroll to position [211, 0]
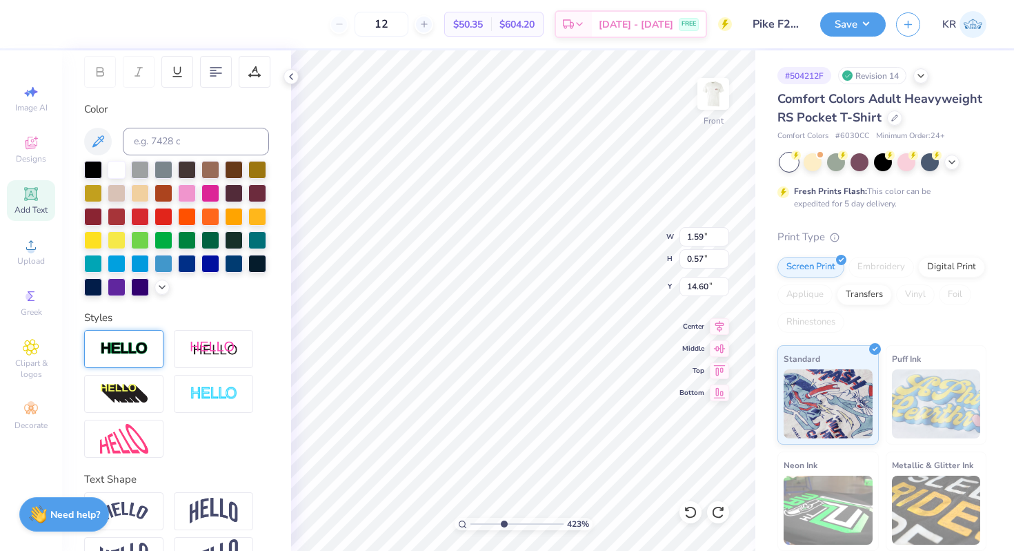
click at [128, 357] on div at bounding box center [123, 349] width 79 height 38
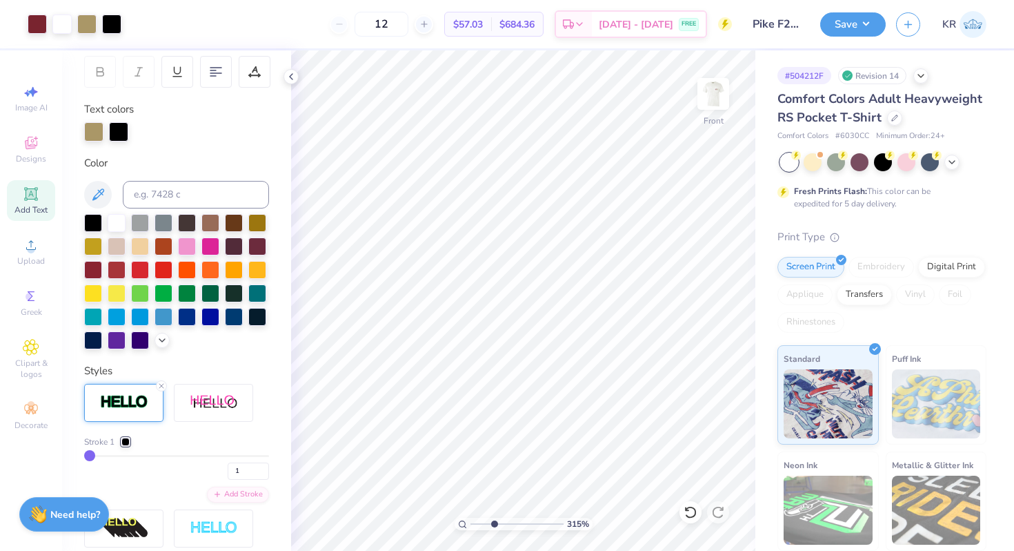
drag, startPoint x: 479, startPoint y: 524, endPoint x: 494, endPoint y: 529, distance: 16.2
click at [494, 529] on input "range" at bounding box center [517, 524] width 93 height 12
click at [117, 220] on div at bounding box center [117, 222] width 18 height 18
click at [99, 132] on div at bounding box center [93, 130] width 19 height 19
click at [95, 132] on div at bounding box center [93, 131] width 19 height 19
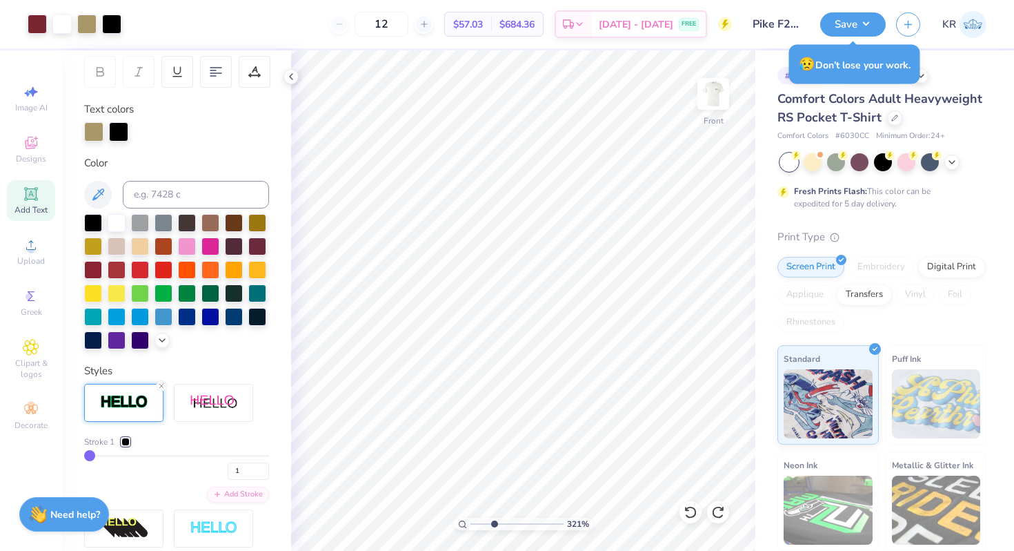
click at [128, 440] on div at bounding box center [125, 441] width 8 height 8
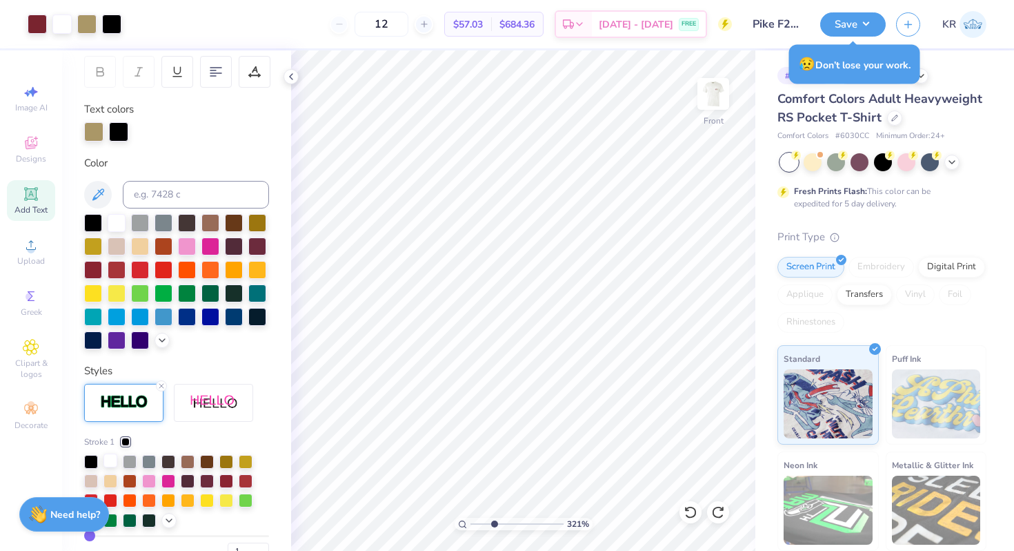
click at [111, 463] on div at bounding box center [111, 460] width 14 height 14
click at [95, 132] on div at bounding box center [93, 130] width 19 height 19
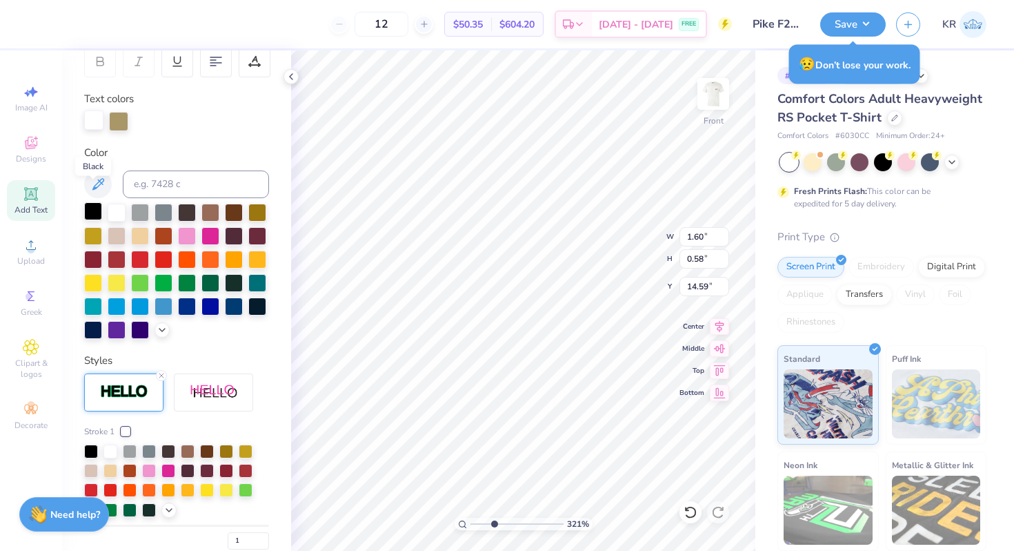
scroll to position [212, 0]
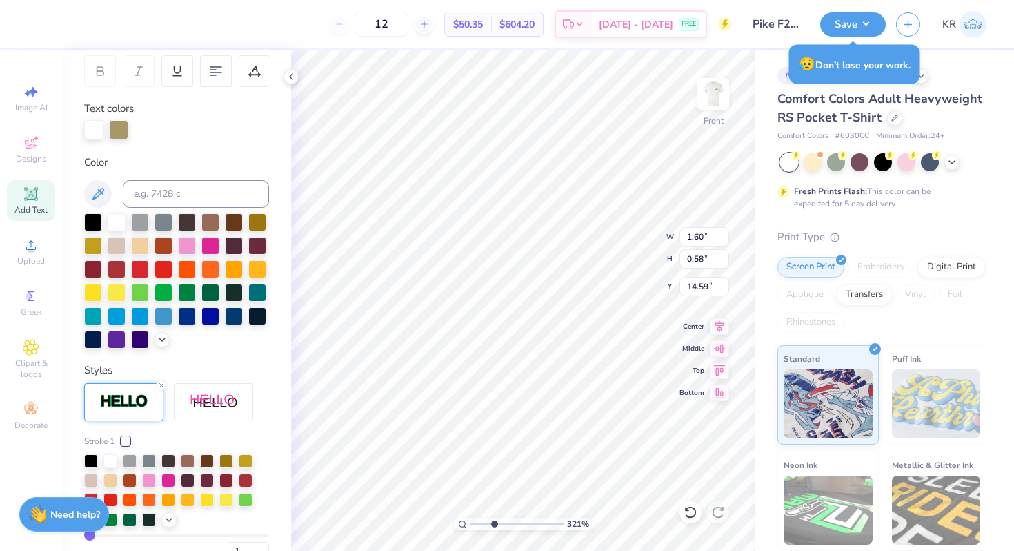
click at [123, 134] on div at bounding box center [118, 129] width 19 height 19
click at [160, 380] on div at bounding box center [161, 385] width 11 height 11
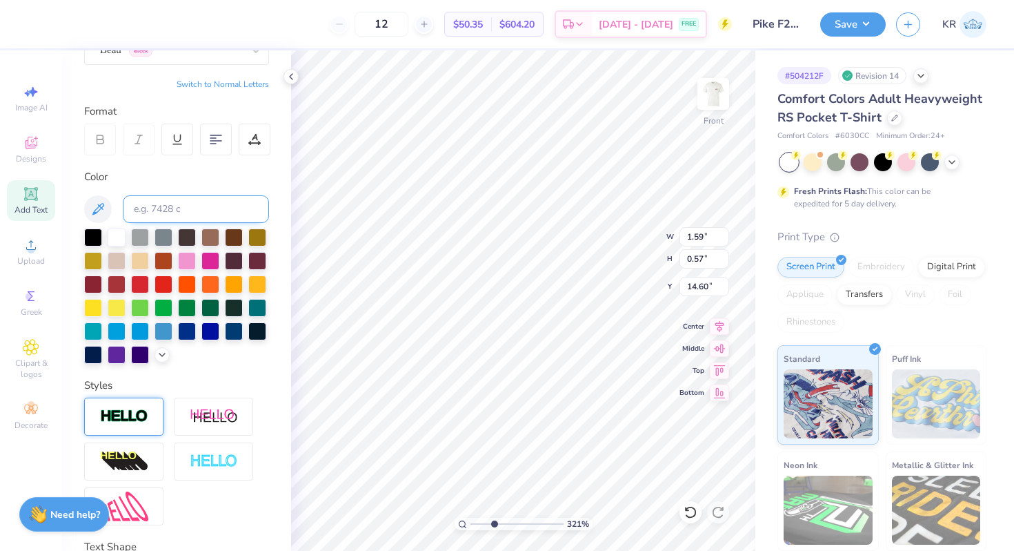
scroll to position [121, 0]
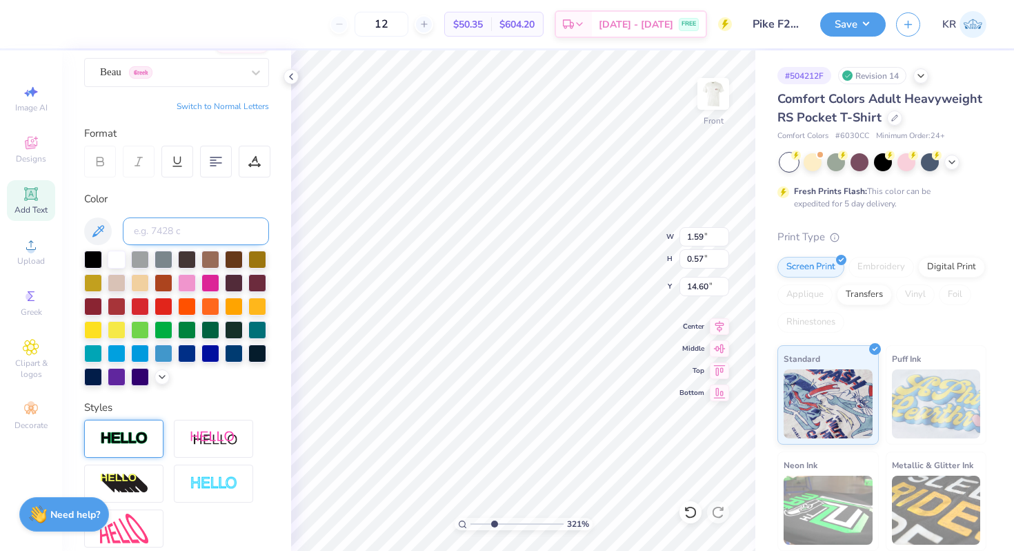
click at [137, 228] on input at bounding box center [196, 231] width 146 height 28
click at [191, 237] on input at bounding box center [196, 231] width 146 height 28
click at [132, 450] on div at bounding box center [123, 439] width 79 height 38
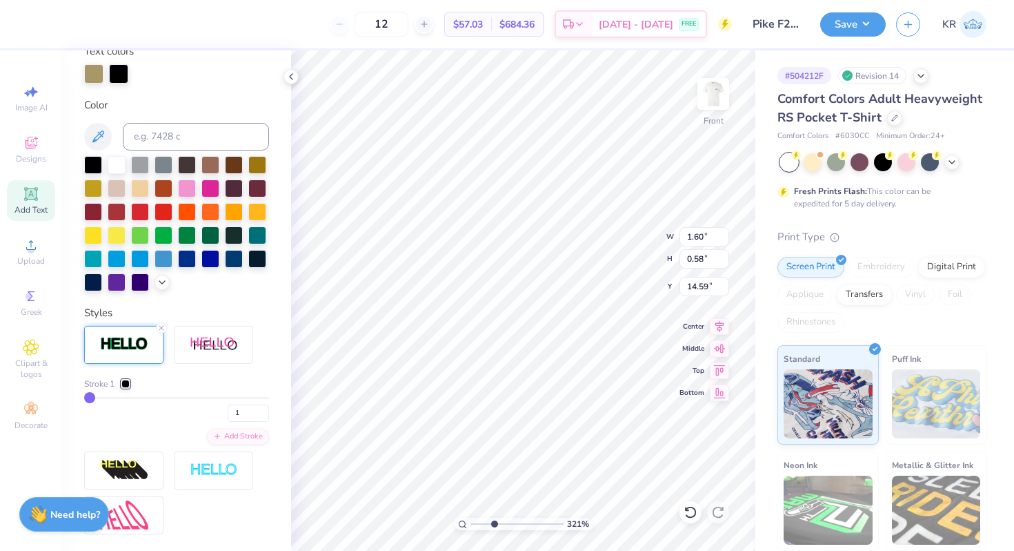
scroll to position [291, 0]
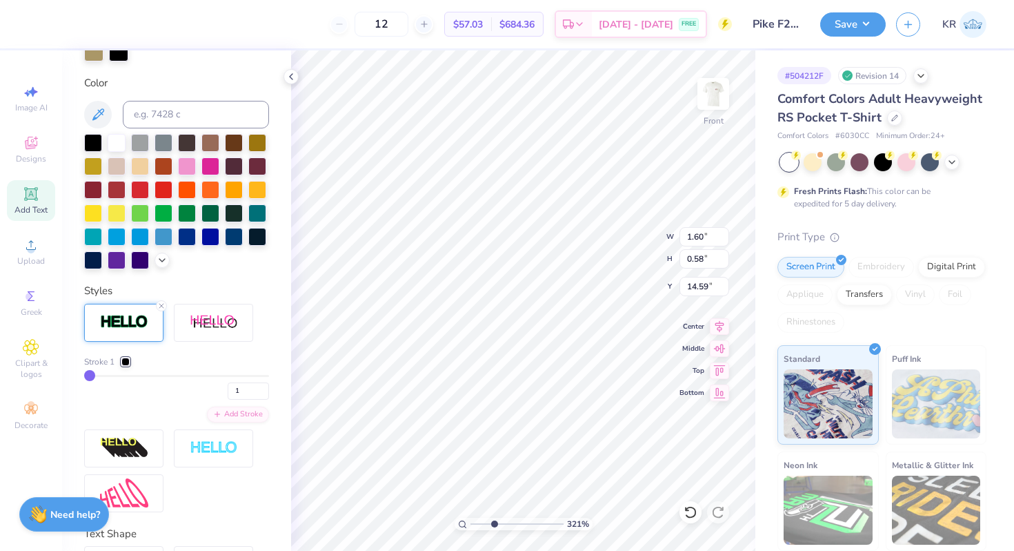
click at [124, 361] on div at bounding box center [125, 361] width 8 height 8
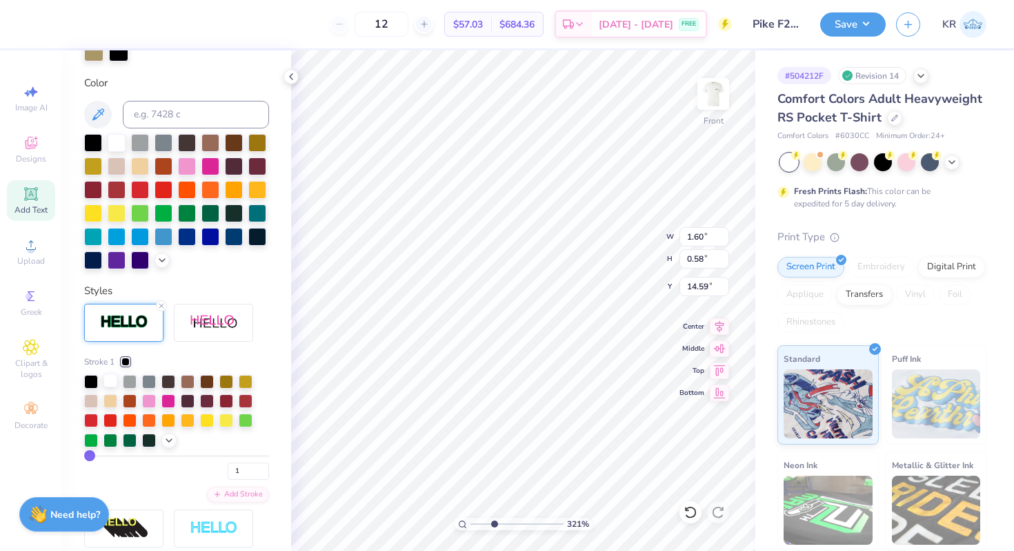
click at [108, 381] on div at bounding box center [111, 380] width 14 height 14
click at [164, 304] on icon at bounding box center [161, 306] width 8 height 8
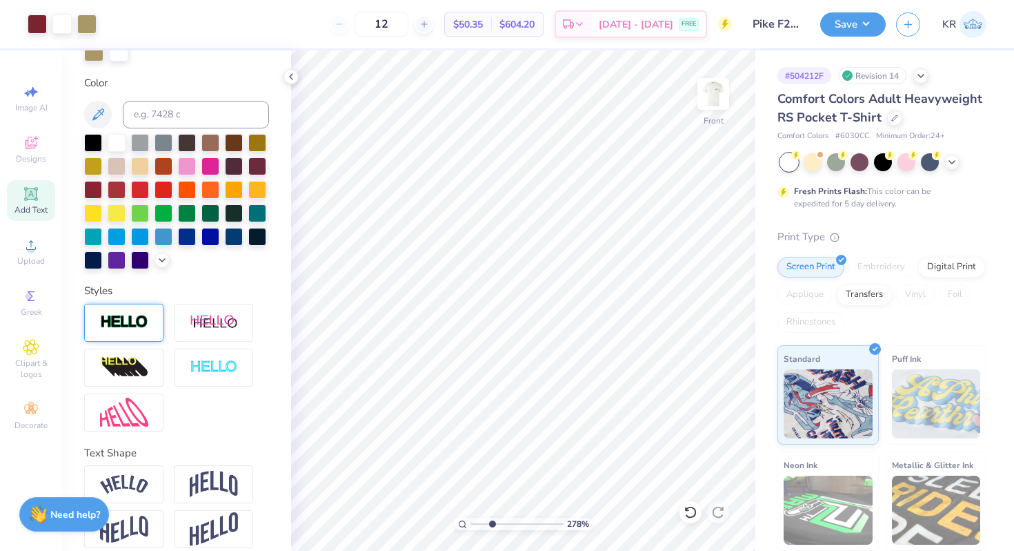
drag, startPoint x: 473, startPoint y: 522, endPoint x: 491, endPoint y: 522, distance: 18.6
click at [493, 523] on input "range" at bounding box center [517, 524] width 93 height 12
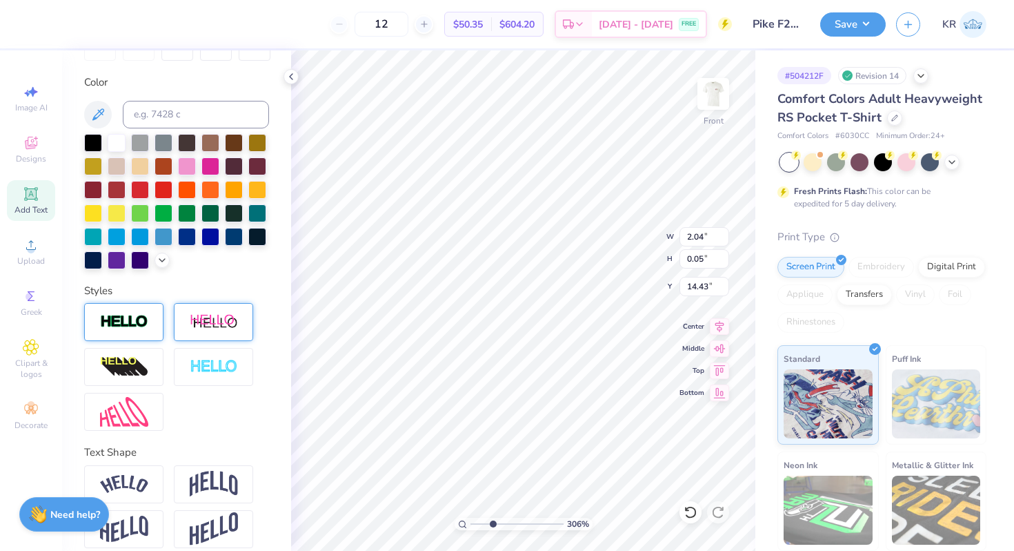
scroll to position [249, 0]
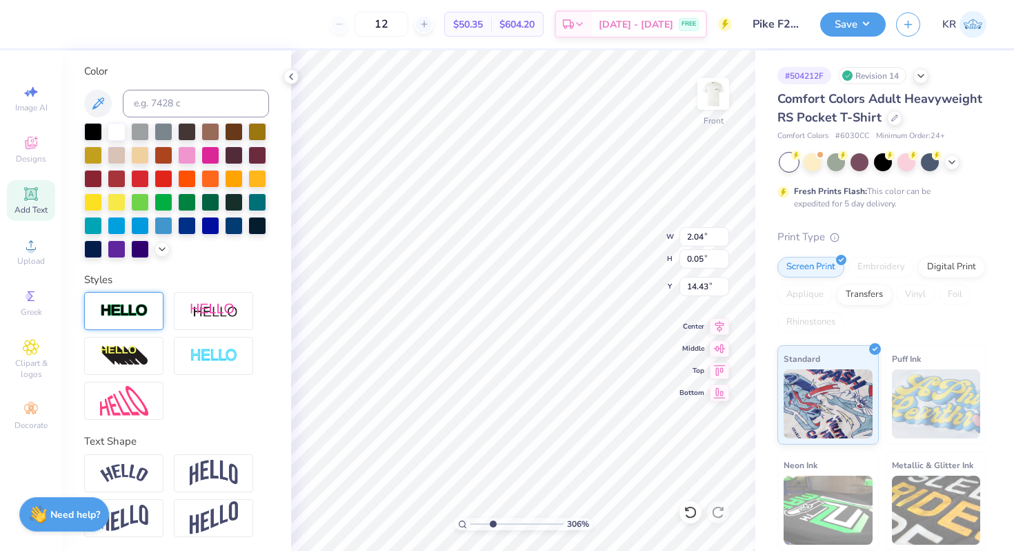
click at [147, 314] on img at bounding box center [124, 311] width 48 height 16
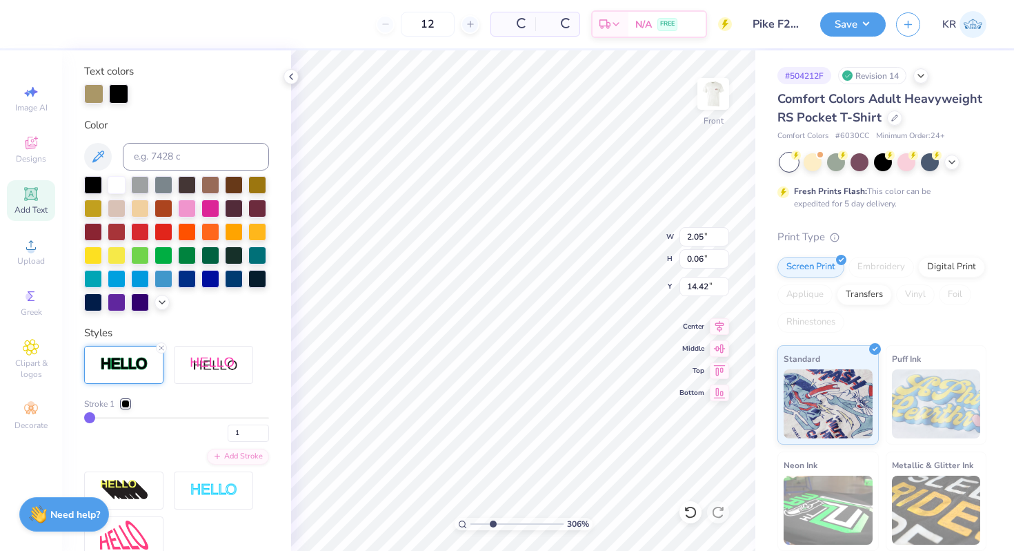
scroll to position [302, 0]
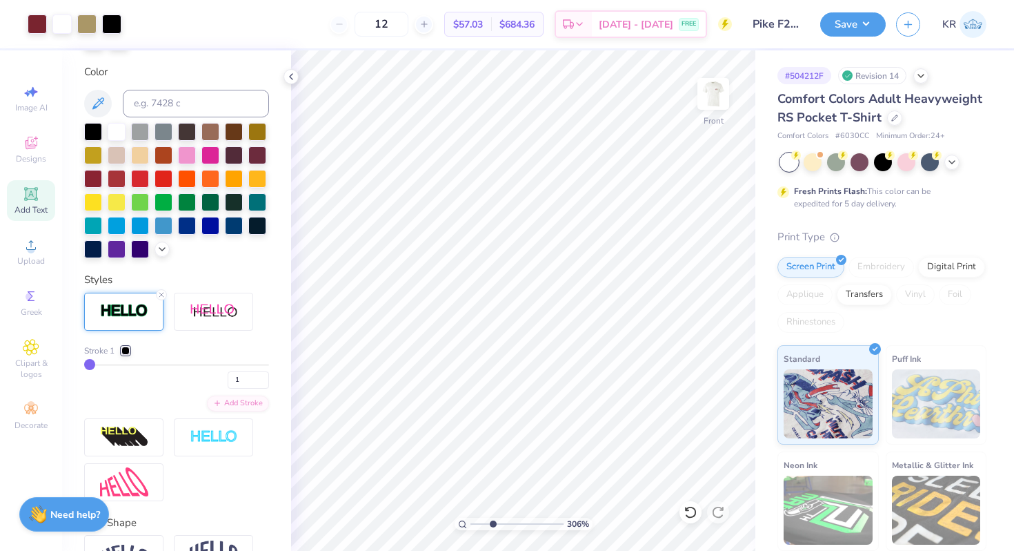
click at [126, 349] on div at bounding box center [125, 350] width 8 height 8
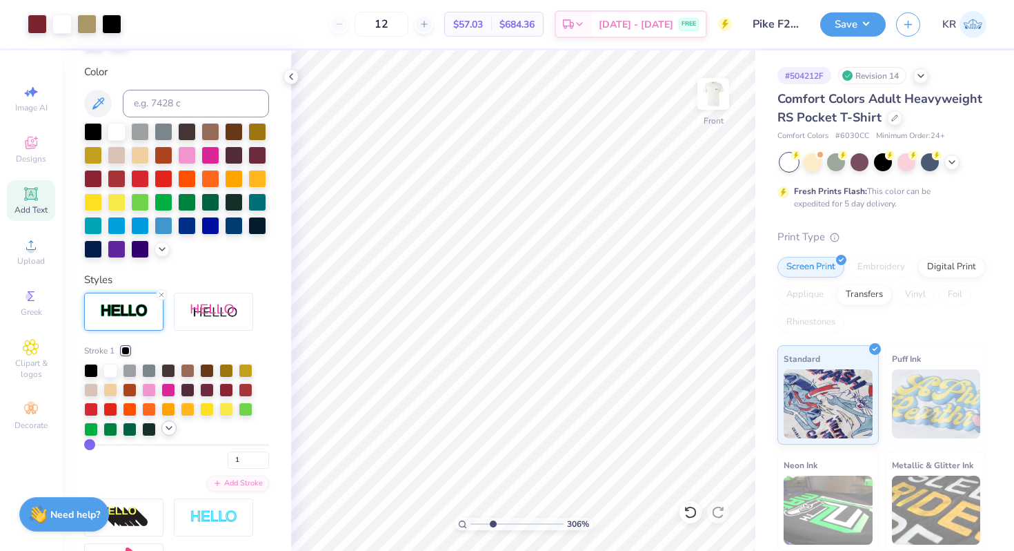
click at [170, 430] on icon at bounding box center [169, 427] width 11 height 11
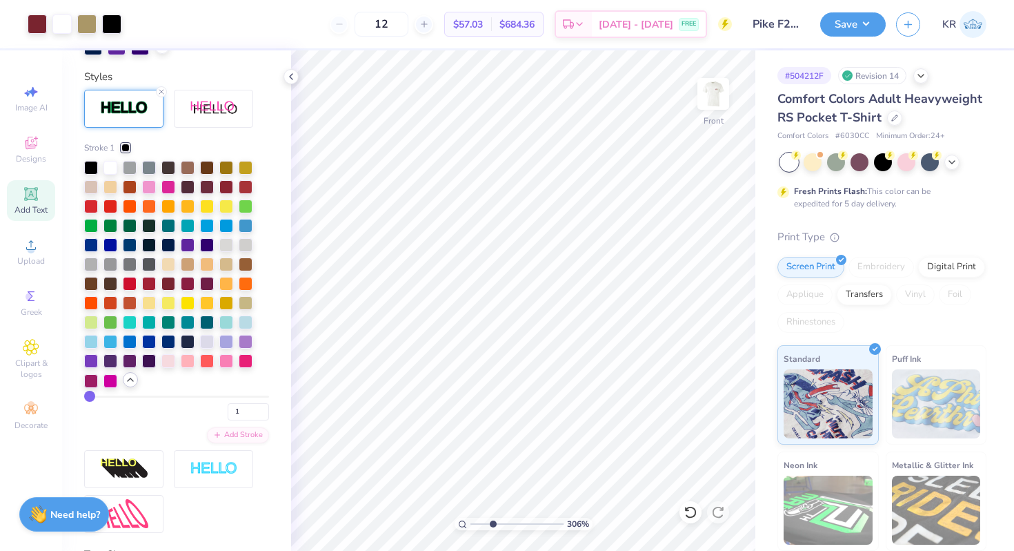
scroll to position [504, 0]
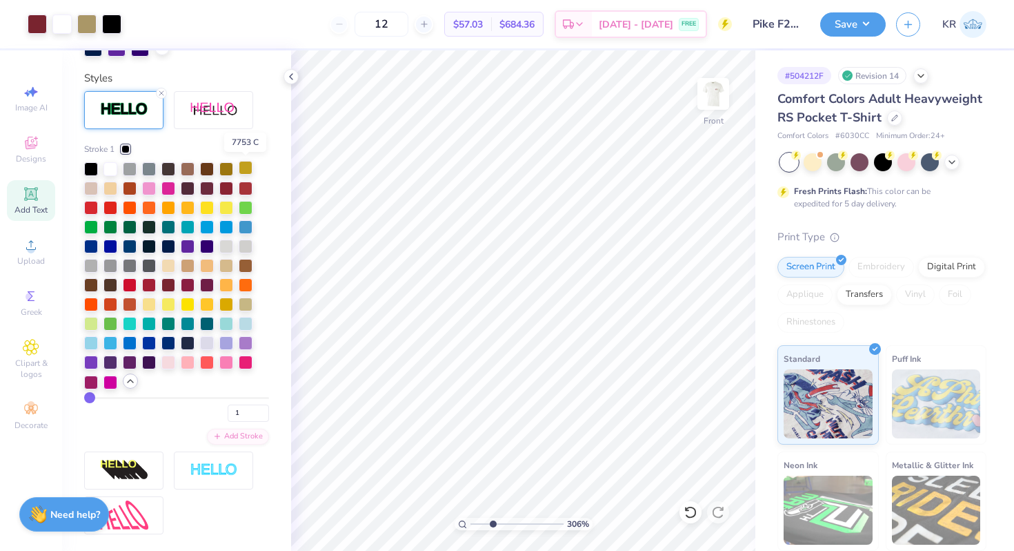
click at [244, 170] on div at bounding box center [246, 168] width 14 height 14
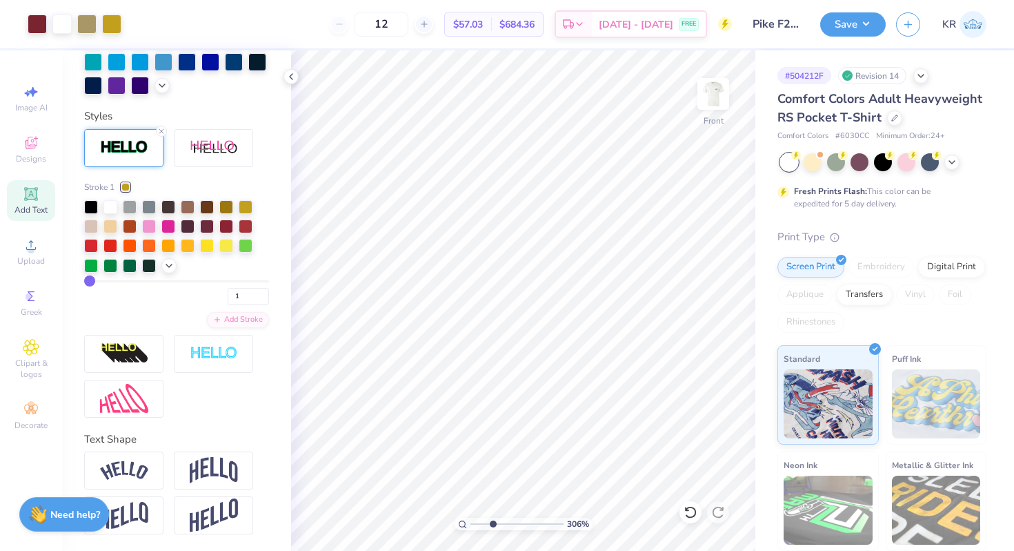
scroll to position [466, 0]
click at [686, 510] on icon at bounding box center [687, 508] width 3 height 3
drag, startPoint x: 491, startPoint y: 523, endPoint x: 465, endPoint y: 524, distance: 26.2
click at [471, 524] on input "range" at bounding box center [517, 524] width 93 height 12
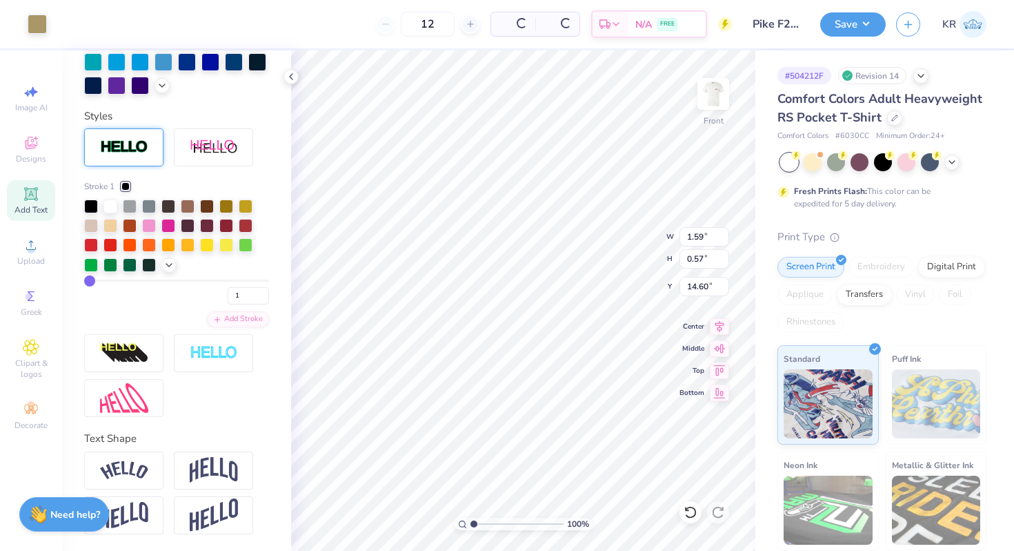
scroll to position [251, 0]
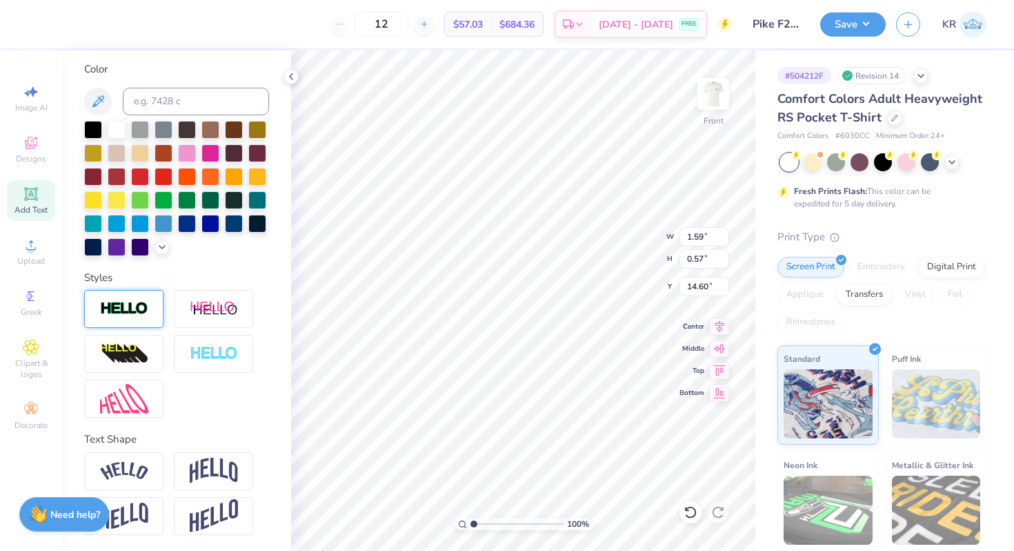
click at [144, 317] on div at bounding box center [123, 309] width 79 height 38
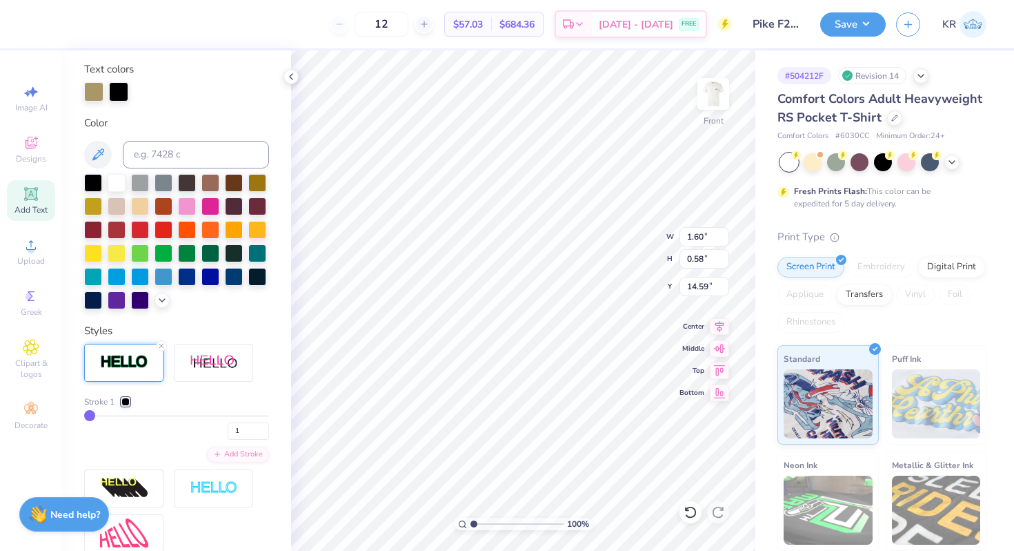
scroll to position [305, 0]
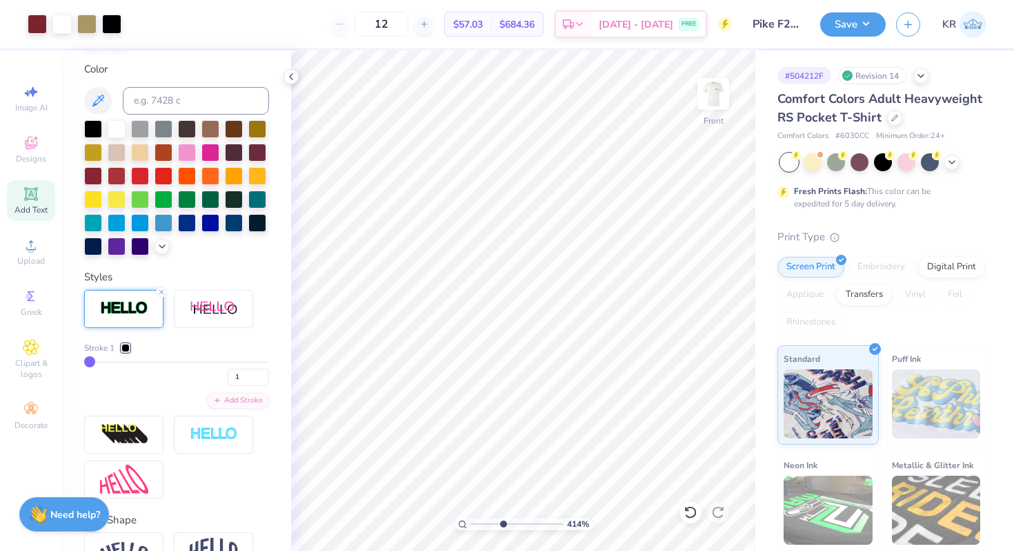
drag, startPoint x: 473, startPoint y: 522, endPoint x: 502, endPoint y: 523, distance: 29.7
click at [502, 523] on input "range" at bounding box center [517, 524] width 93 height 12
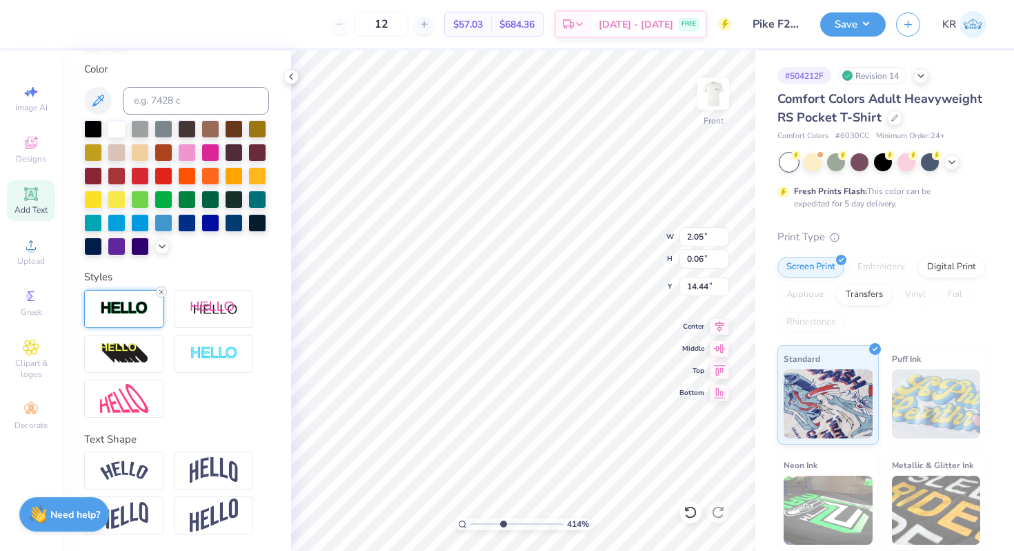
click at [159, 289] on icon at bounding box center [161, 292] width 8 height 8
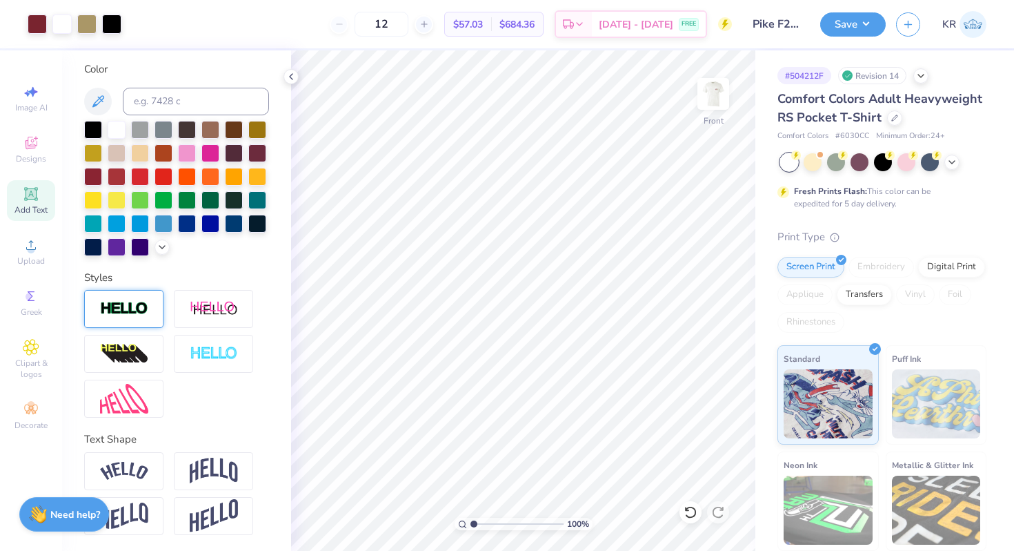
drag, startPoint x: 502, startPoint y: 522, endPoint x: 457, endPoint y: 527, distance: 44.4
click at [471, 527] on input "range" at bounding box center [517, 524] width 93 height 12
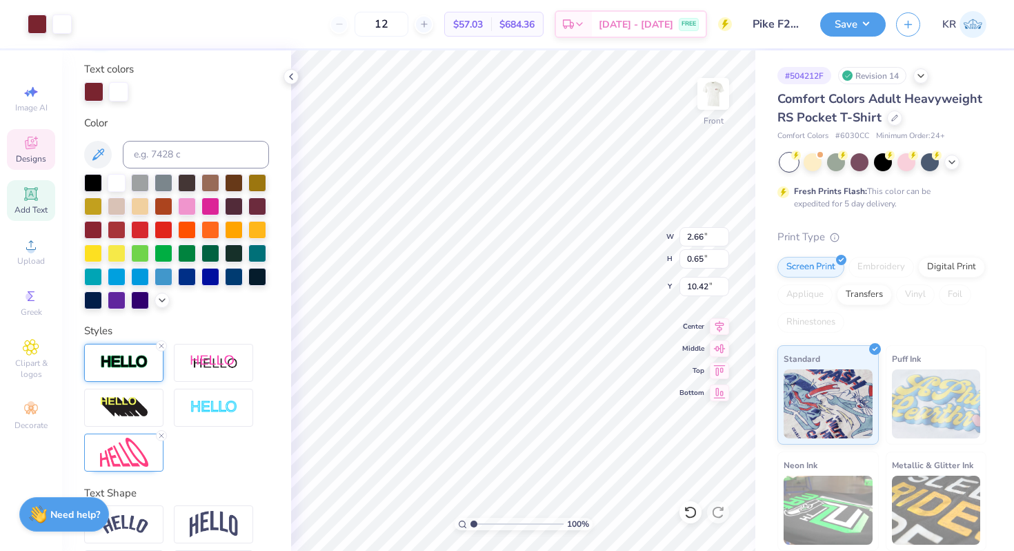
scroll to position [305, 0]
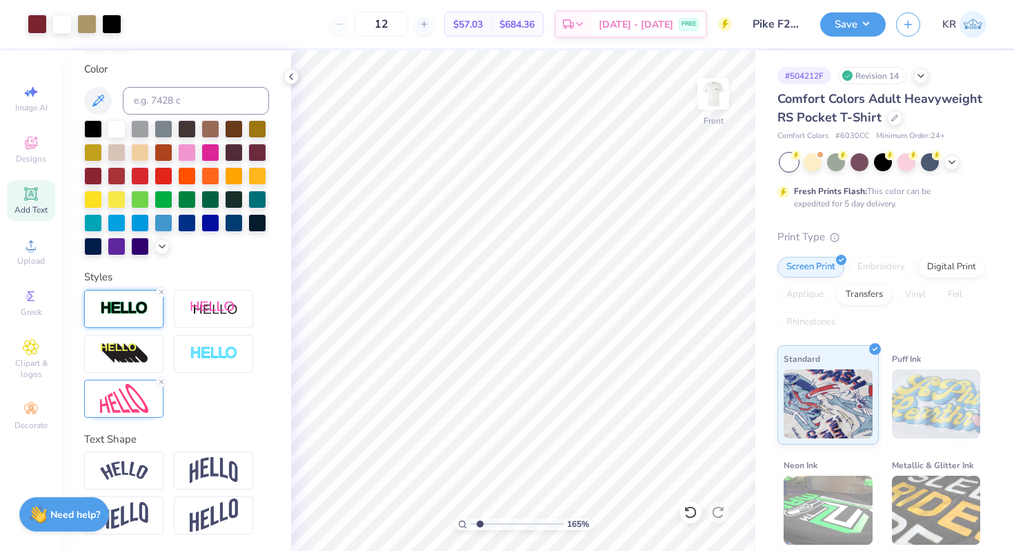
click at [480, 522] on input "range" at bounding box center [517, 524] width 93 height 12
drag, startPoint x: 480, startPoint y: 521, endPoint x: 455, endPoint y: 519, distance: 24.9
click at [471, 519] on input "range" at bounding box center [517, 524] width 93 height 12
drag, startPoint x: 475, startPoint y: 524, endPoint x: 484, endPoint y: 524, distance: 9.0
click at [484, 524] on input "range" at bounding box center [517, 524] width 93 height 12
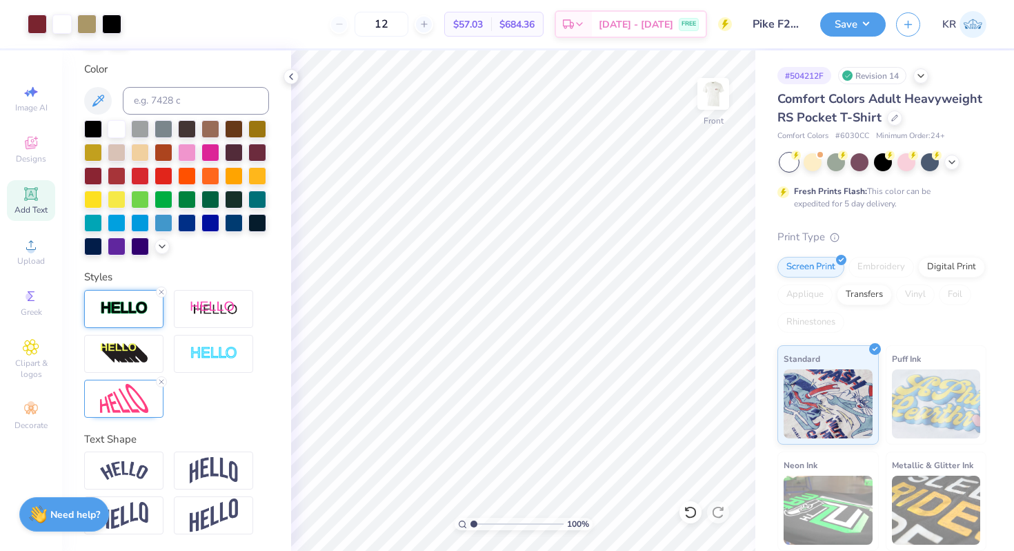
drag, startPoint x: 482, startPoint y: 523, endPoint x: 446, endPoint y: 523, distance: 35.9
click at [471, 523] on input "range" at bounding box center [517, 524] width 93 height 12
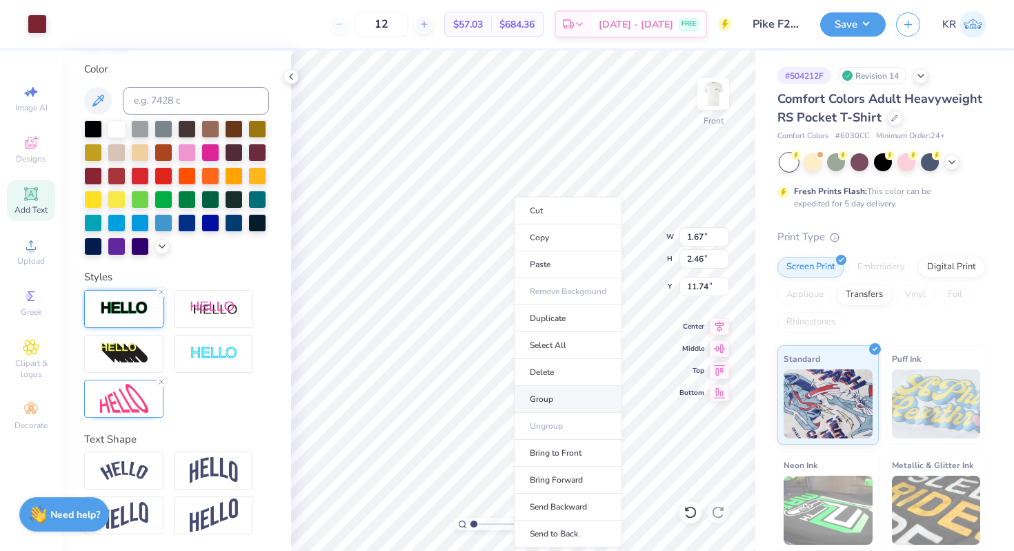
click at [542, 406] on li "Group" at bounding box center [568, 399] width 108 height 27
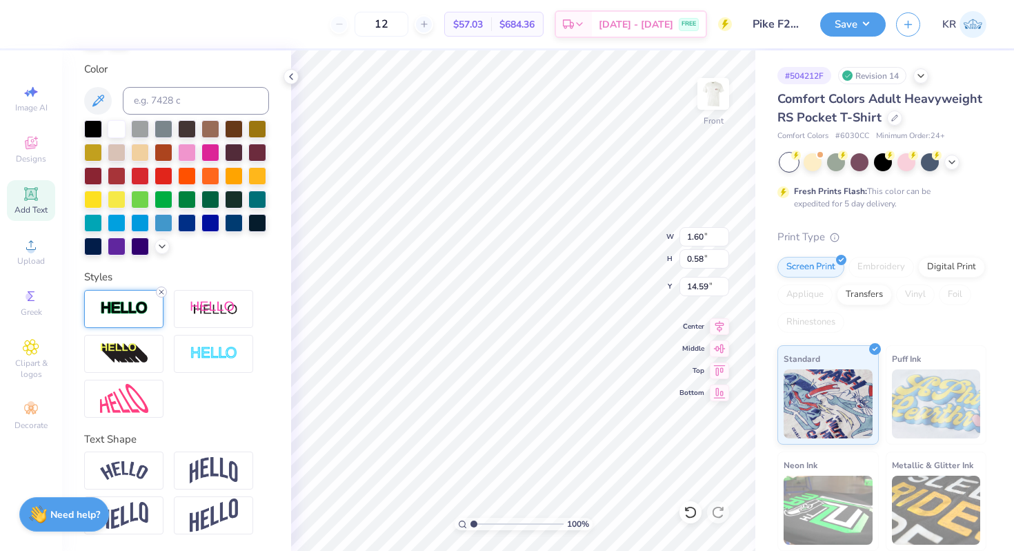
click at [160, 288] on icon at bounding box center [161, 292] width 8 height 8
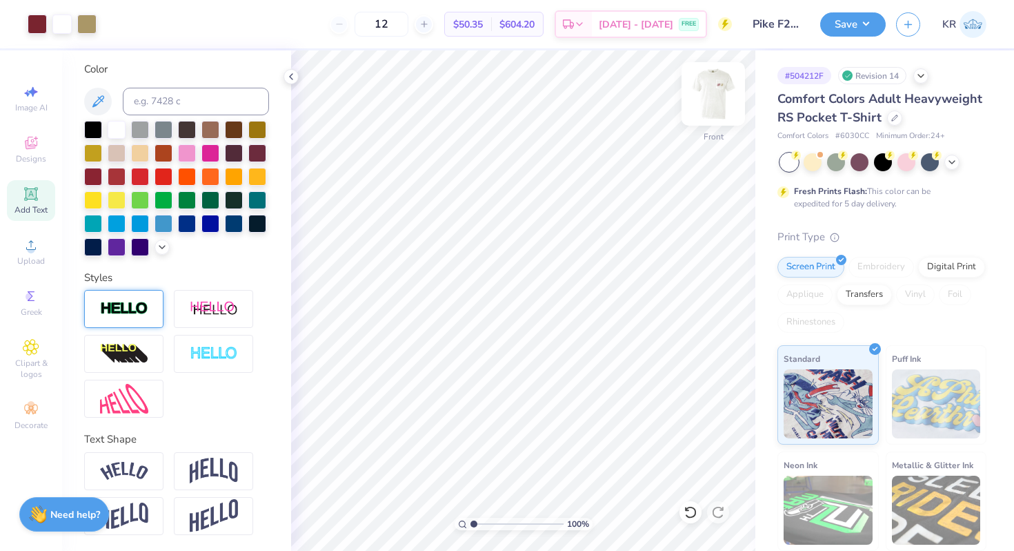
click at [713, 110] on img at bounding box center [713, 93] width 55 height 55
click at [713, 108] on img at bounding box center [714, 94] width 28 height 28
drag, startPoint x: 471, startPoint y: 524, endPoint x: 495, endPoint y: 524, distance: 23.5
click at [495, 524] on input "range" at bounding box center [517, 524] width 93 height 12
click at [147, 315] on img at bounding box center [124, 309] width 48 height 16
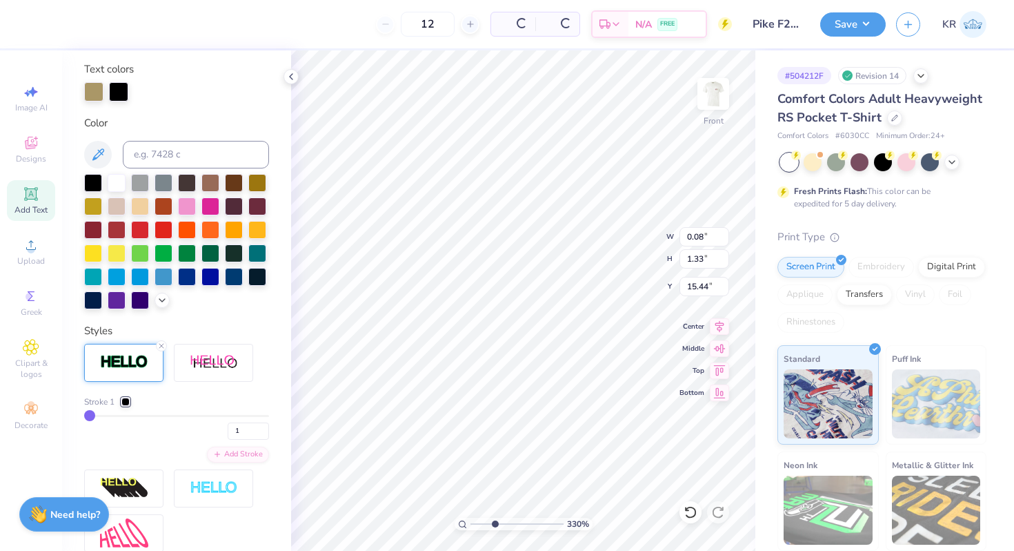
scroll to position [305, 0]
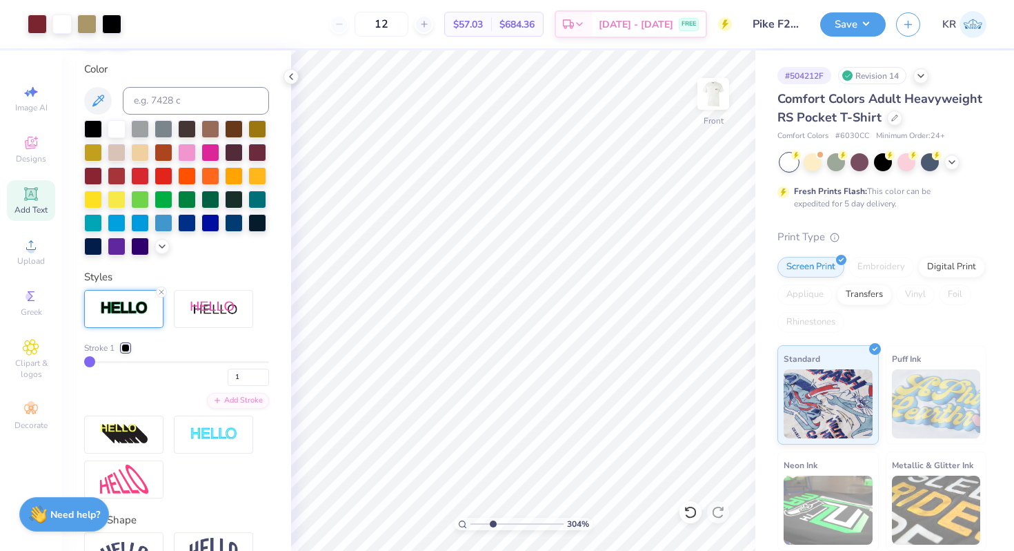
click at [492, 528] on input "range" at bounding box center [517, 524] width 93 height 12
click at [691, 511] on icon at bounding box center [691, 512] width 14 height 14
drag, startPoint x: 493, startPoint y: 525, endPoint x: 456, endPoint y: 523, distance: 36.6
click at [471, 523] on input "range" at bounding box center [517, 524] width 93 height 12
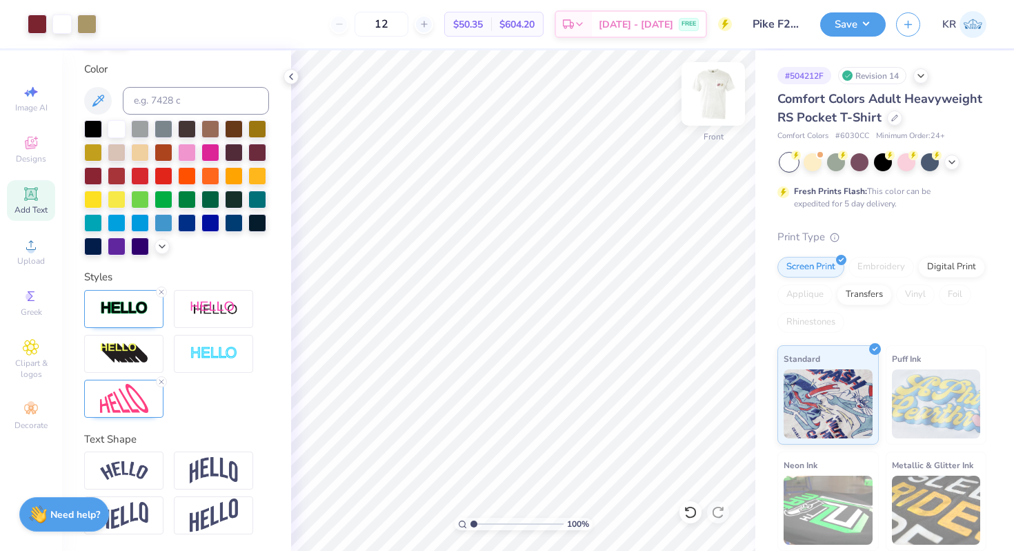
click at [717, 115] on img at bounding box center [713, 93] width 55 height 55
click at [717, 108] on img at bounding box center [714, 94] width 28 height 28
click at [149, 108] on input at bounding box center [196, 101] width 146 height 28
click at [26, 153] on span "Designs" at bounding box center [31, 158] width 30 height 11
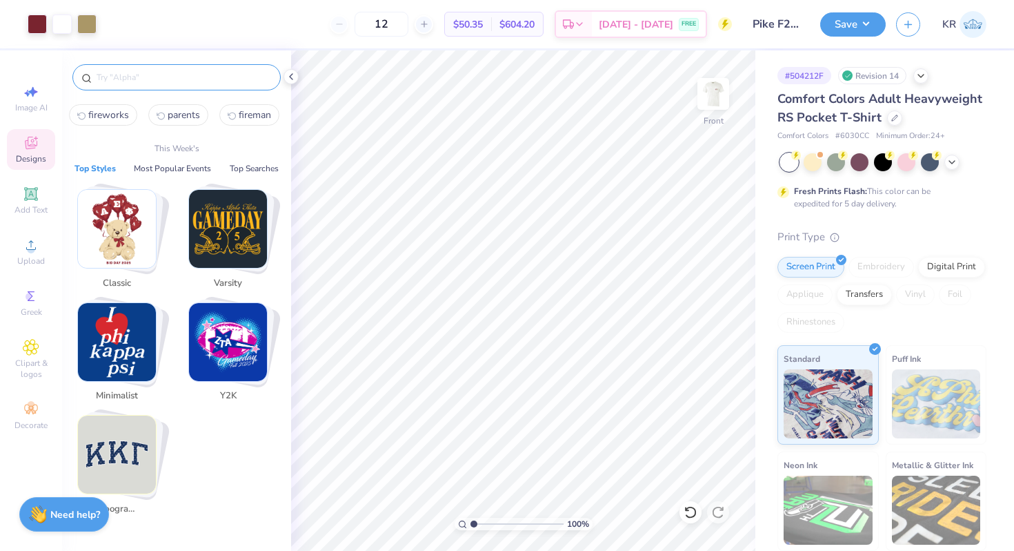
click at [168, 79] on input "text" at bounding box center [183, 77] width 177 height 14
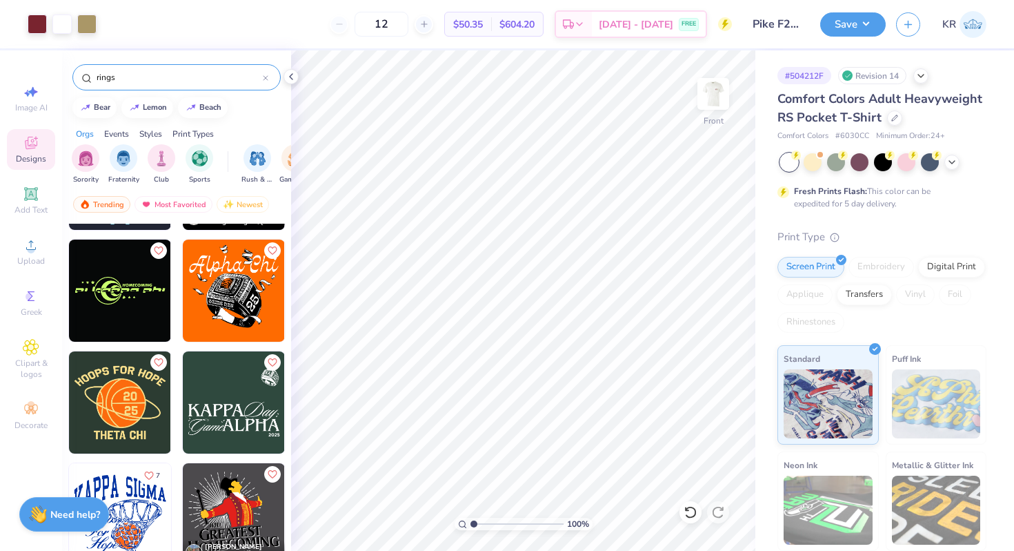
scroll to position [0, 0]
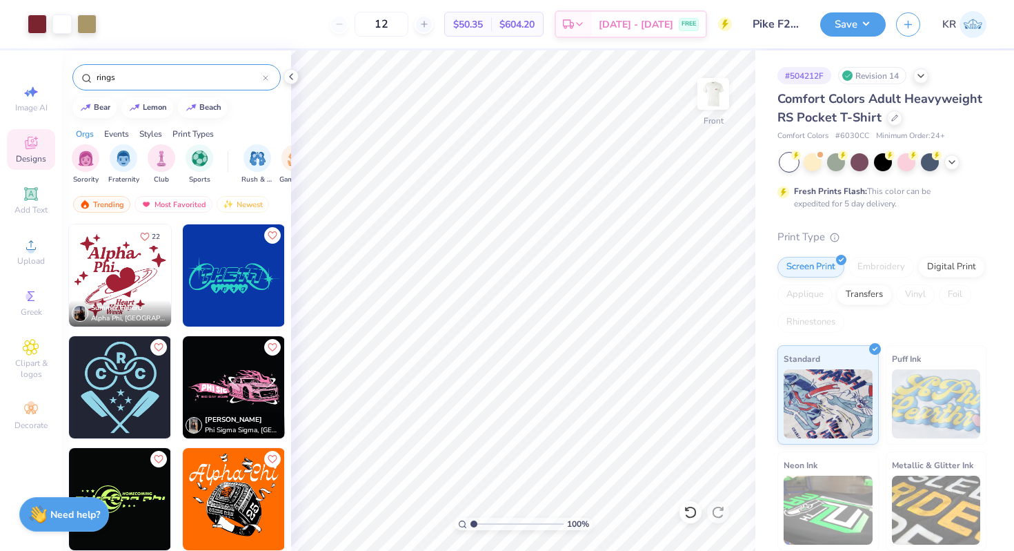
click at [132, 368] on img at bounding box center [120, 387] width 102 height 102
drag, startPoint x: 473, startPoint y: 522, endPoint x: 486, endPoint y: 522, distance: 12.4
click at [486, 522] on input "range" at bounding box center [517, 524] width 93 height 12
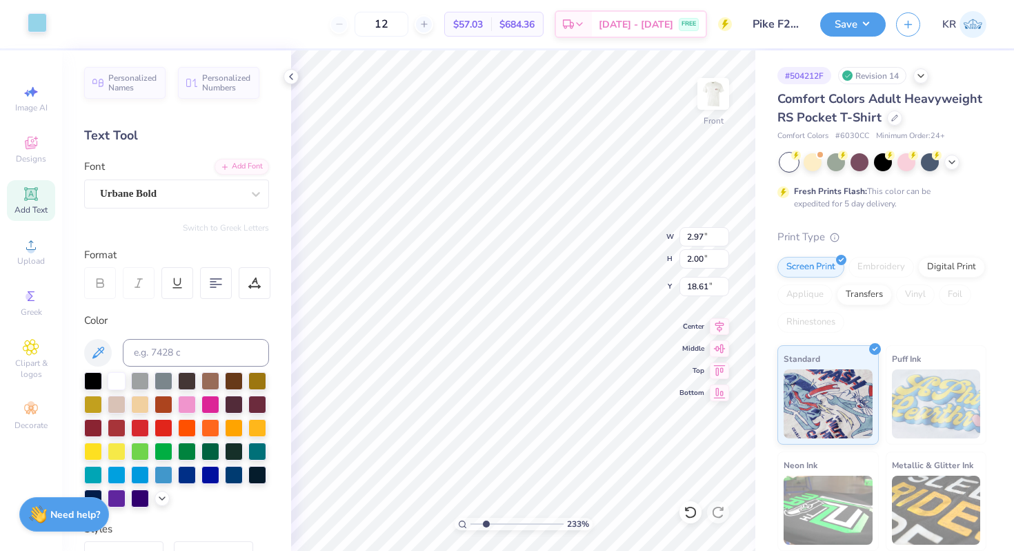
click at [37, 32] on div at bounding box center [37, 22] width 19 height 19
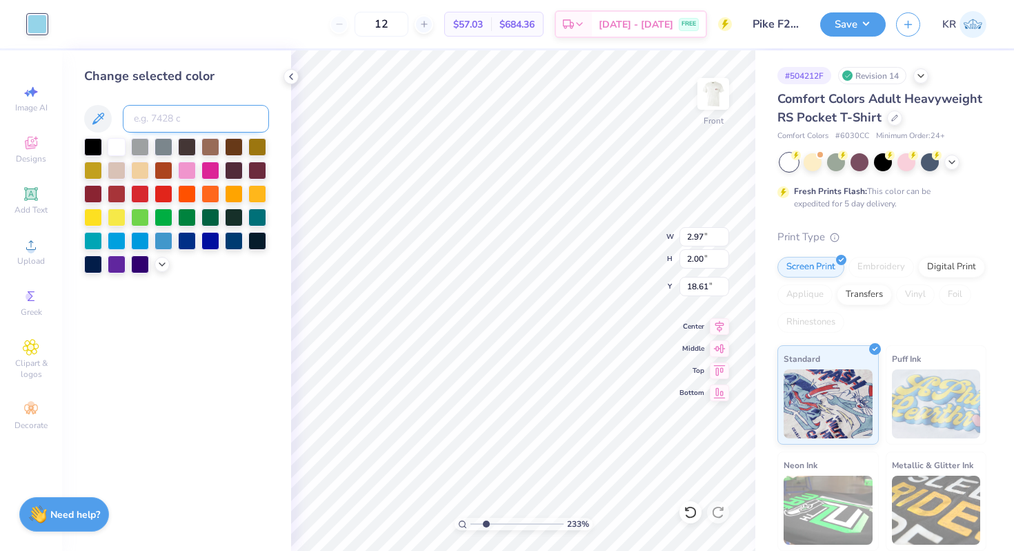
click at [165, 122] on input at bounding box center [196, 119] width 146 height 28
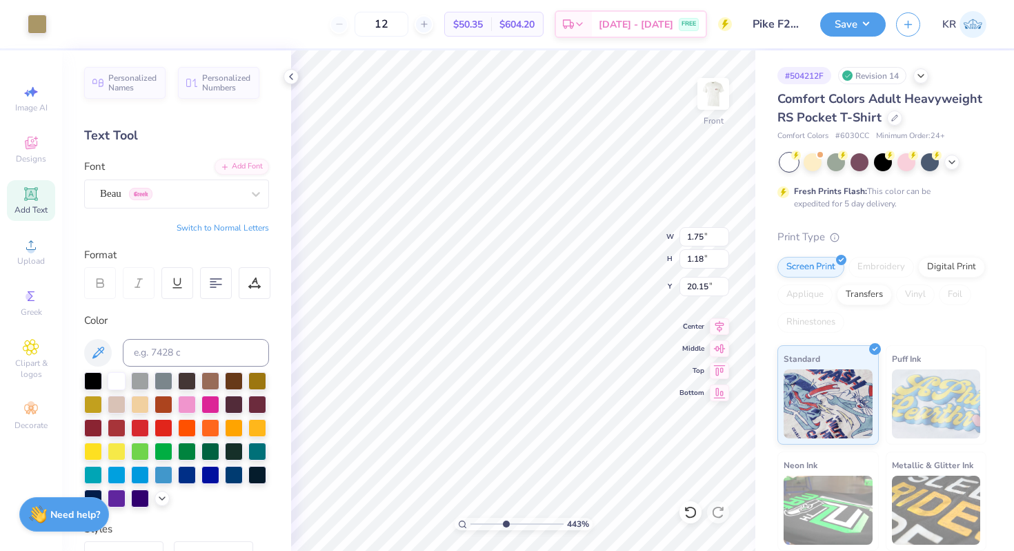
drag, startPoint x: 487, startPoint y: 522, endPoint x: 509, endPoint y: 523, distance: 22.1
click at [509, 523] on input "range" at bounding box center [517, 524] width 93 height 12
drag, startPoint x: 509, startPoint y: 521, endPoint x: 488, endPoint y: 521, distance: 21.4
click at [488, 521] on input "range" at bounding box center [517, 524] width 93 height 12
click at [484, 526] on input "range" at bounding box center [517, 524] width 93 height 12
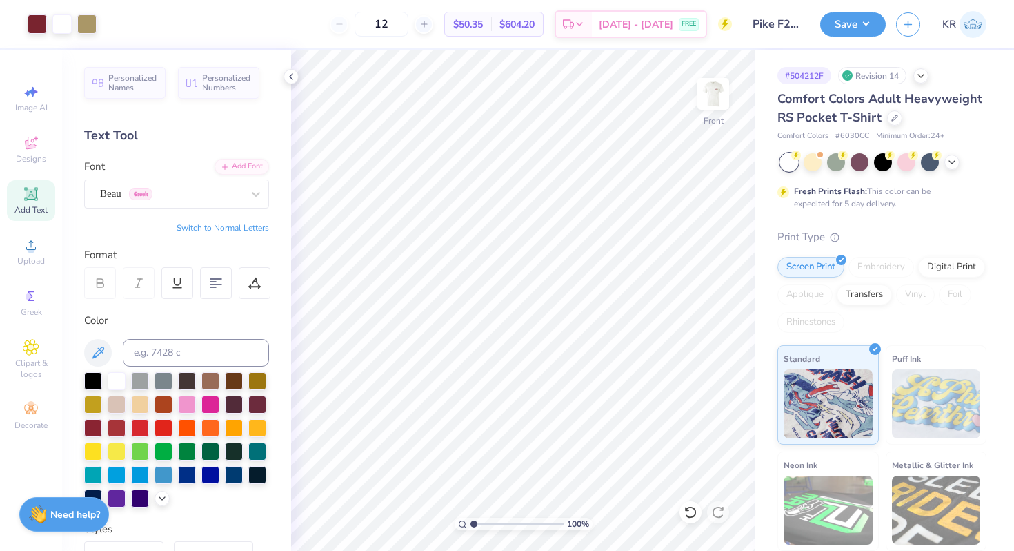
drag, startPoint x: 486, startPoint y: 525, endPoint x: 457, endPoint y: 523, distance: 28.4
click at [471, 523] on input "range" at bounding box center [517, 524] width 93 height 12
drag, startPoint x: 473, startPoint y: 524, endPoint x: 465, endPoint y: 524, distance: 8.3
click at [471, 524] on input "range" at bounding box center [517, 524] width 93 height 12
click at [865, 25] on button "Save" at bounding box center [853, 22] width 66 height 24
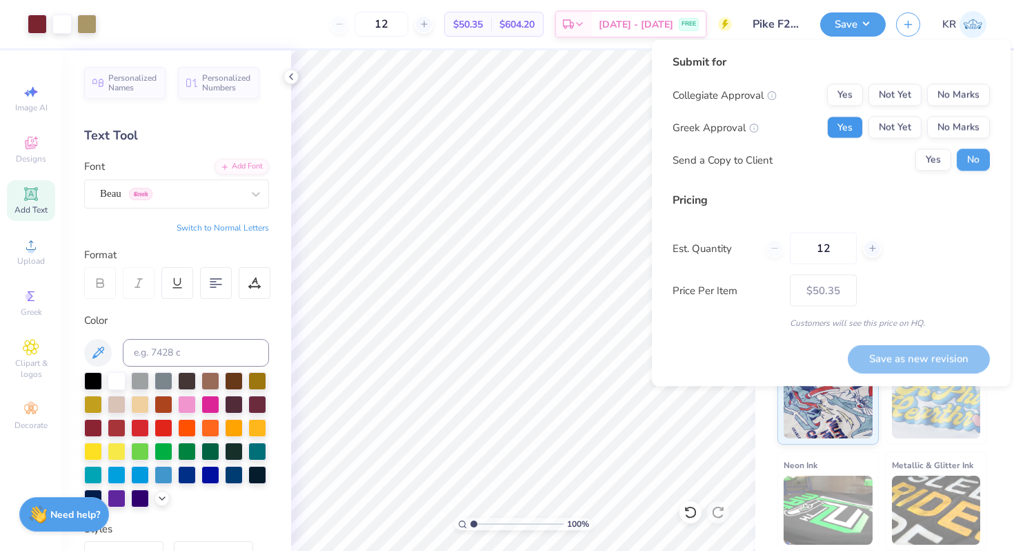
click at [852, 126] on button "Yes" at bounding box center [845, 128] width 36 height 22
click at [939, 104] on button "No Marks" at bounding box center [958, 95] width 63 height 22
click at [867, 360] on button "Save as new revision" at bounding box center [919, 358] width 142 height 28
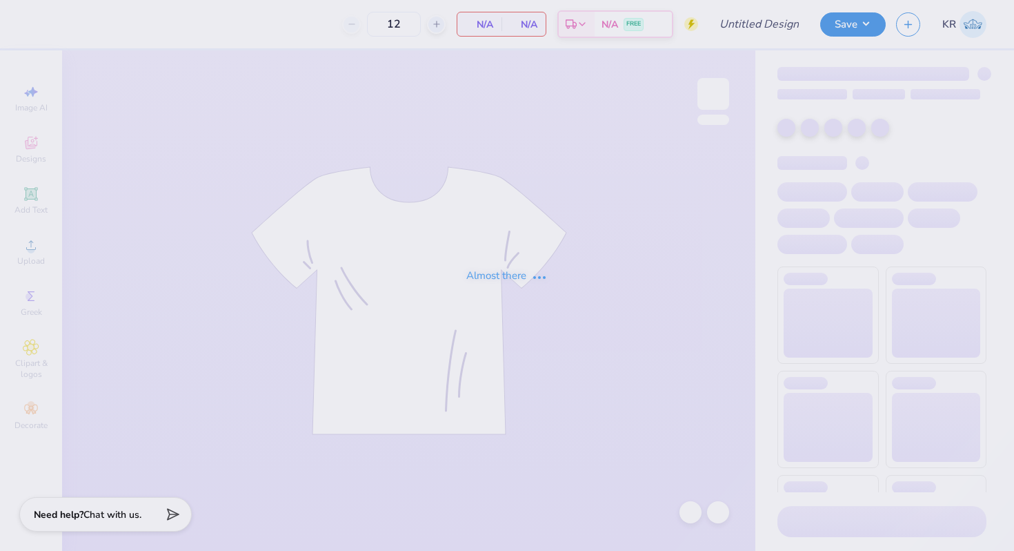
type input "Pike F25 Rush 2"
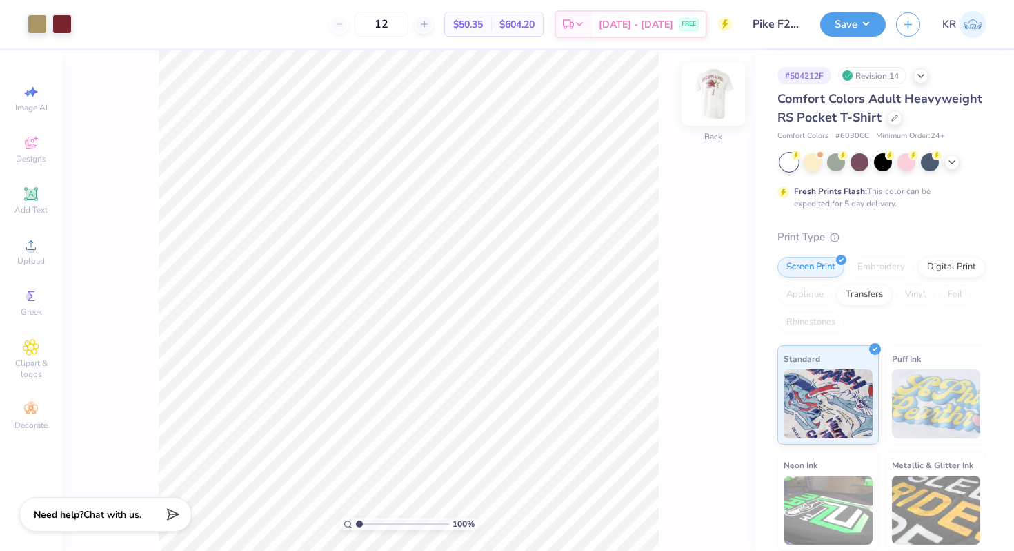
click at [716, 116] on img at bounding box center [713, 93] width 55 height 55
click at [26, 141] on icon at bounding box center [31, 144] width 11 height 9
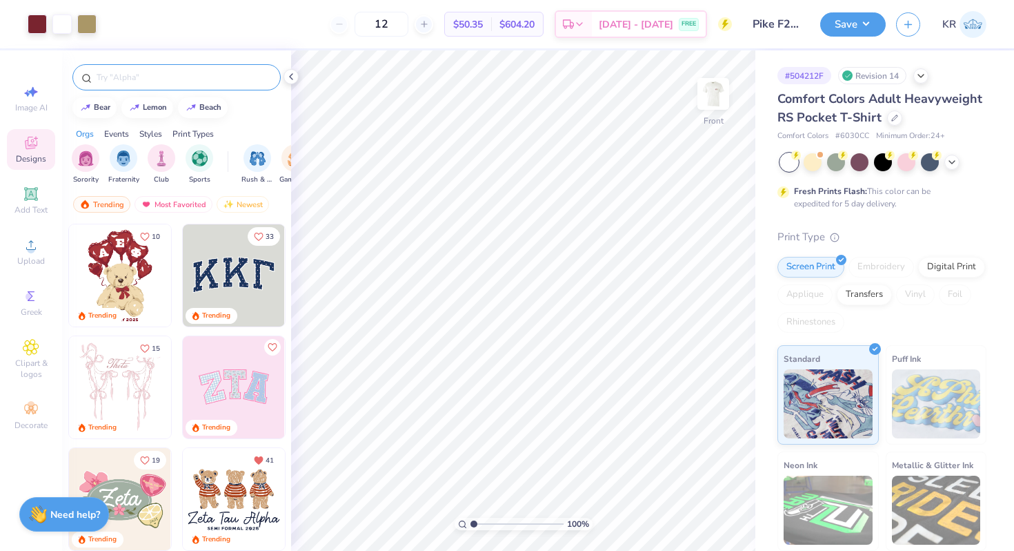
click at [143, 74] on input "text" at bounding box center [183, 77] width 177 height 14
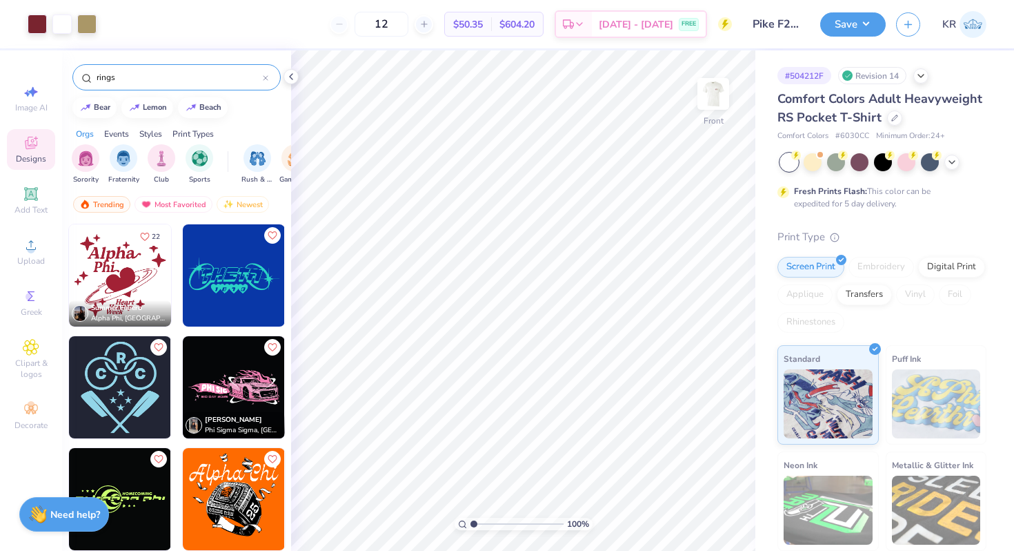
type input "rings"
click at [130, 366] on img at bounding box center [120, 387] width 102 height 102
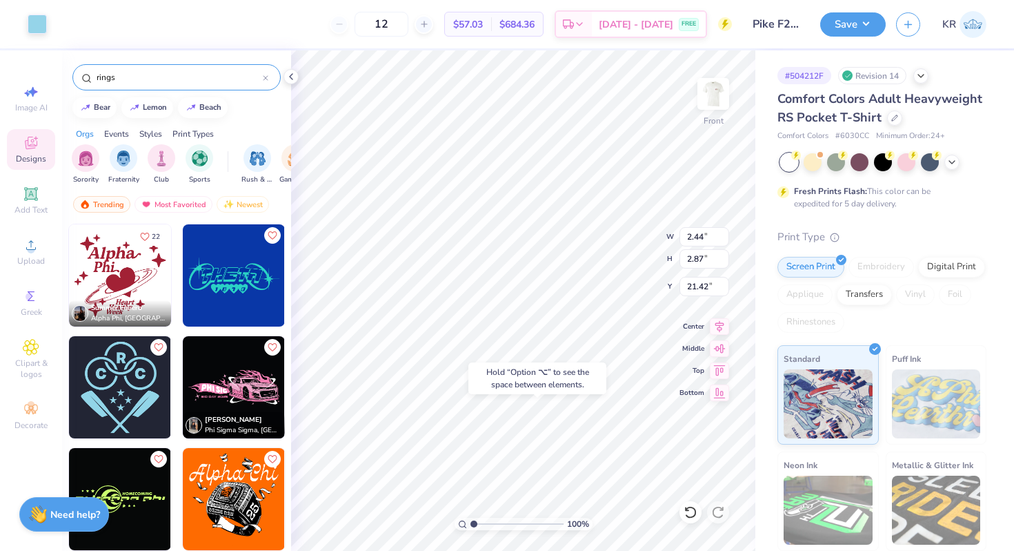
type input "21.42"
type input "6.23"
type input "7.31"
type input "16.99"
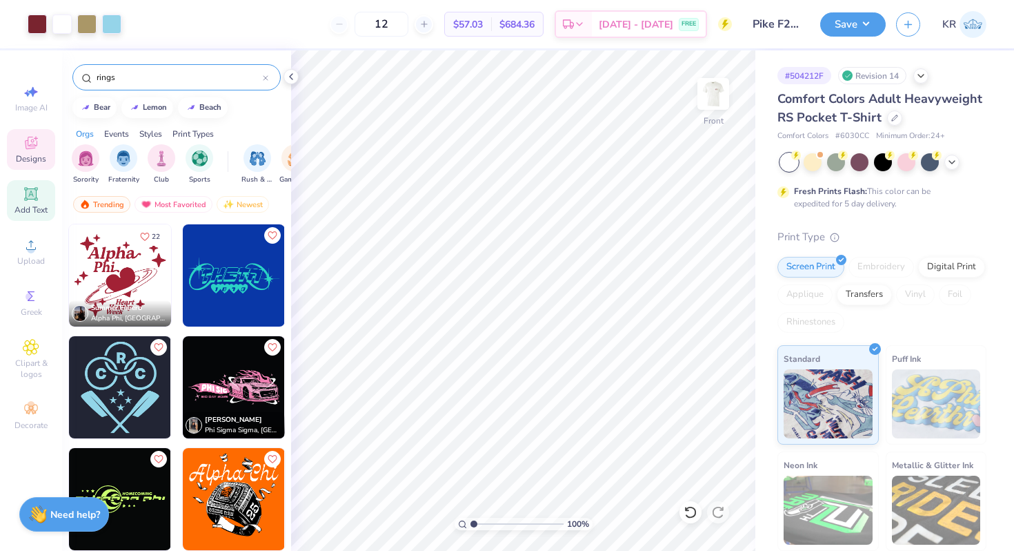
click at [39, 199] on div "Add Text" at bounding box center [31, 200] width 48 height 41
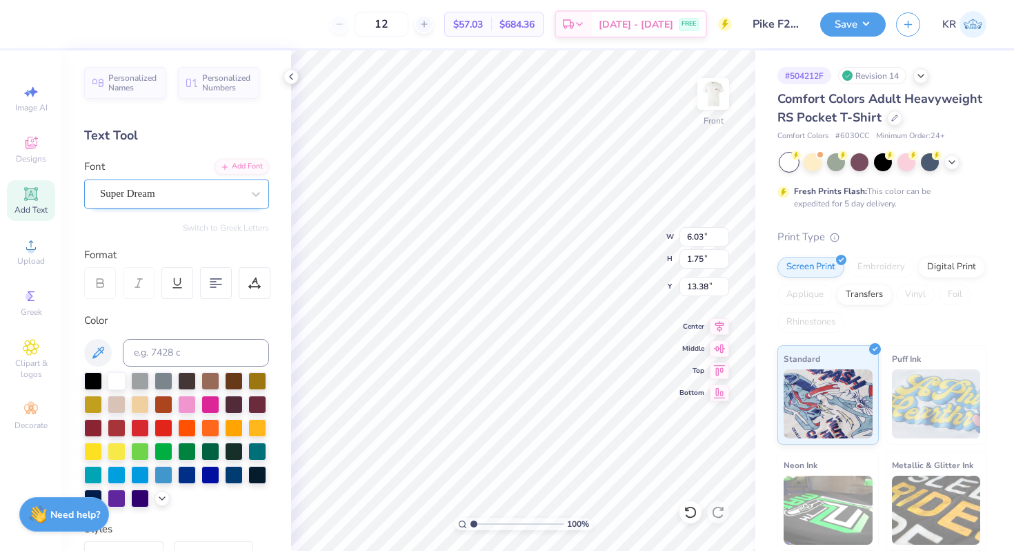
type textarea "PKA"
click at [190, 193] on div "Super Dream" at bounding box center [171, 193] width 145 height 21
click at [120, 307] on img at bounding box center [116, 304] width 29 height 10
type input "Bea"
click at [204, 355] on input at bounding box center [196, 353] width 146 height 28
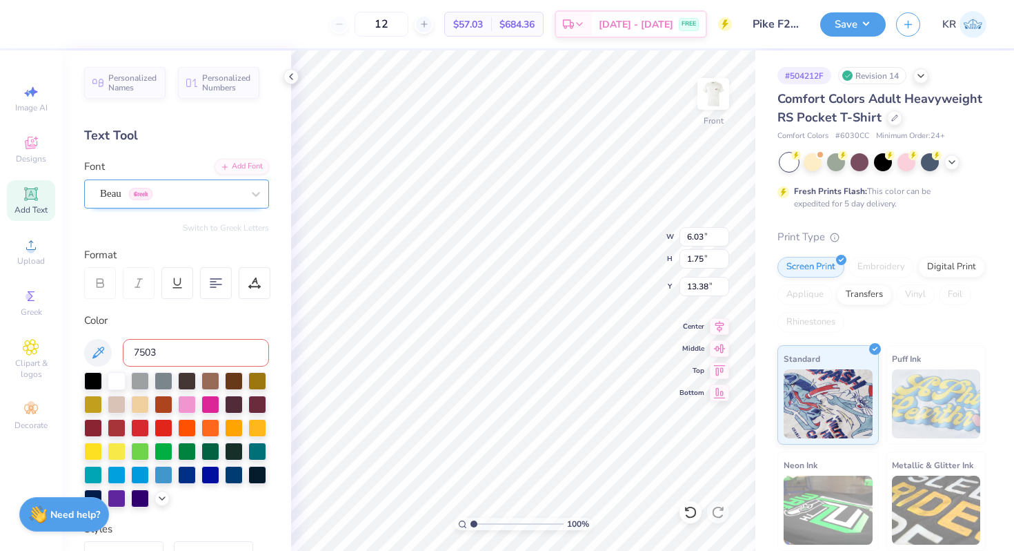
type input "7503c"
click at [233, 228] on button "Switch to Greek Letters" at bounding box center [226, 227] width 86 height 11
type input "4.81"
type input "22.30"
type input "3.24"
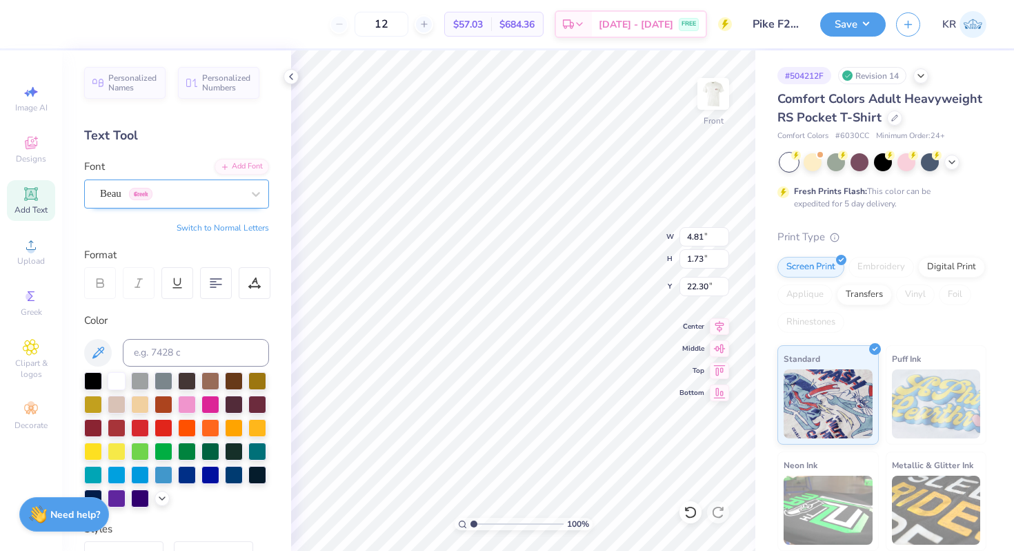
type input "1.16"
type input "23.56"
type input "22.98"
type textarea "Κ"
type input "22.98"
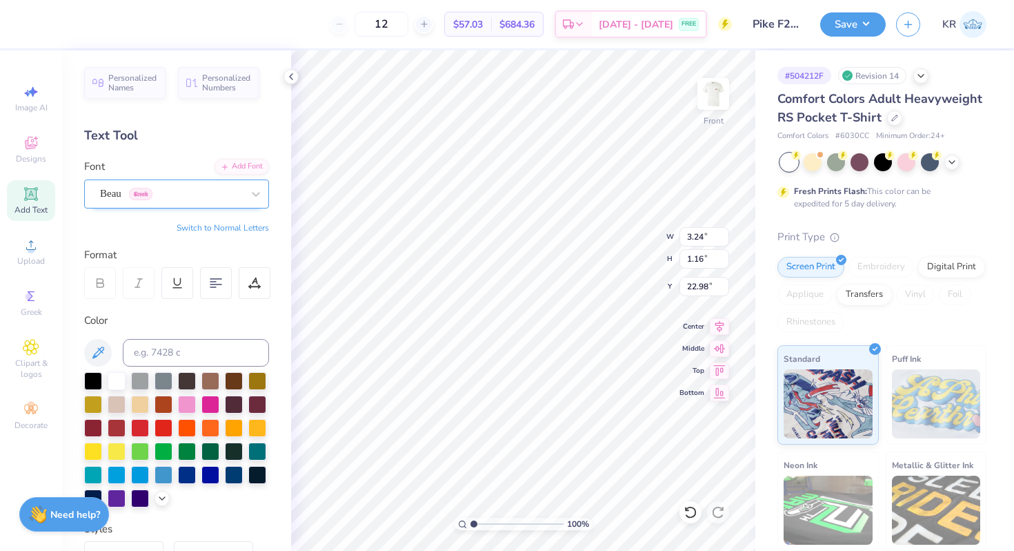
type textarea "Α"
type input "23.56"
type textarea "Π"
type input "21.11"
type input "0.83"
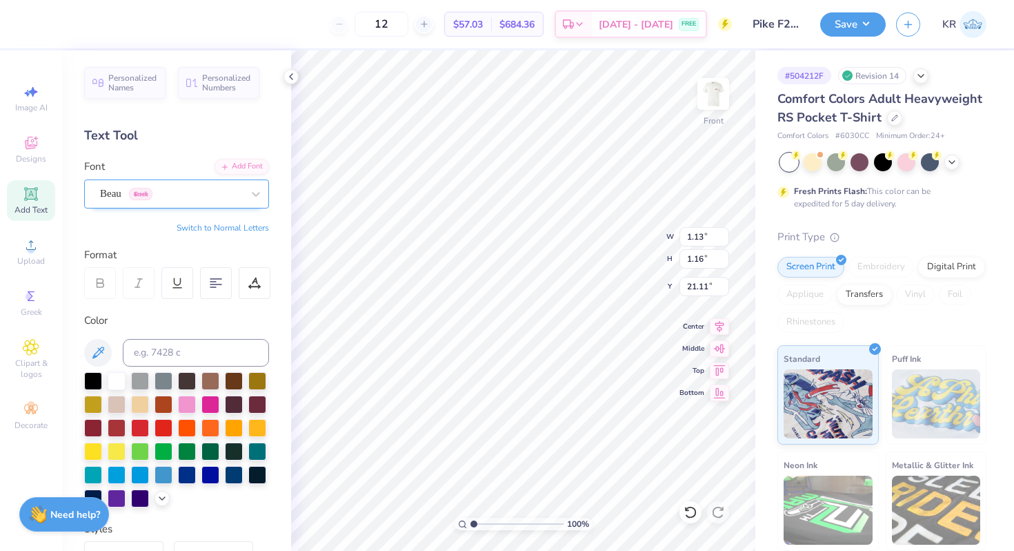
type input "0.90"
type input "19.09"
type input "17.63"
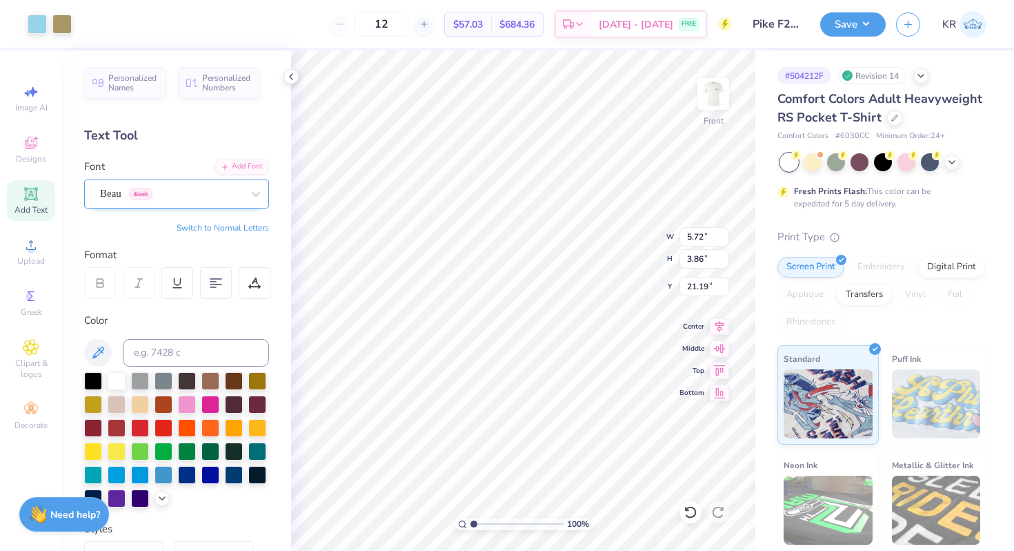
type input "21.19"
click at [41, 19] on div at bounding box center [37, 22] width 19 height 19
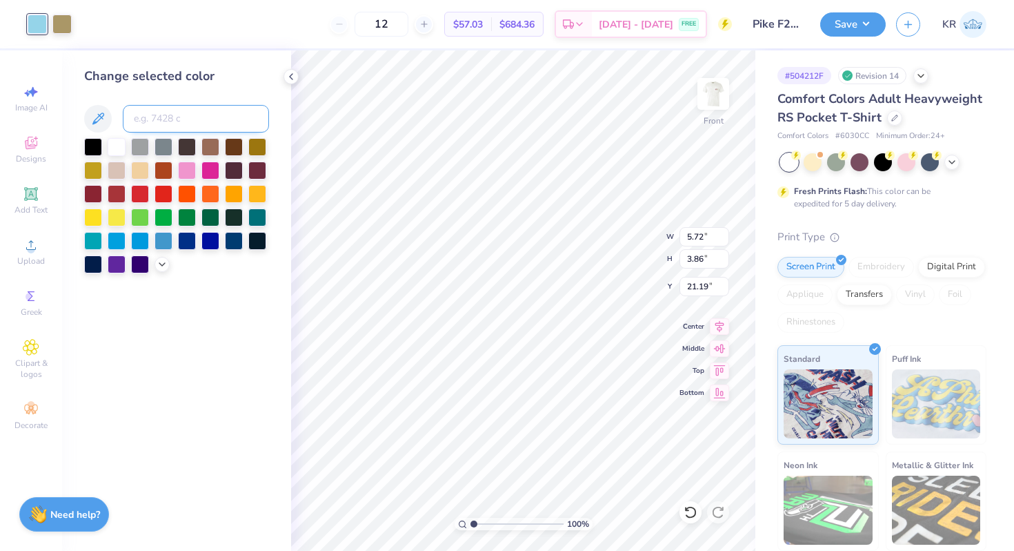
click at [177, 121] on input at bounding box center [196, 119] width 146 height 28
type input "7503"
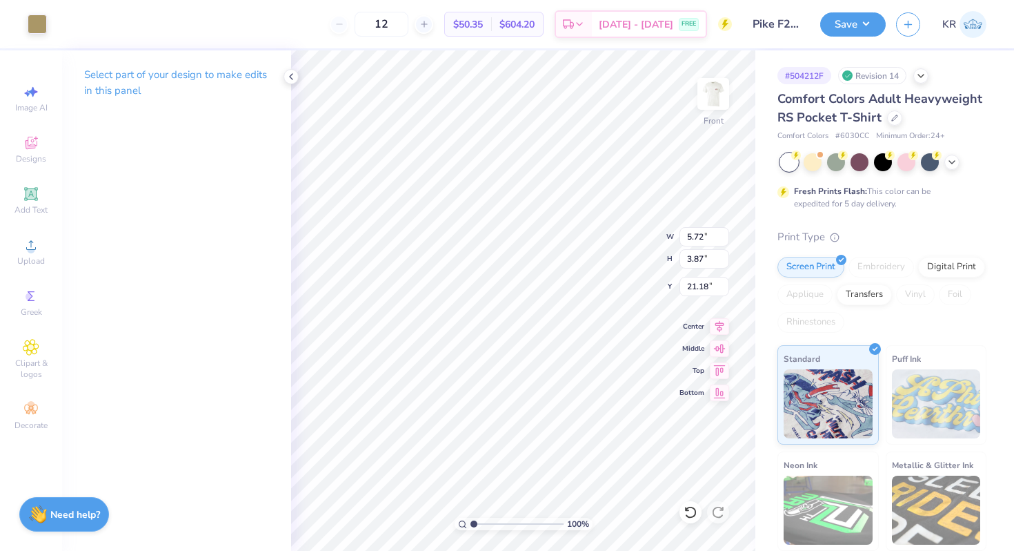
type input "3.87"
type input "21.18"
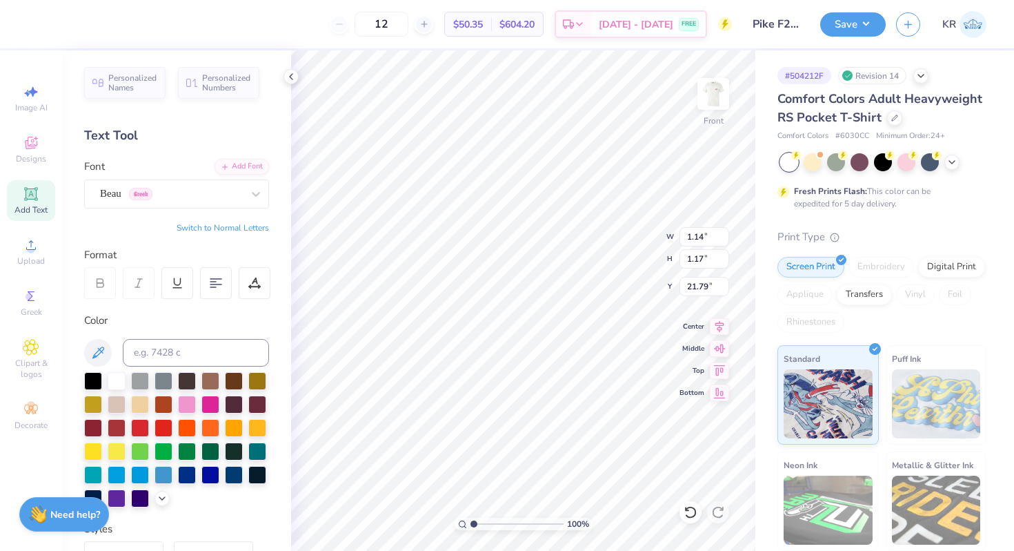
type input "2.83"
type input "2.82"
type input "4.68"
type input "2.89"
type input "21.75"
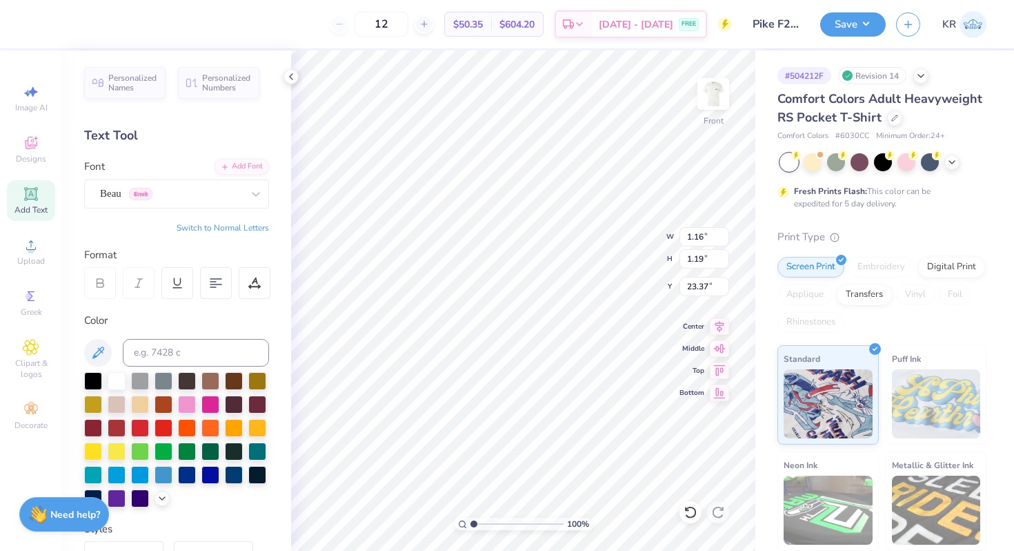
type input "21.90"
type input "1.00"
type input "23.47"
type input "1.06"
type input "1.18"
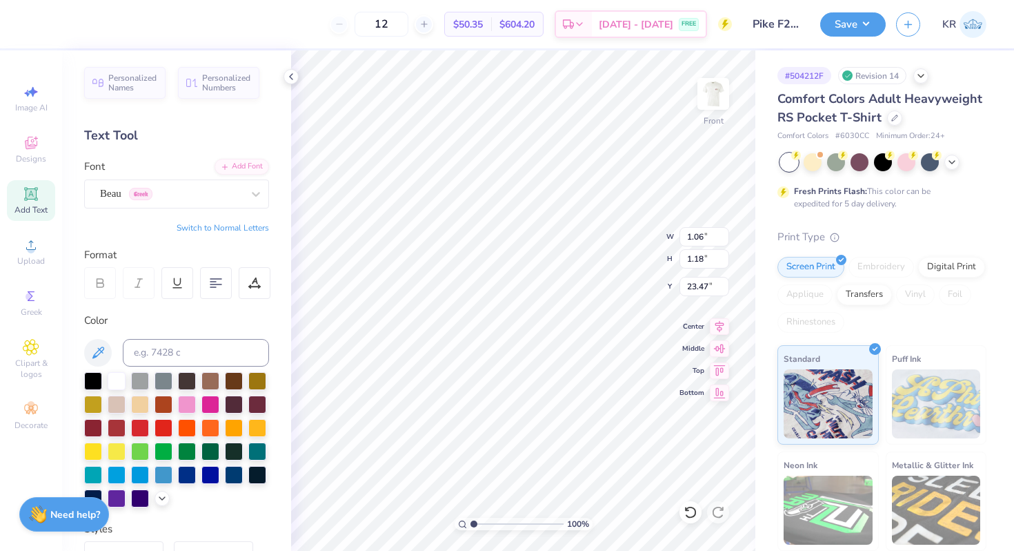
type input "21.82"
type input "1.16"
type input "1.19"
type input "21.82"
type input "16.85"
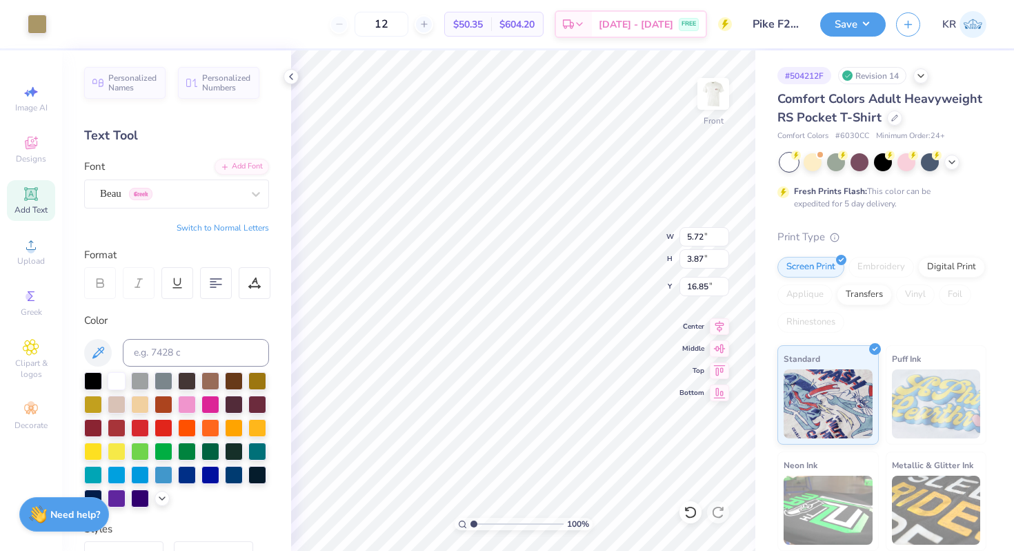
type input "2.32"
type input "1.57"
type input "15.69"
click at [26, 150] on icon at bounding box center [31, 143] width 17 height 17
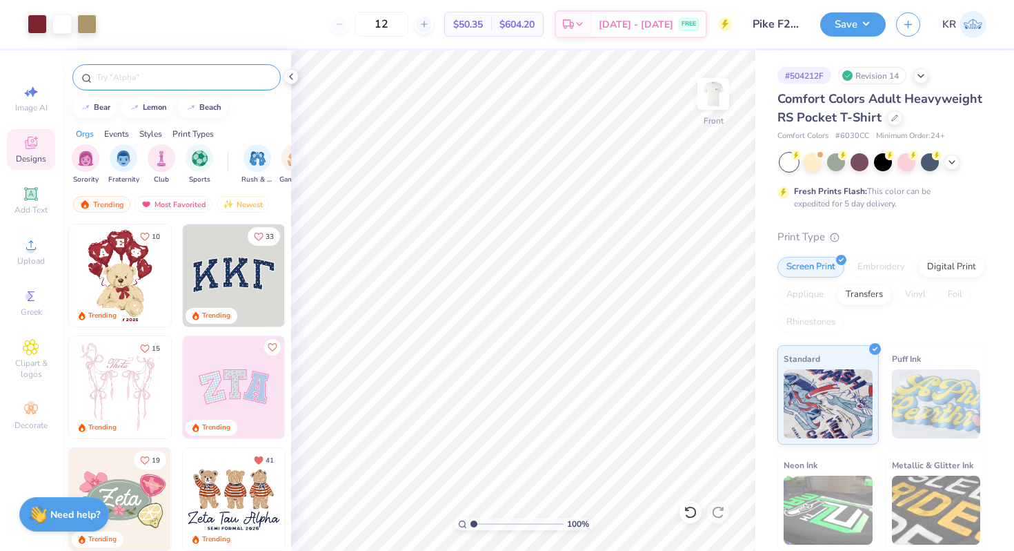
click at [139, 77] on input "text" at bounding box center [183, 77] width 177 height 14
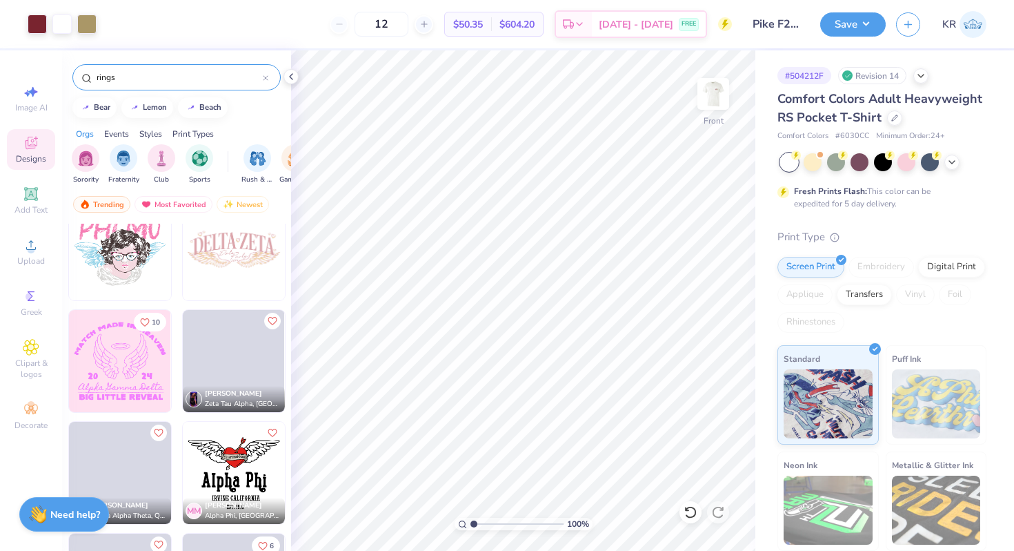
scroll to position [2192, 0]
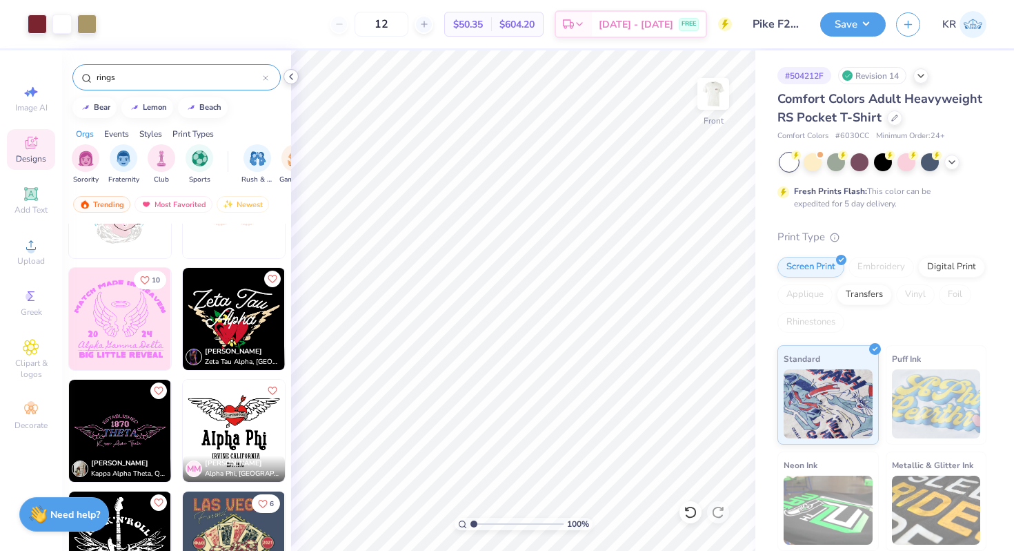
type input "rings"
click at [292, 77] on icon at bounding box center [291, 76] width 11 height 11
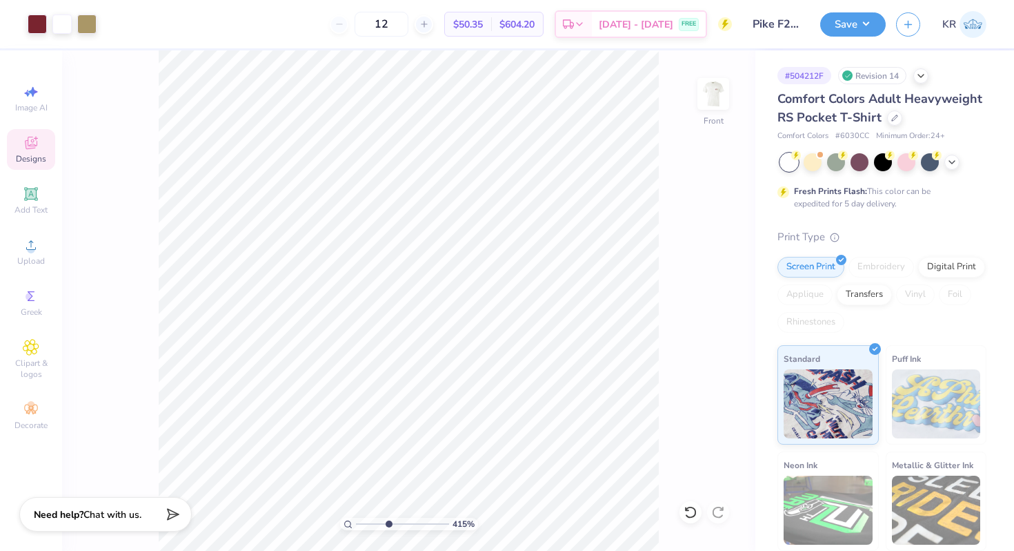
drag, startPoint x: 356, startPoint y: 525, endPoint x: 388, endPoint y: 526, distance: 31.7
type input "4.15"
click at [388, 526] on input "range" at bounding box center [402, 524] width 93 height 12
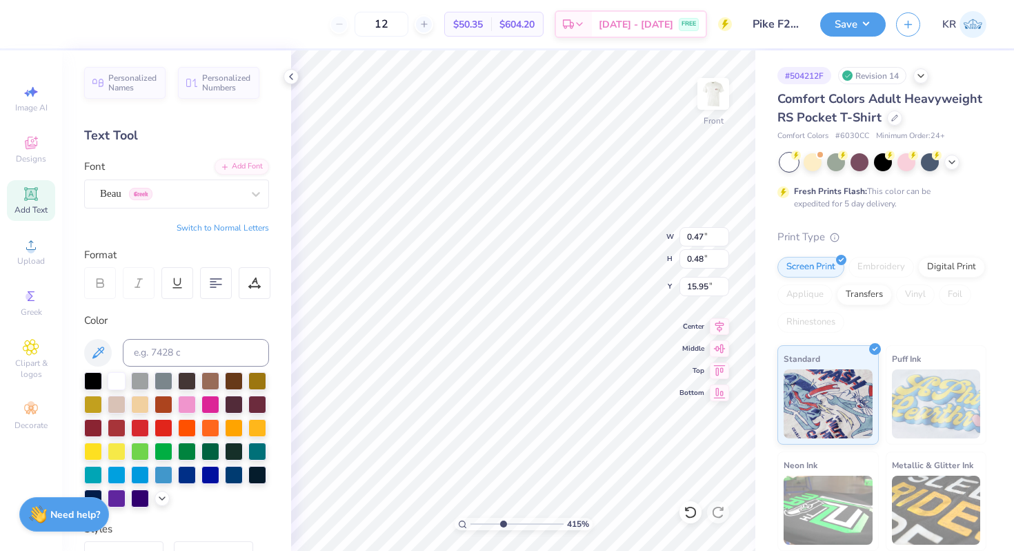
type input "0.46"
type input "0.47"
type input "0.41"
type input "0.47"
type input "16.63"
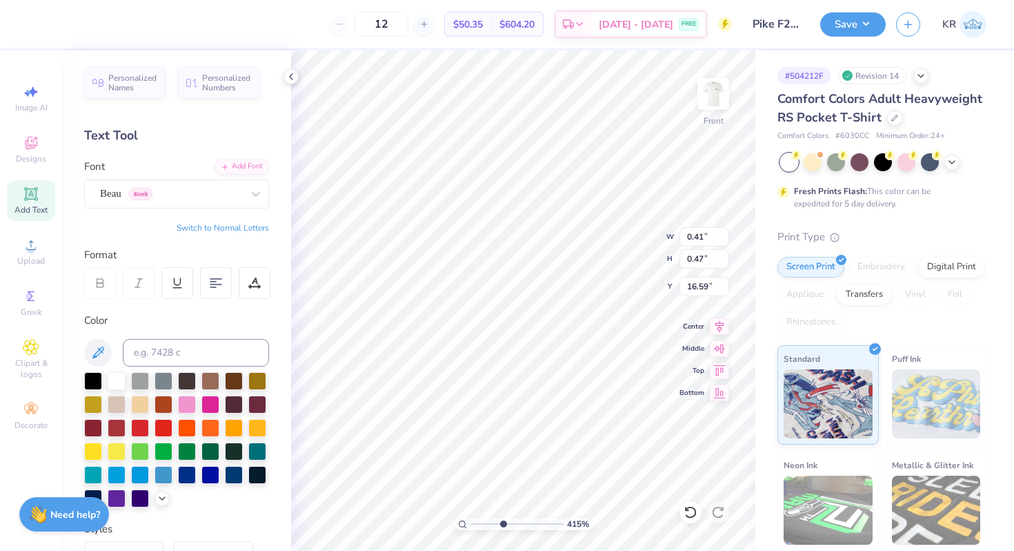
type input "16.59"
type input "15.48"
type input "2.11"
type input "1.43"
type input "15.49"
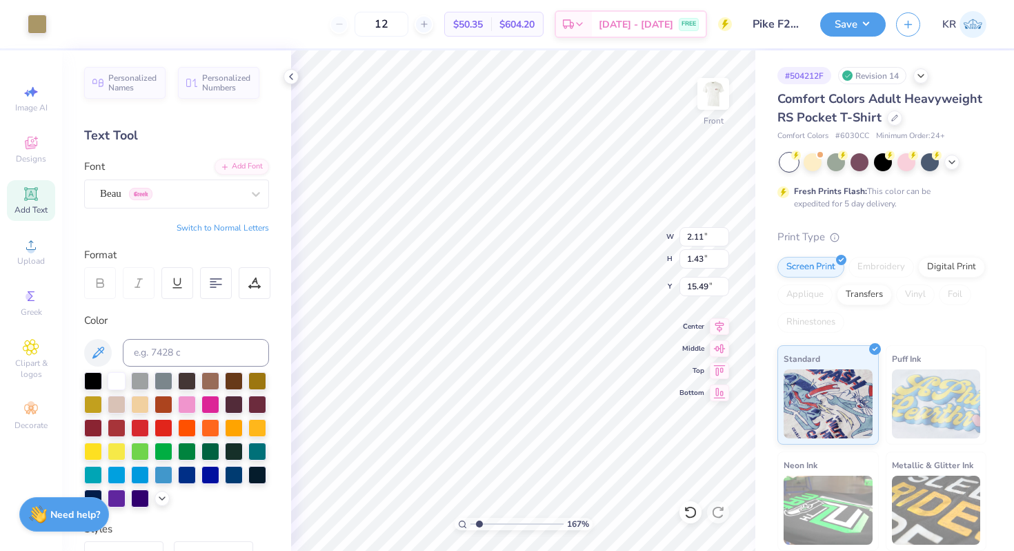
drag, startPoint x: 502, startPoint y: 525, endPoint x: 479, endPoint y: 524, distance: 23.5
click at [479, 524] on input "range" at bounding box center [517, 524] width 93 height 12
drag, startPoint x: 479, startPoint y: 522, endPoint x: 456, endPoint y: 520, distance: 22.9
type input "1"
click at [471, 520] on input "range" at bounding box center [517, 524] width 93 height 12
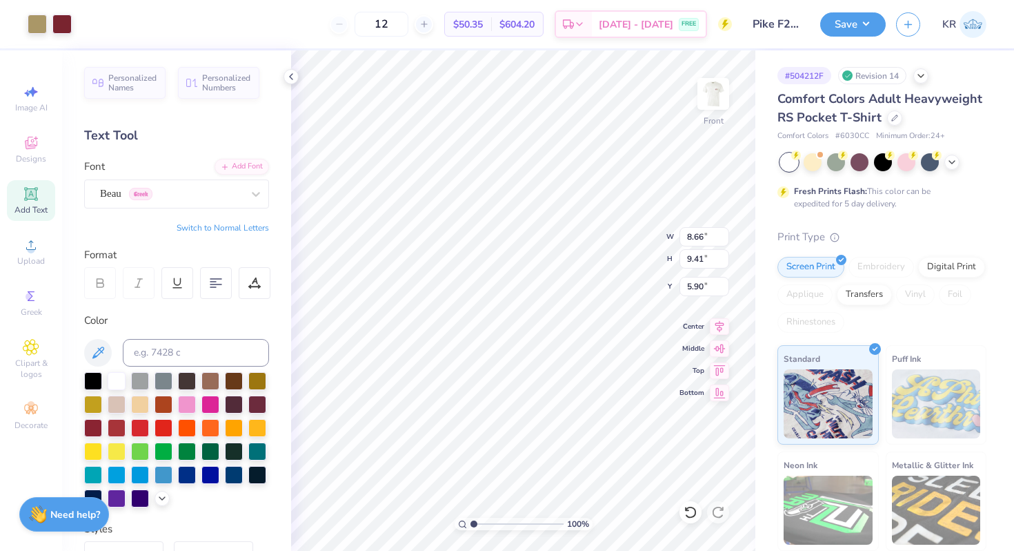
type input "5.71"
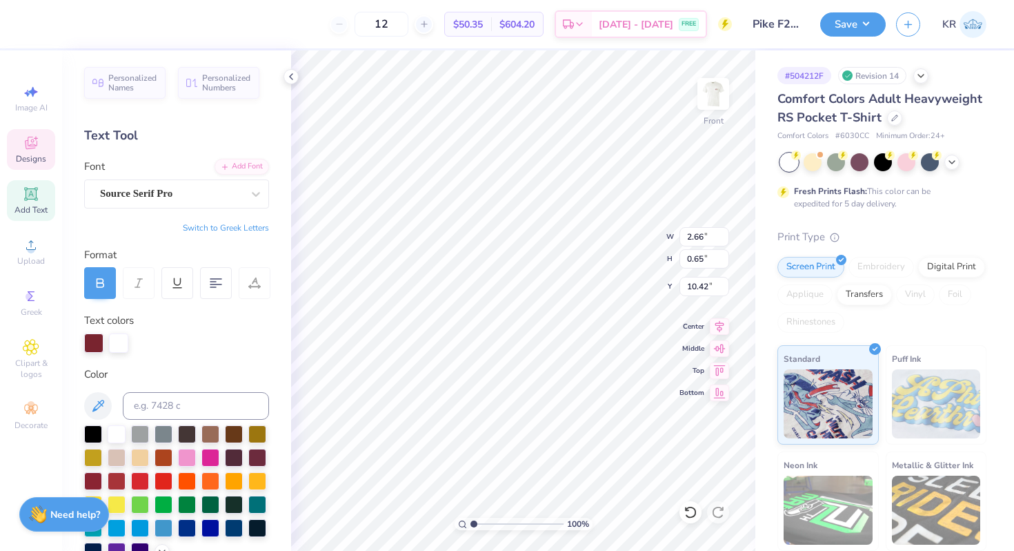
type input "2.41"
type input "0.59"
type input "10.40"
type input "2.63"
type input "1.41"
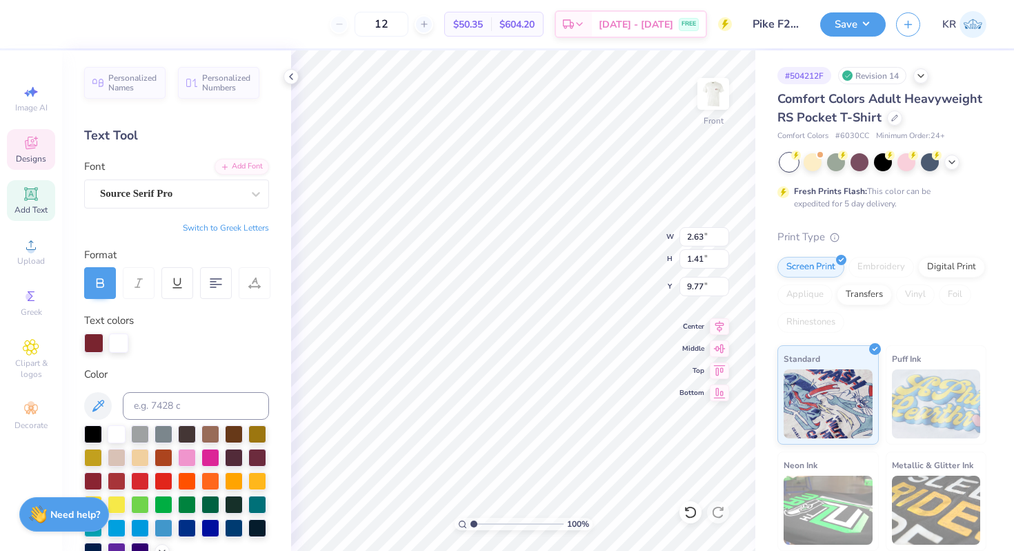
type input "9.77"
type input "1.35"
type input "0.72"
type input "10.46"
type input "2.66"
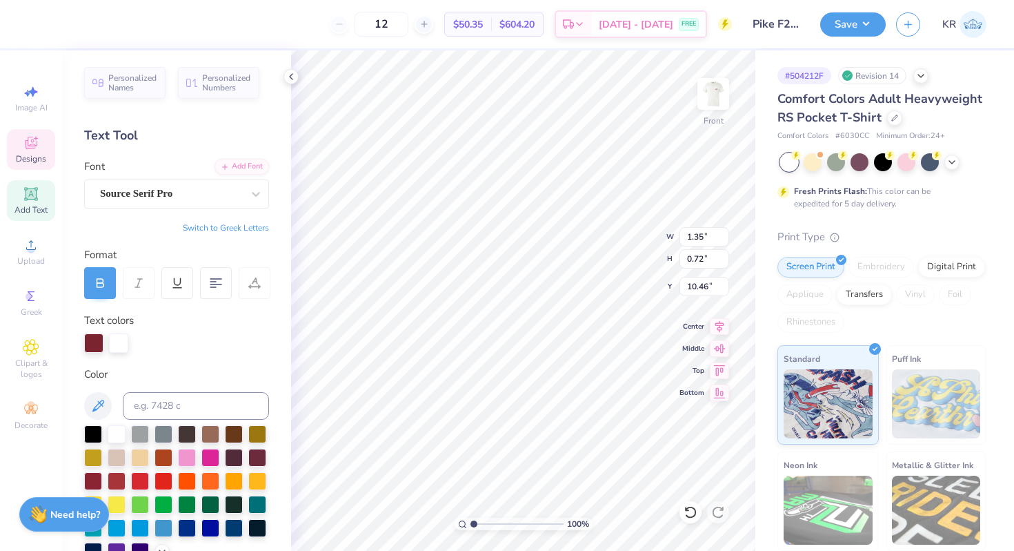
type input "0.65"
type input "10.42"
type input "1.35"
type input "0.72"
type input "1.22"
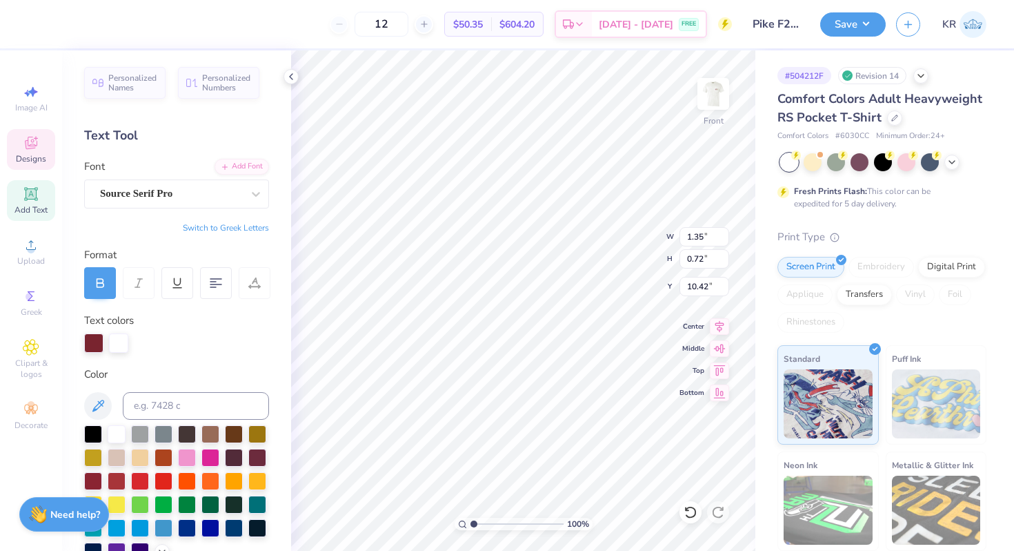
type input "0.65"
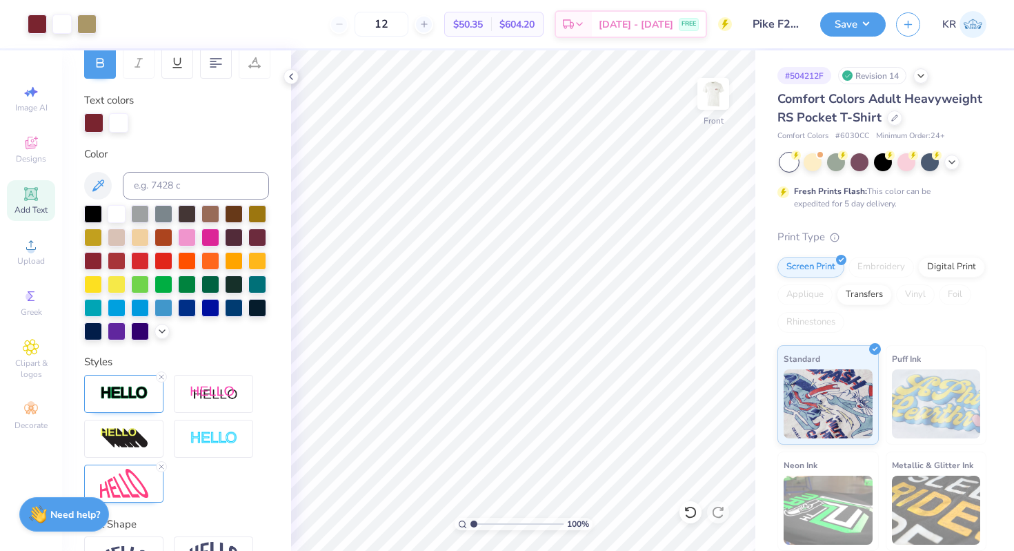
scroll to position [305, 0]
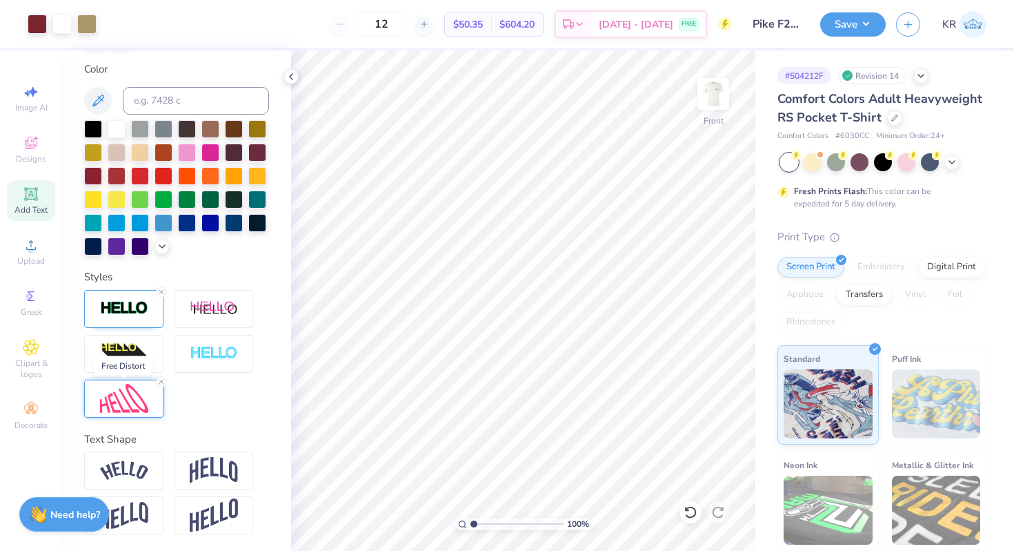
click at [130, 395] on img at bounding box center [124, 399] width 48 height 30
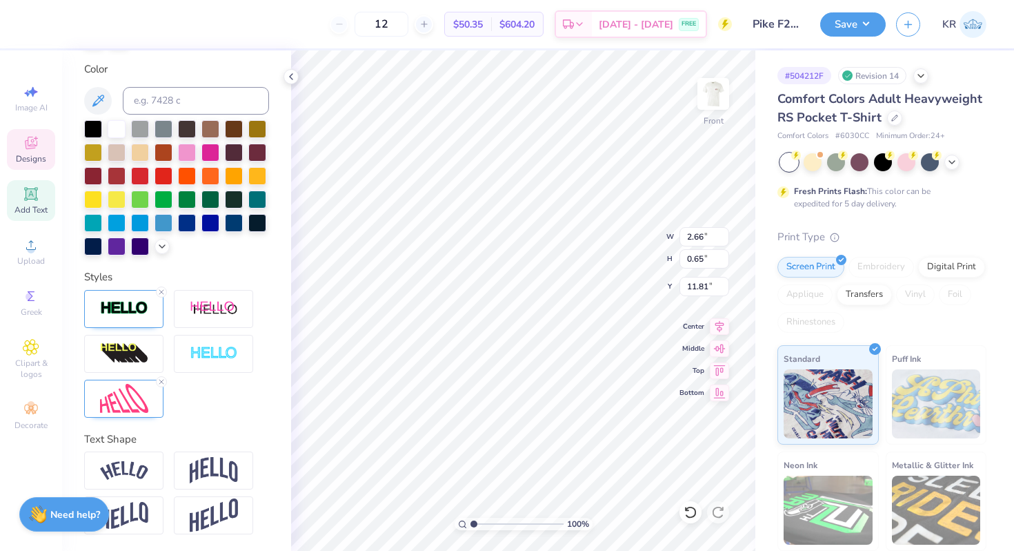
type input "11.81"
type textarea "F"
type textarea "2025"
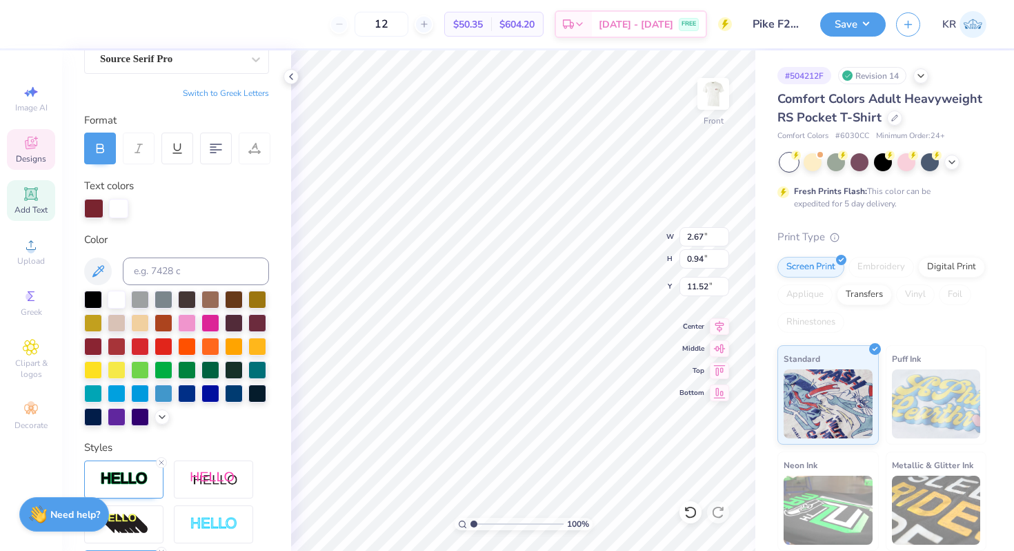
scroll to position [305, 0]
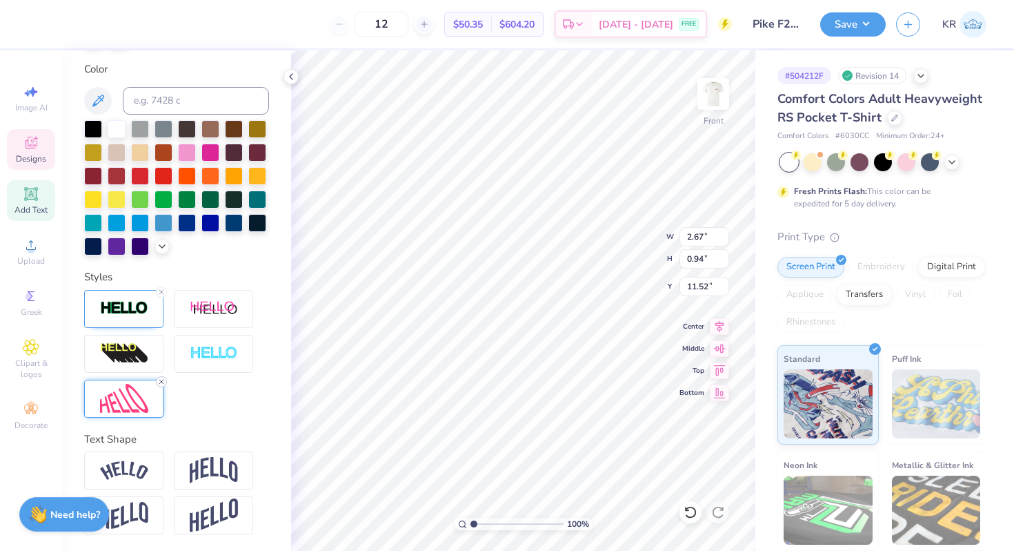
click at [161, 380] on icon at bounding box center [161, 381] width 8 height 8
type input "1.14"
type input "0.38"
type input "11.80"
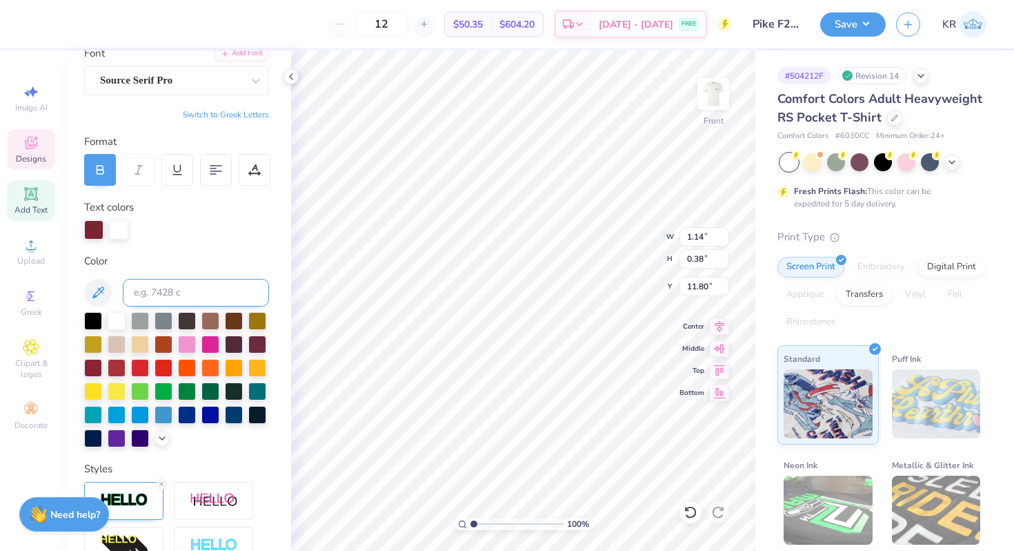
scroll to position [101, 0]
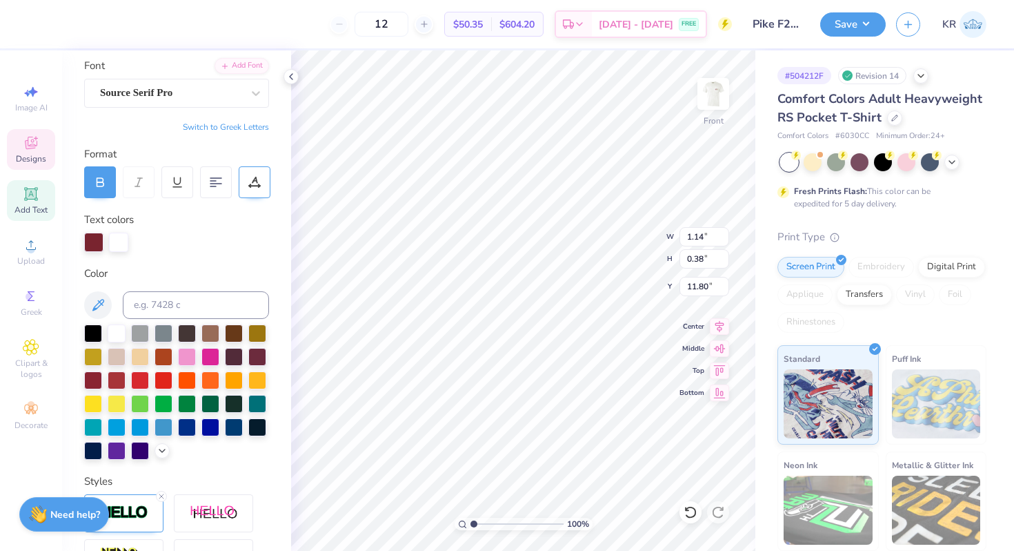
click at [258, 174] on div at bounding box center [255, 182] width 32 height 32
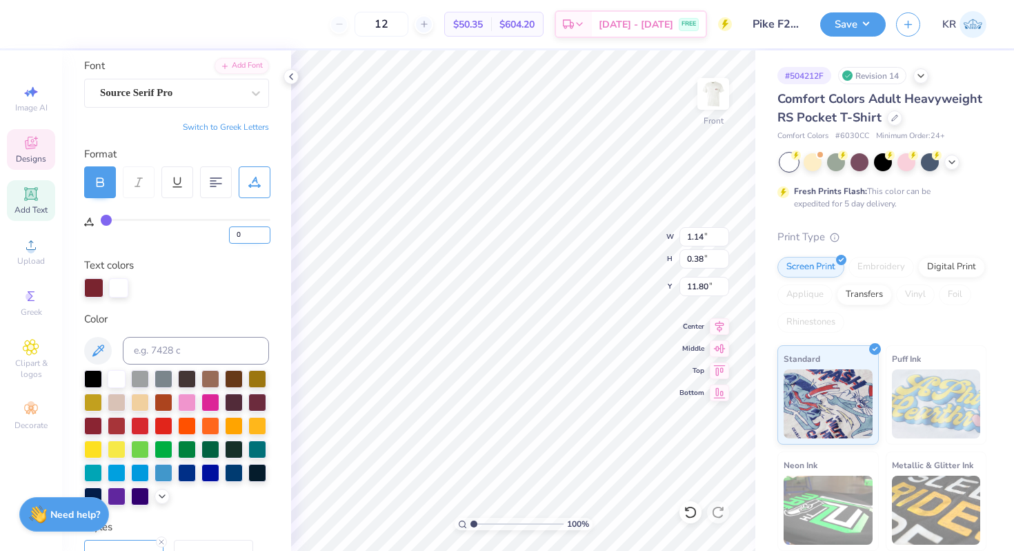
click at [249, 239] on input "0" at bounding box center [249, 234] width 41 height 17
type input "5"
type input "1.22"
type input "11.33"
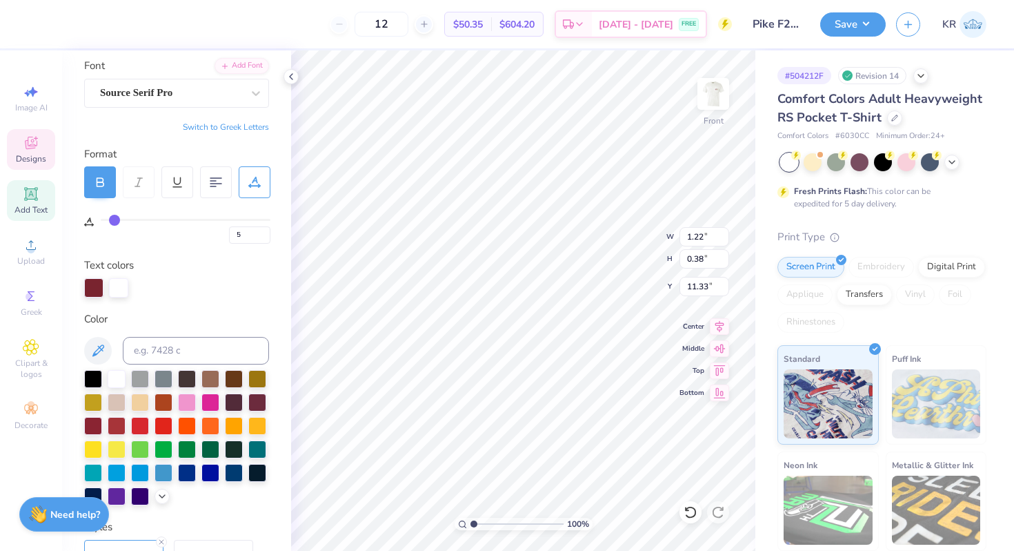
type input "2.13"
type input "0.65"
type input "11.05"
click at [250, 239] on input "5" at bounding box center [249, 234] width 41 height 17
type input "10"
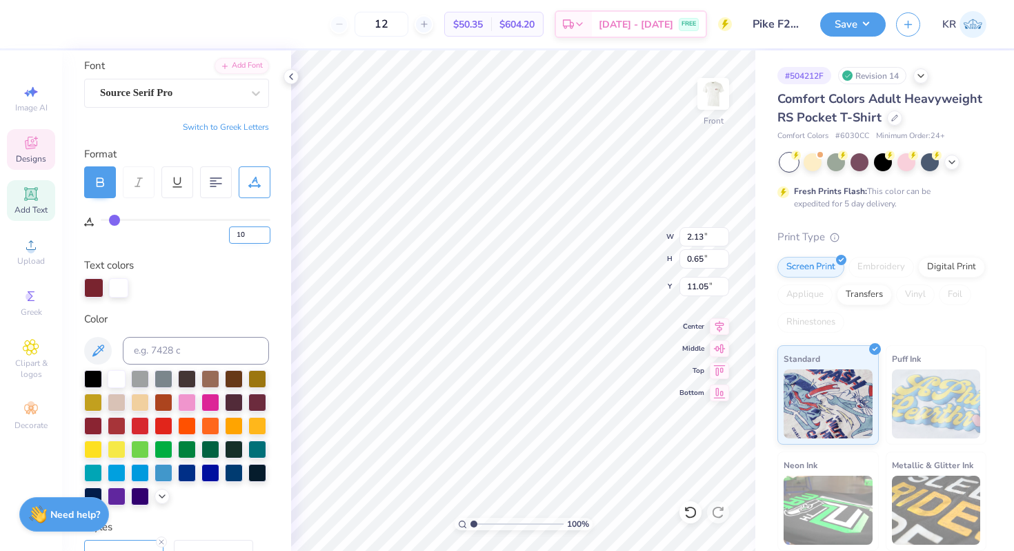
type input "10"
type input "2.27"
type input "12.09"
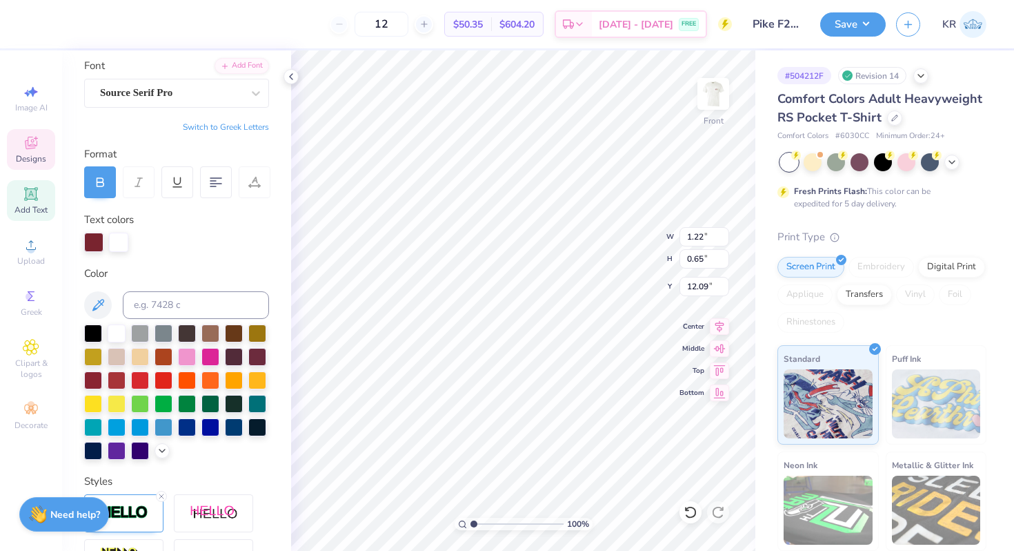
type input "1.22"
type input "10.42"
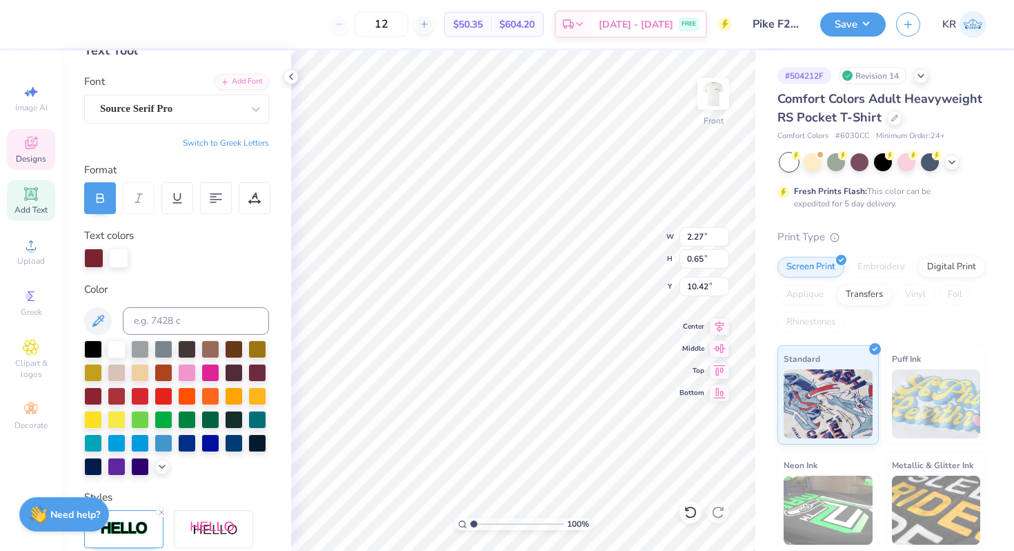
scroll to position [79, 0]
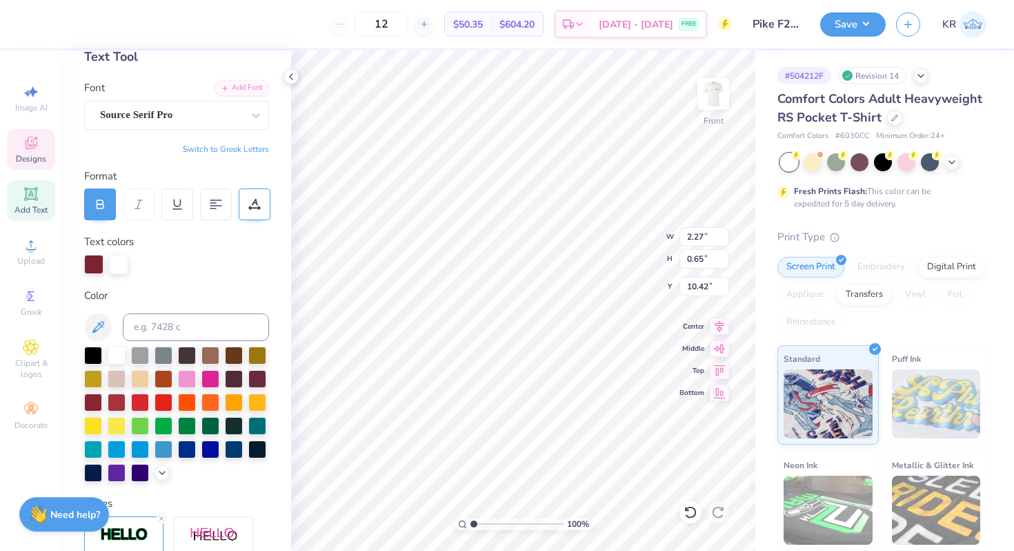
click at [261, 208] on div at bounding box center [255, 204] width 32 height 32
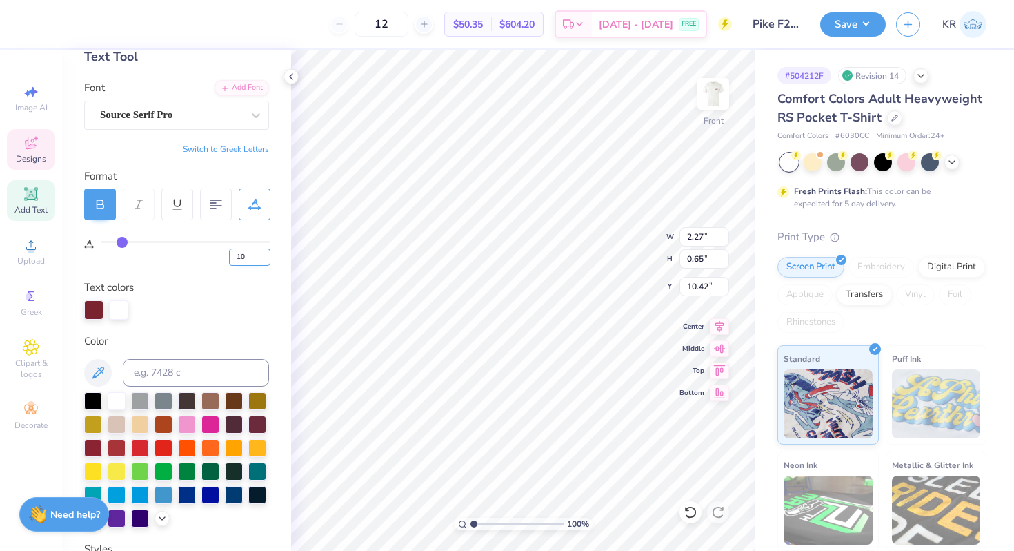
click at [248, 257] on input "10" at bounding box center [249, 256] width 41 height 17
type input "1"
type input "8"
type input "2.21"
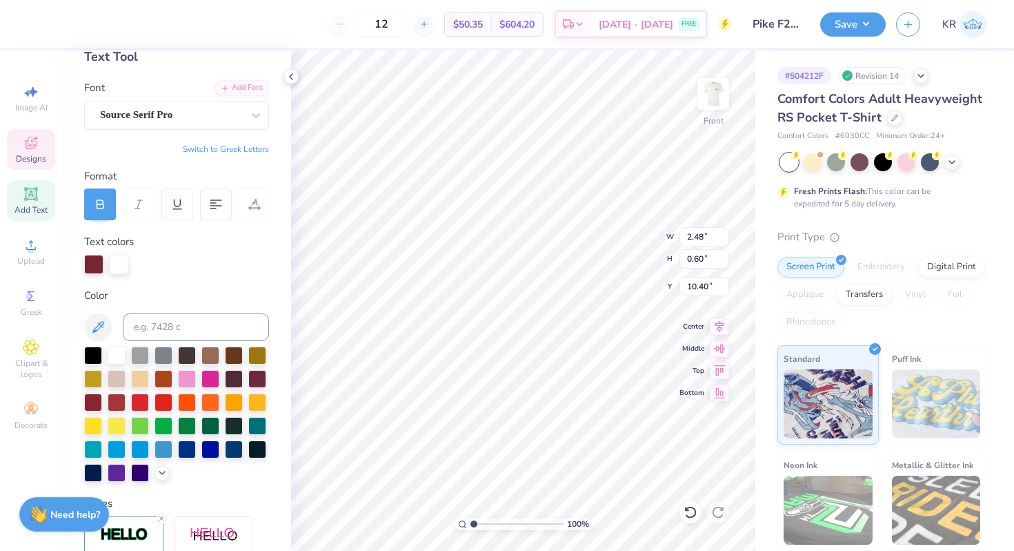
type input "2.48"
type input "0.60"
type input "10.40"
type input "12.09"
type input "2.66"
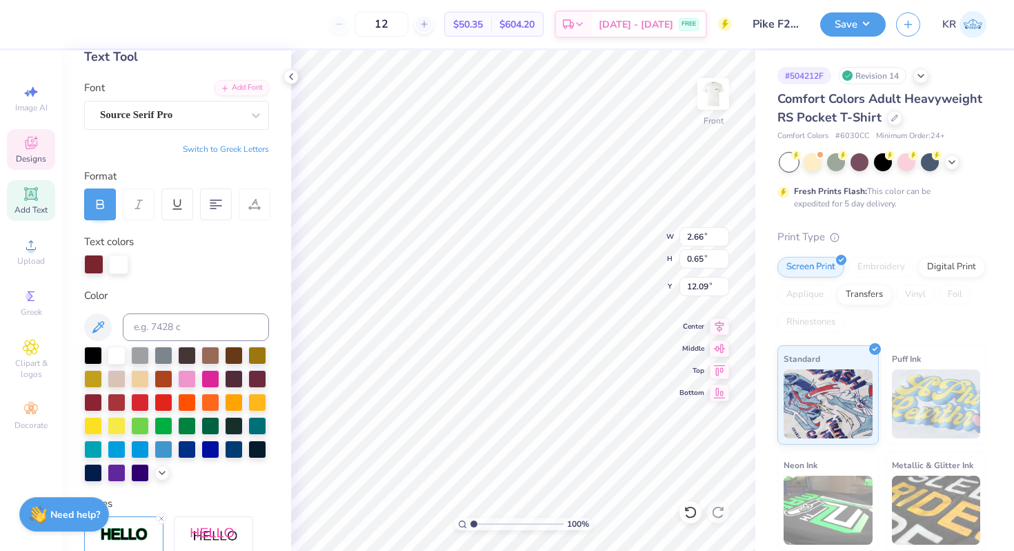
type input "0.65"
type input "10.43"
type input "10.42"
type input "2.05"
type input "0.60"
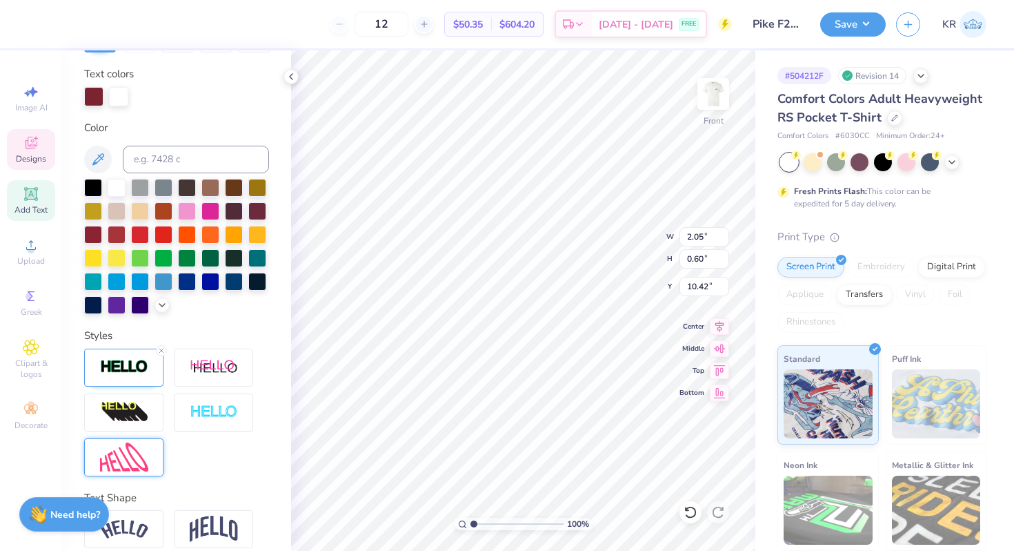
scroll to position [305, 0]
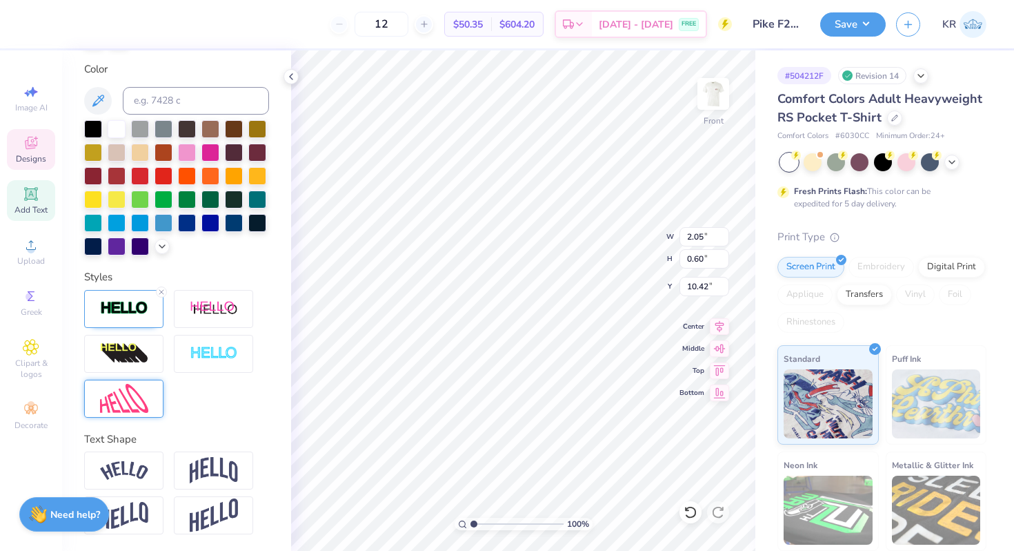
click at [143, 394] on img at bounding box center [124, 399] width 48 height 30
type input "1.84"
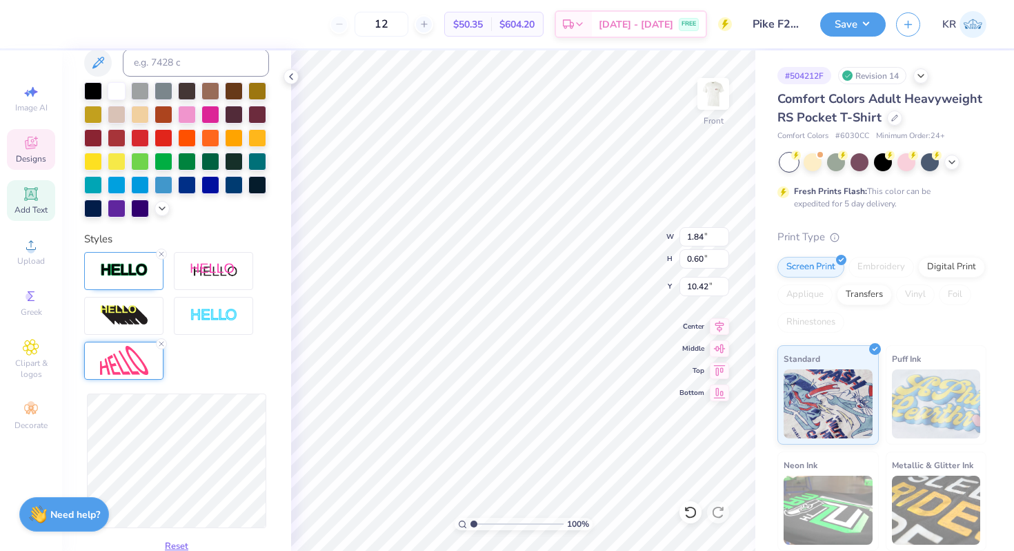
scroll to position [344, 0]
type input "0.72"
type input "10.37"
type input "0.74"
type input "10.36"
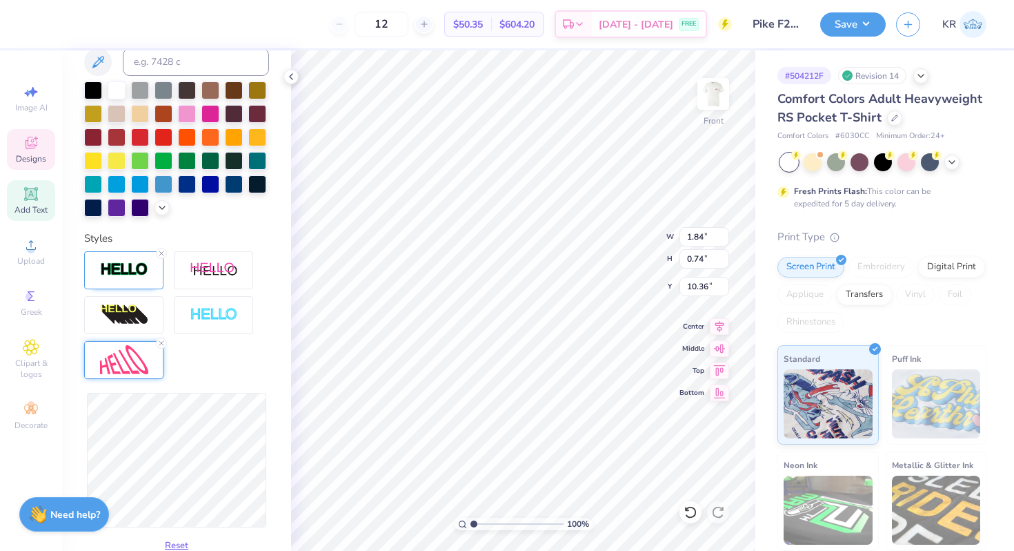
type input "0.72"
type input "10.37"
type input "0.77"
type input "10.34"
type input "1.83"
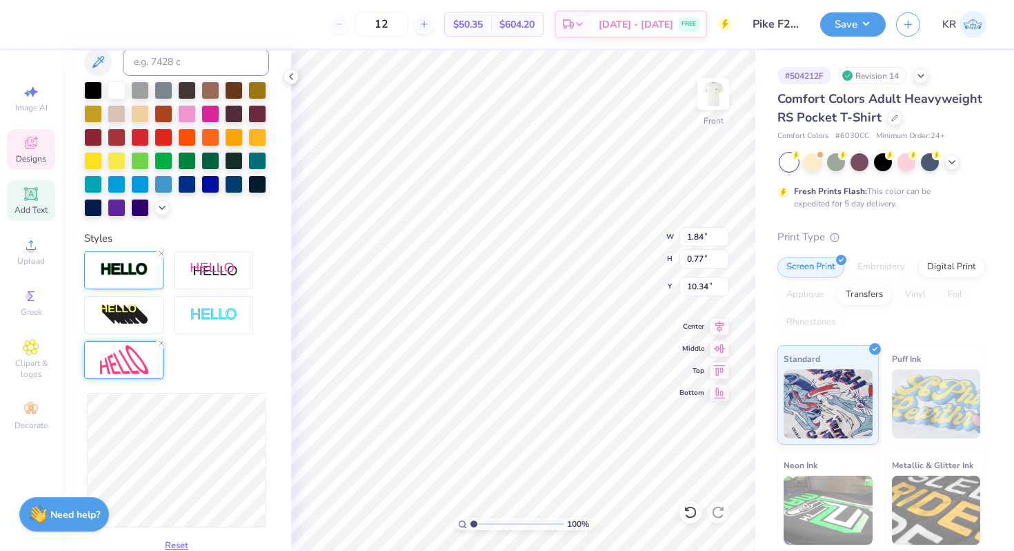
type input "0.80"
type input "10.33"
type input "1.84"
type input "0.79"
type input "1.40"
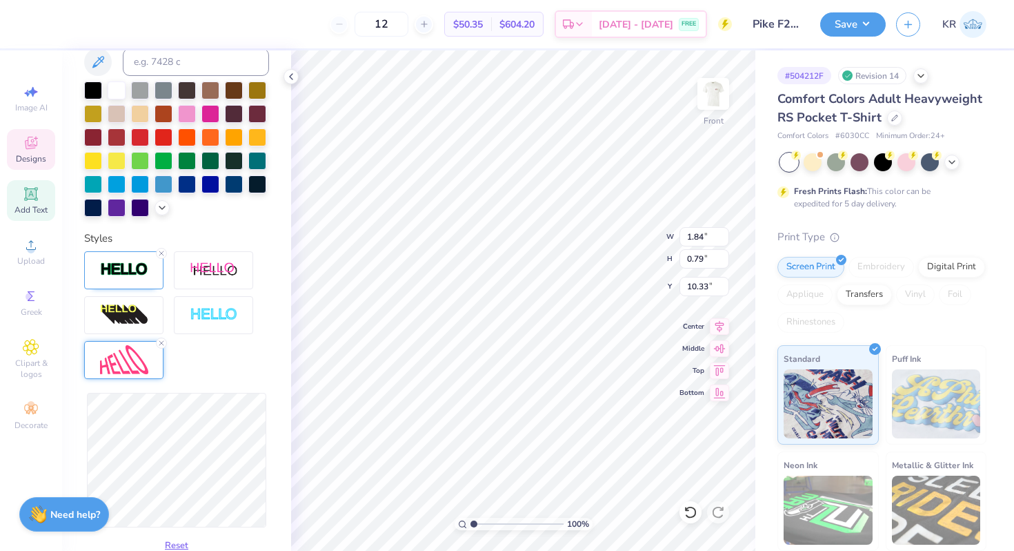
type input "0.60"
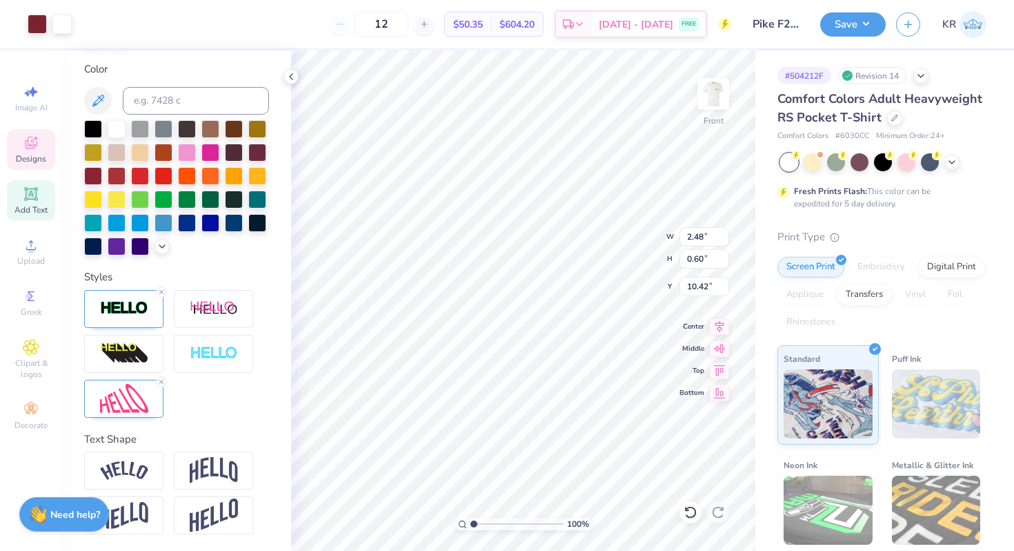
scroll to position [305, 0]
type input "10.42"
type input "10.43"
type input "1.40"
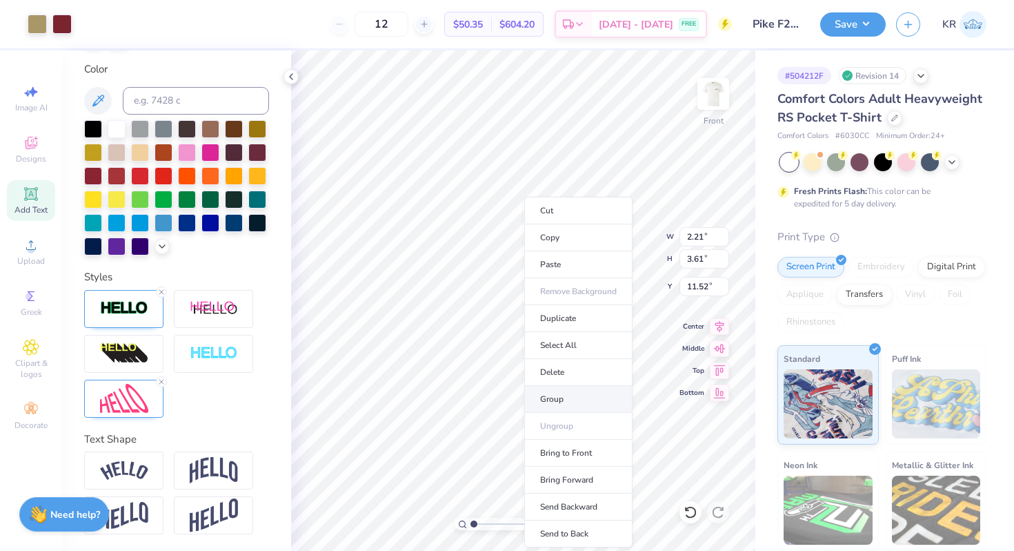
click at [573, 392] on li "Group" at bounding box center [578, 399] width 108 height 27
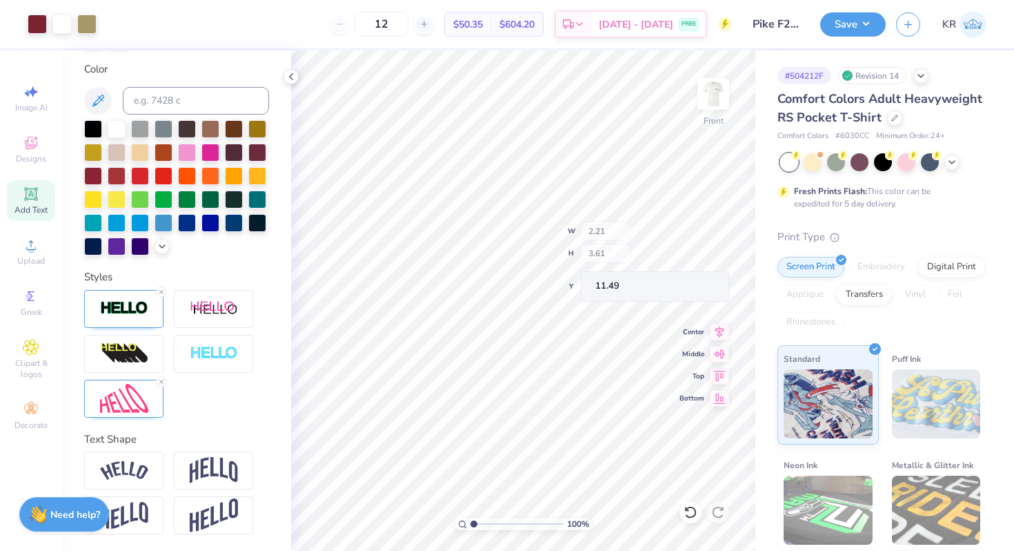
type input "11.49"
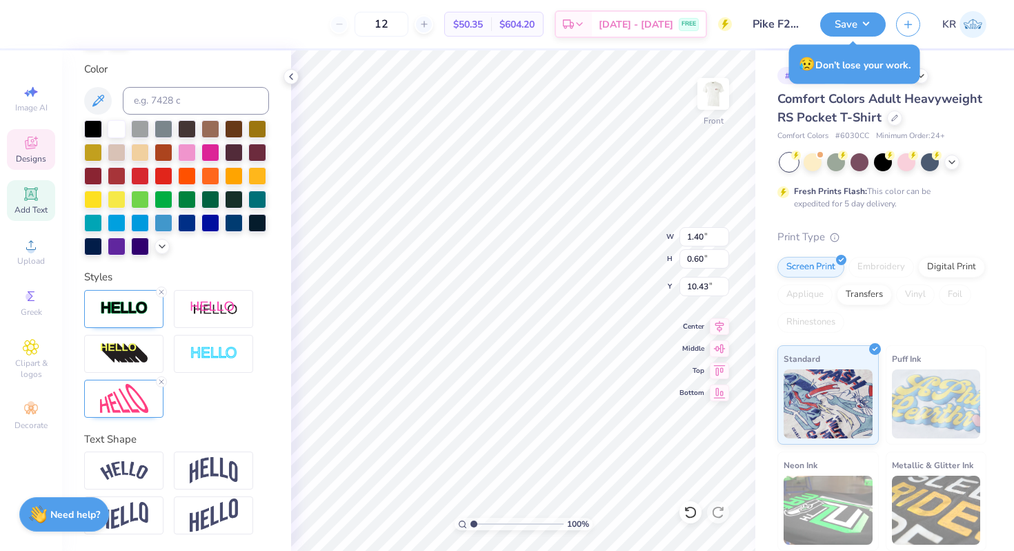
type input "1.40"
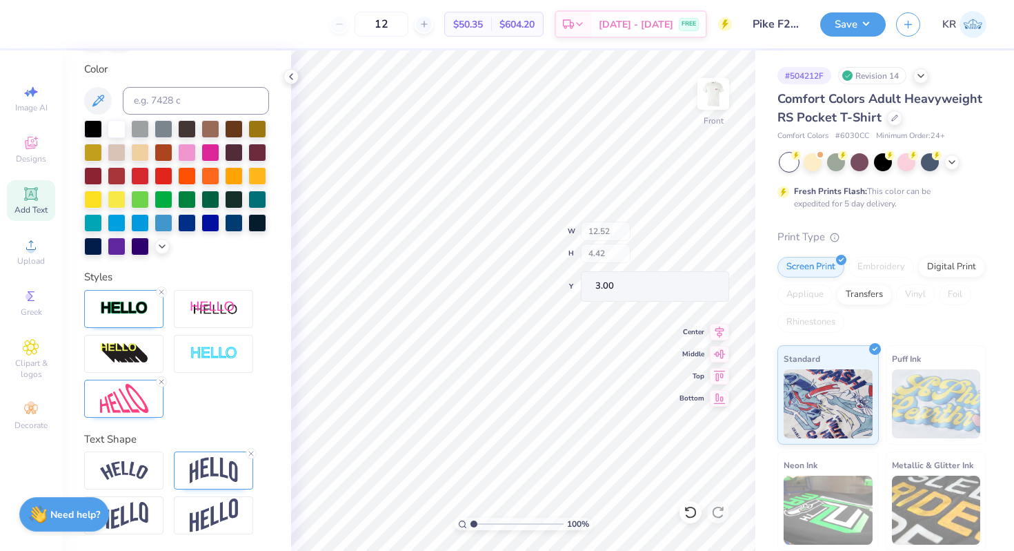
type input "18.31"
type input "6.13"
type input "3.00"
click at [843, 32] on button "Save" at bounding box center [853, 22] width 66 height 24
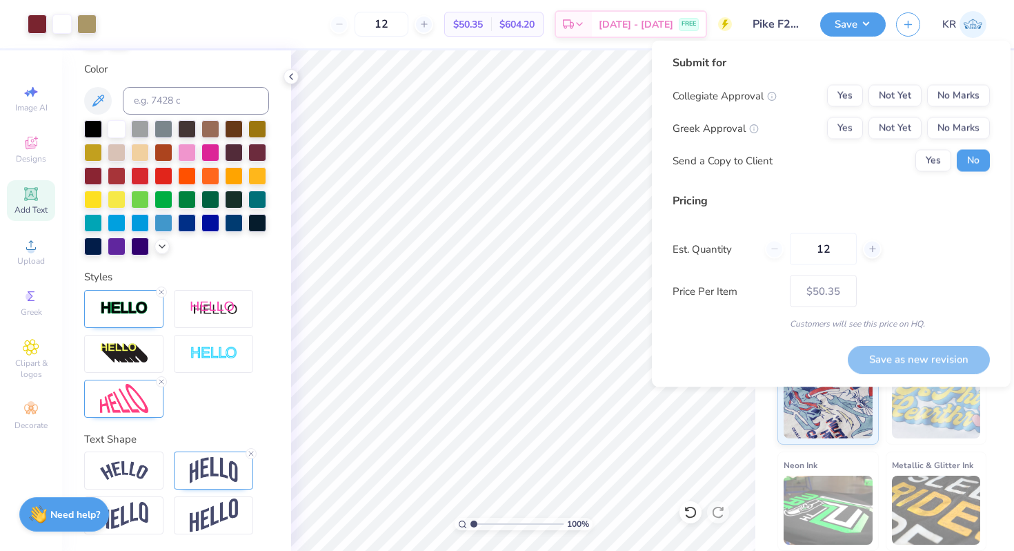
click at [963, 185] on div "Submit for Collegiate Approval Yes Not Yet No Marks Greek Approval Yes Not Yet …" at bounding box center [831, 192] width 317 height 275
click at [848, 26] on button "Save" at bounding box center [853, 22] width 66 height 24
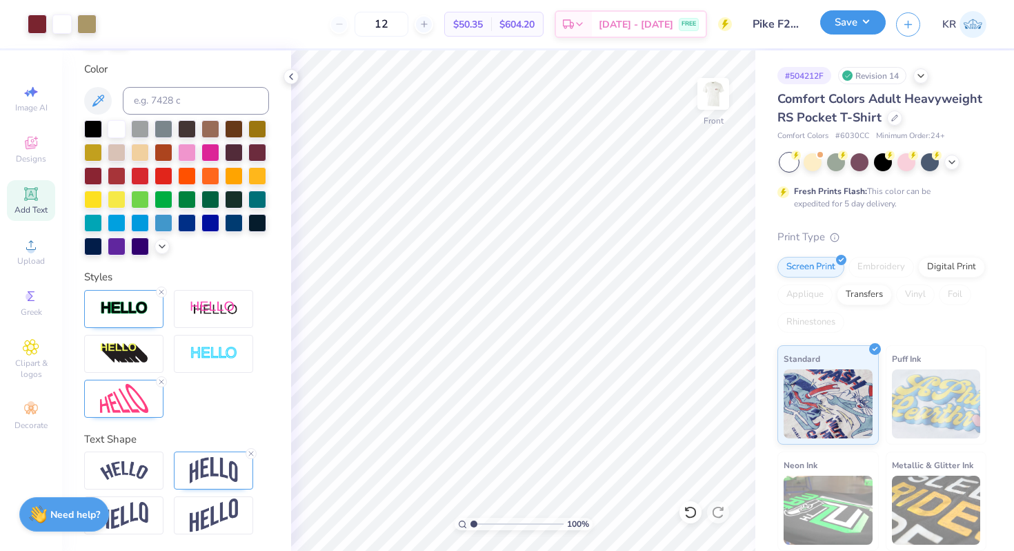
click at [859, 23] on button "Save" at bounding box center [853, 22] width 66 height 24
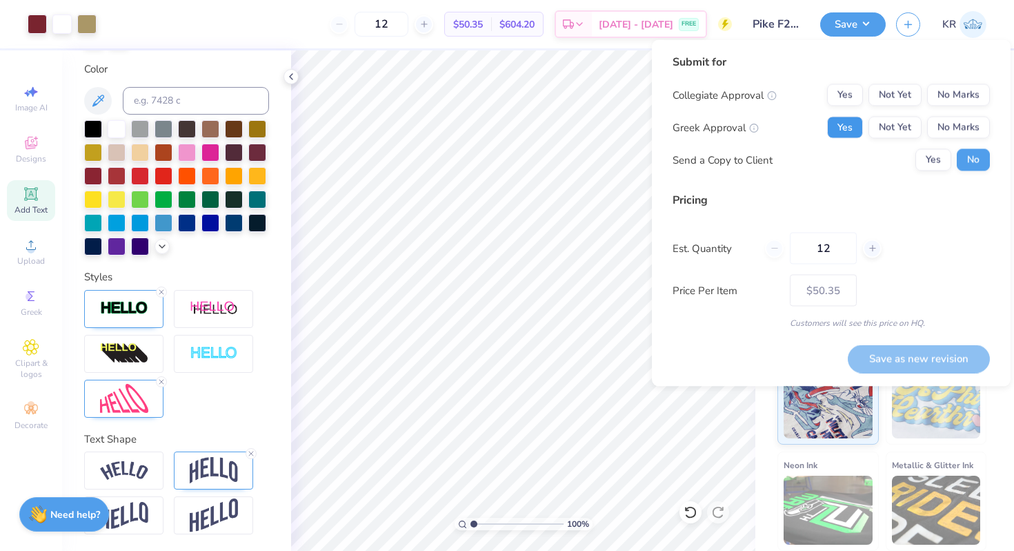
click at [847, 121] on button "Yes" at bounding box center [845, 128] width 36 height 22
click at [954, 103] on button "No Marks" at bounding box center [958, 95] width 63 height 22
click at [874, 361] on button "Save as new revision" at bounding box center [919, 358] width 142 height 28
type input "$50.35"
